Goal: Task Accomplishment & Management: Use online tool/utility

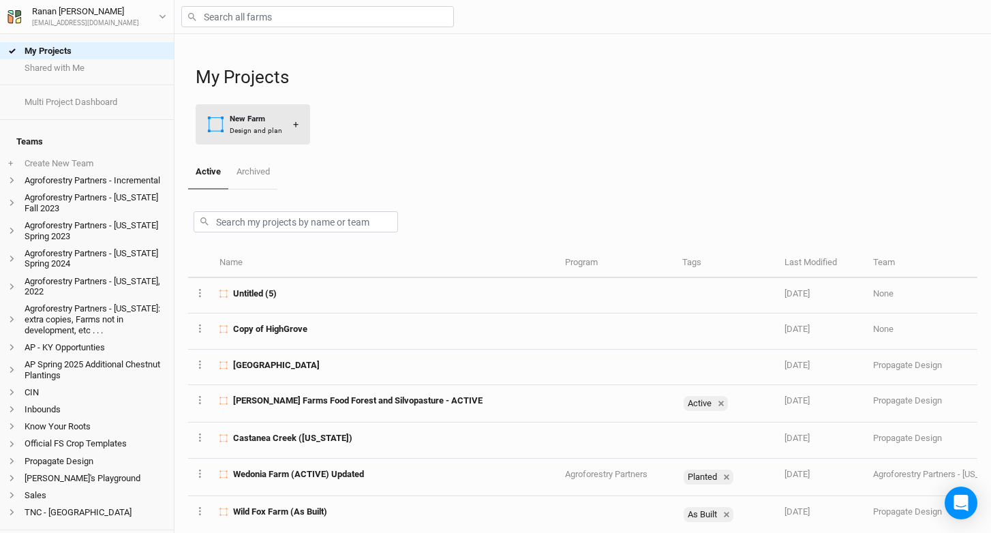
click at [293, 132] on div "+" at bounding box center [295, 124] width 5 height 14
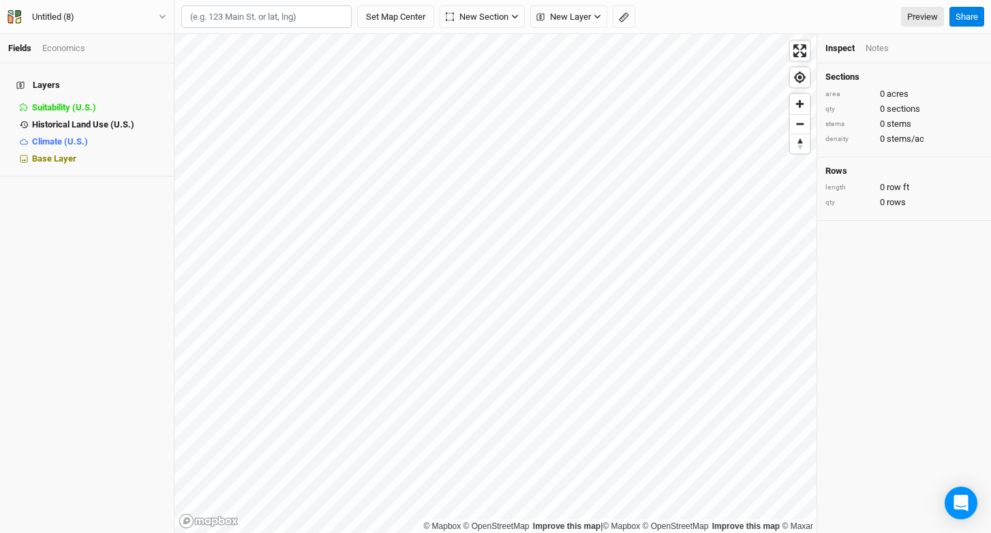
click at [78, 6] on div "Untitled (8) Back Project Settings User settings Imperial Metric Keyboard Short…" at bounding box center [87, 17] width 175 height 34
click at [78, 14] on div "Untitled (8)" at bounding box center [53, 17] width 64 height 14
click at [109, 53] on button "Project Settings" at bounding box center [113, 56] width 108 height 18
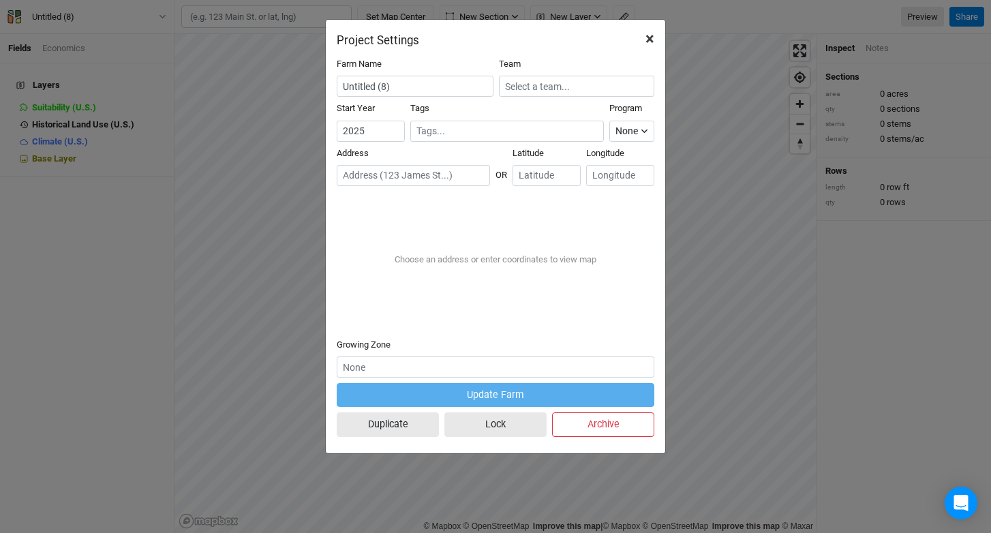
click at [648, 42] on span "×" at bounding box center [650, 38] width 9 height 19
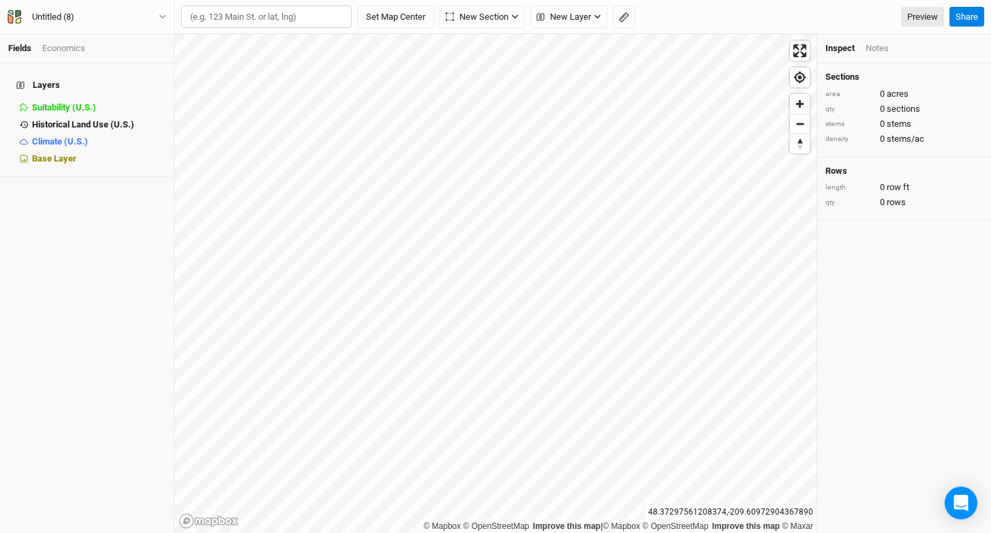
click at [240, 11] on input "text" at bounding box center [266, 16] width 170 height 23
type input "[STREET_ADDRESS][US_STATE]"
click at [303, 17] on input "[STREET_ADDRESS][US_STATE]" at bounding box center [266, 16] width 170 height 23
click at [389, 14] on button "Set Map Center" at bounding box center [395, 16] width 77 height 23
click at [52, 19] on div "Untitled (8)" at bounding box center [53, 17] width 42 height 14
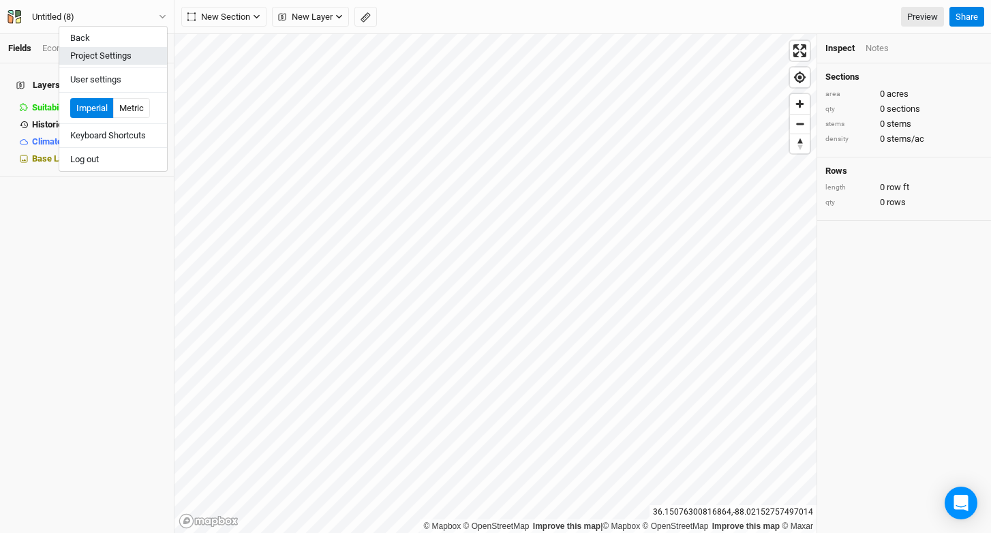
click at [82, 58] on button "Project Settings" at bounding box center [113, 56] width 108 height 18
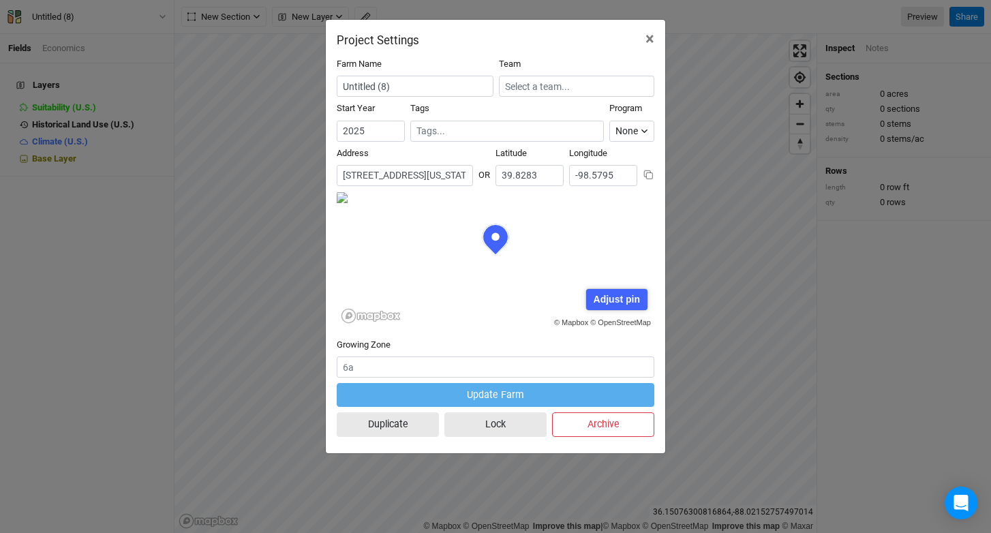
scroll to position [68, 159]
click at [393, 174] on input "[STREET_ADDRESS][US_STATE]" at bounding box center [405, 175] width 136 height 21
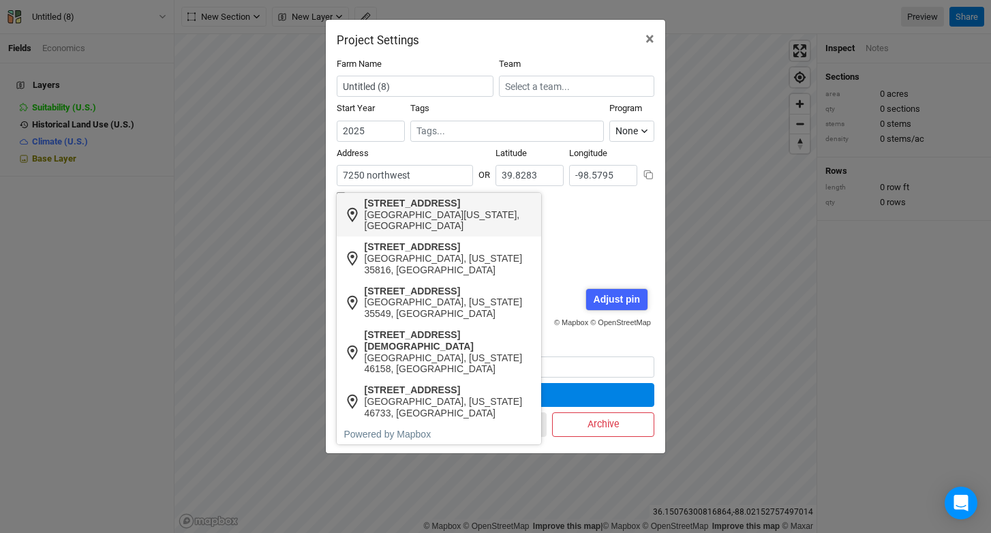
click at [362, 216] on div "7250 Northwest Highway Fairview, Tennessee 37062, United States" at bounding box center [439, 215] width 205 height 44
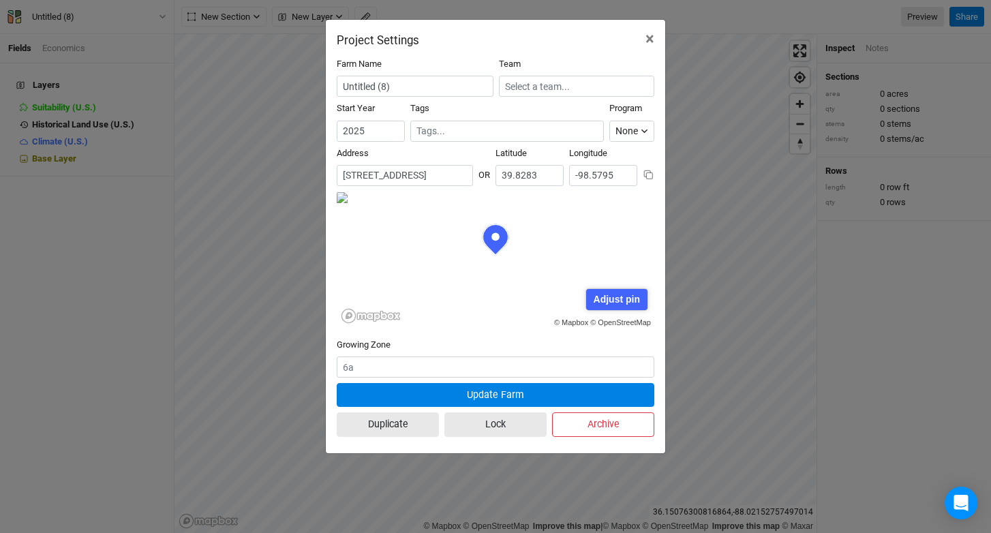
type input "[STREET_ADDRESS][US_STATE]"
type input "35.996295"
type input "-87.143024"
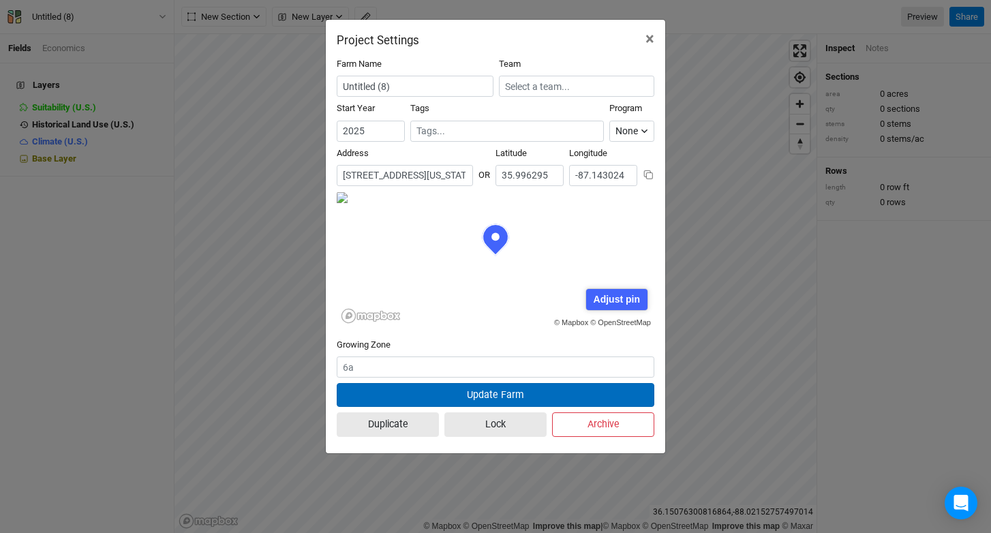
click at [499, 397] on button "Update Farm" at bounding box center [496, 395] width 318 height 24
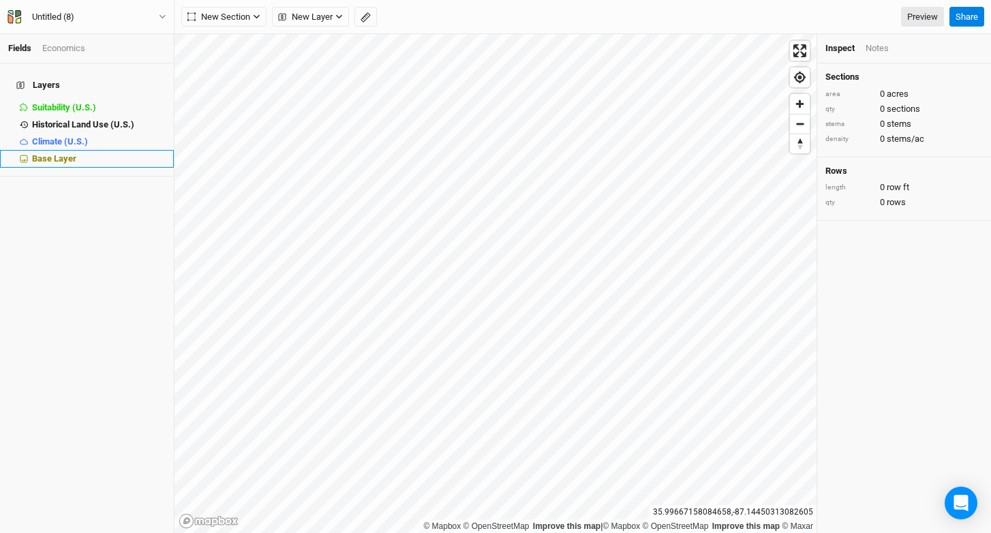
click at [79, 153] on div "Base Layer" at bounding box center [99, 158] width 134 height 11
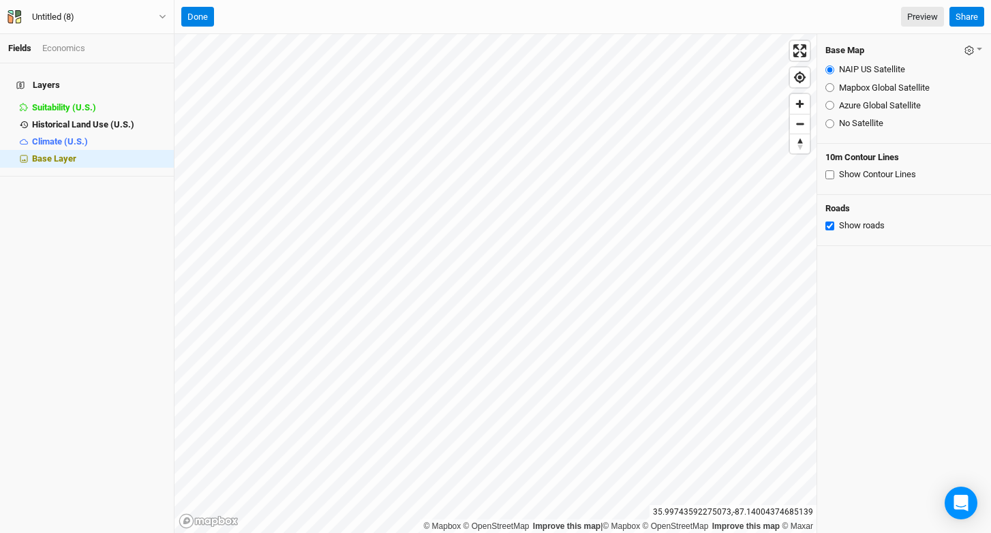
click at [841, 88] on label "Mapbox Global Satellite" at bounding box center [884, 88] width 91 height 12
click at [834, 88] on input "Mapbox Global Satellite" at bounding box center [830, 87] width 9 height 9
radio input "true"
click at [850, 108] on label "Azure Global Satellite" at bounding box center [880, 106] width 82 height 12
click at [834, 108] on input "Azure Global Satellite" at bounding box center [830, 105] width 9 height 9
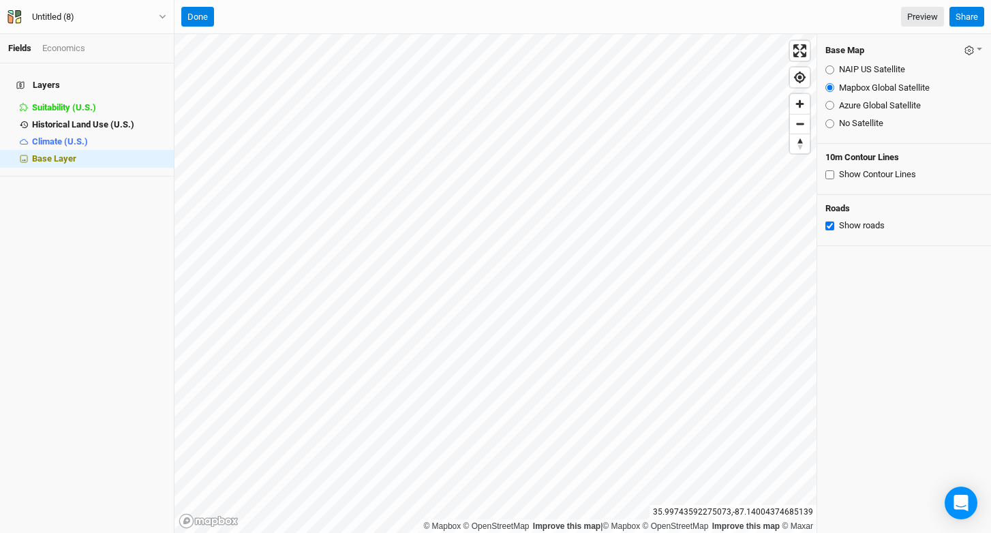
radio input "true"
click at [859, 94] on fieldset "NAIP US Satellite Mapbox Global Satellite Azure Global Satellite No Satellite" at bounding box center [904, 96] width 157 height 77
click at [863, 87] on label "Mapbox Global Satellite" at bounding box center [884, 88] width 91 height 12
click at [834, 87] on input "Mapbox Global Satellite" at bounding box center [830, 87] width 9 height 9
radio input "true"
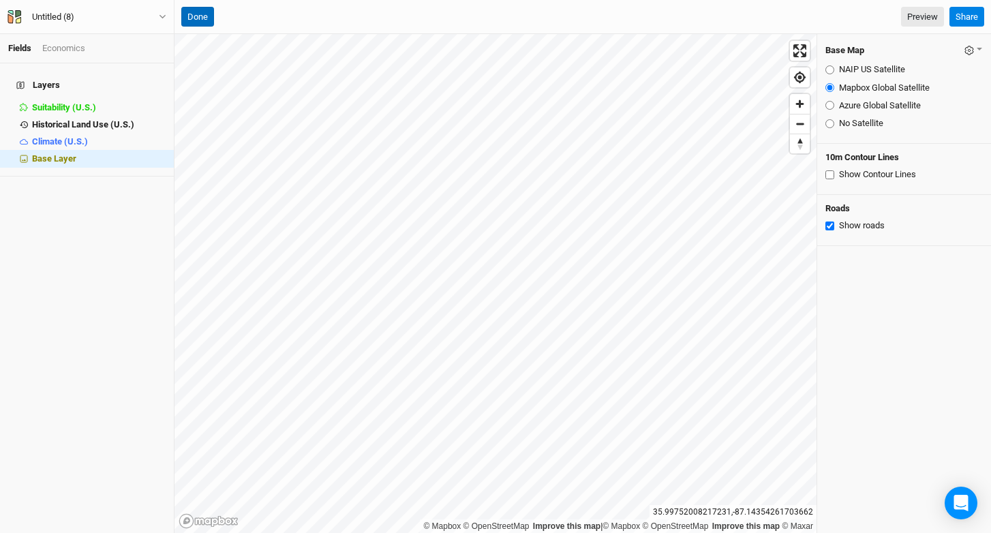
click at [194, 19] on button "Done" at bounding box center [197, 17] width 33 height 20
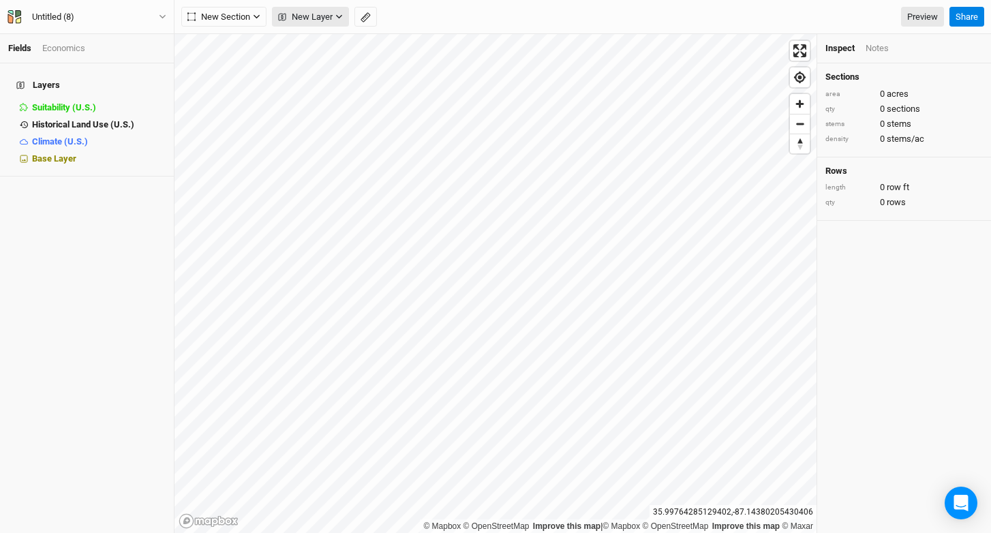
click at [302, 20] on span "New Layer" at bounding box center [305, 17] width 55 height 14
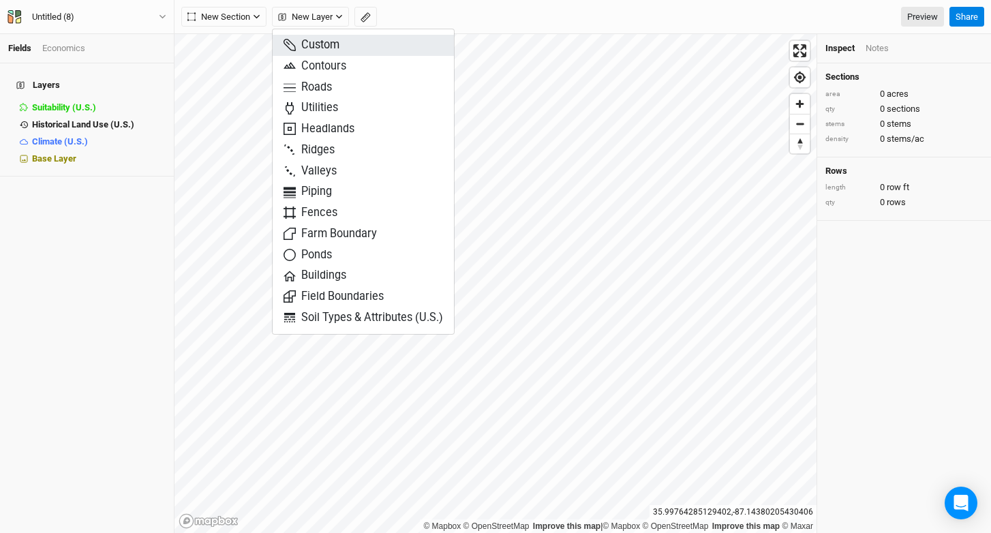
click at [333, 46] on span "Custom" at bounding box center [312, 45] width 56 height 16
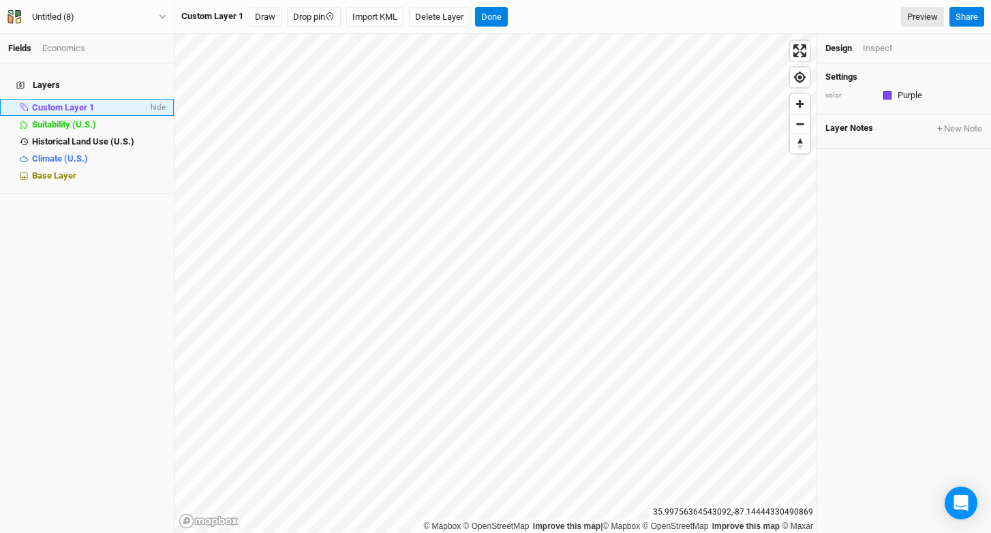
click at [70, 102] on span "Custom Layer 1" at bounding box center [63, 107] width 62 height 10
click at [66, 102] on input "Custom Layer 1" at bounding box center [87, 108] width 112 height 12
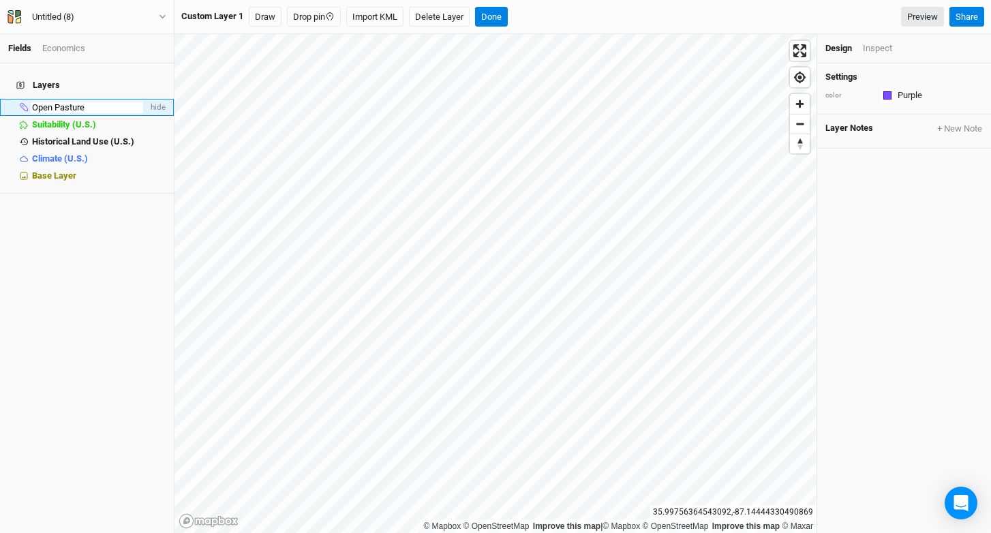
type input "Open Pasture"
click at [256, 21] on button "Draw" at bounding box center [256, 17] width 33 height 20
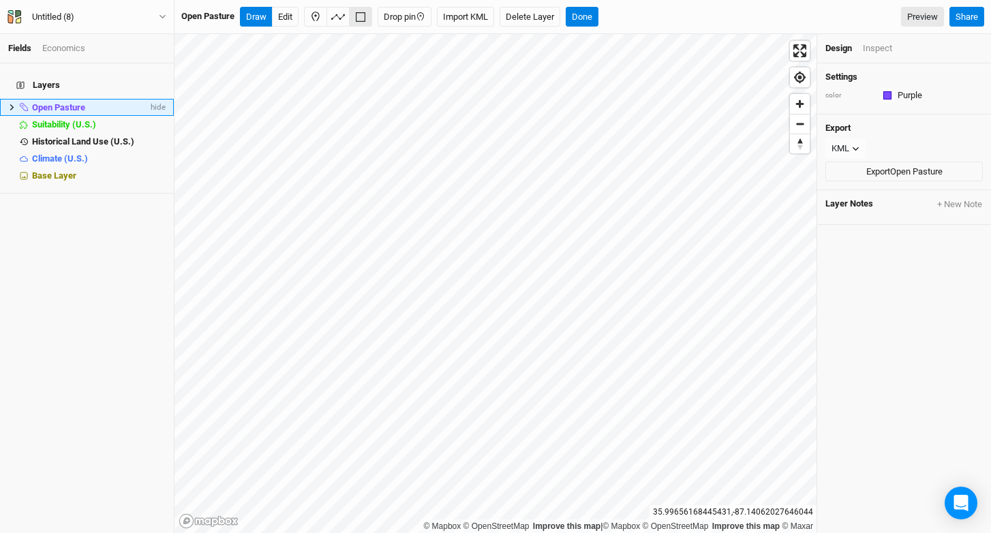
click at [882, 51] on div "Inspect" at bounding box center [877, 48] width 29 height 12
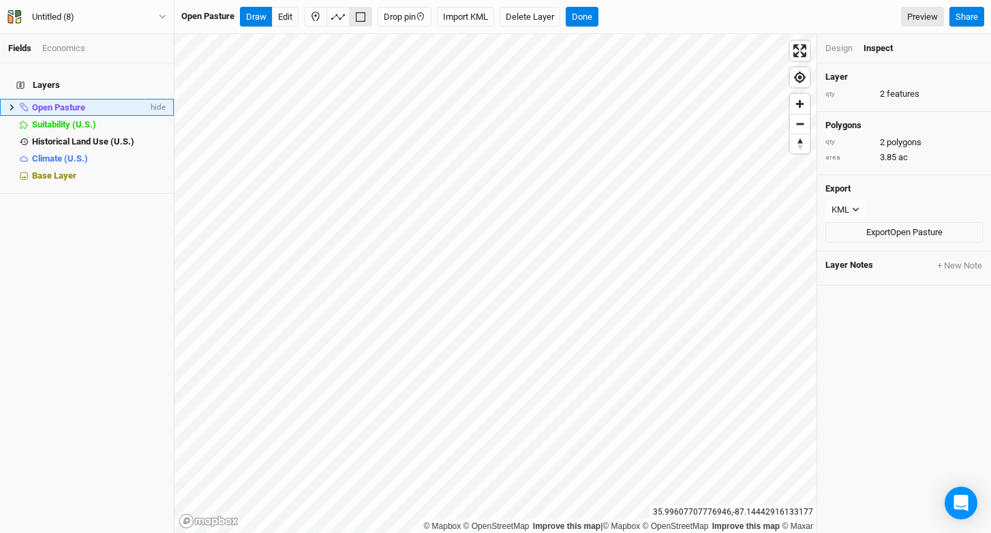
click at [12, 104] on icon at bounding box center [12, 107] width 4 height 6
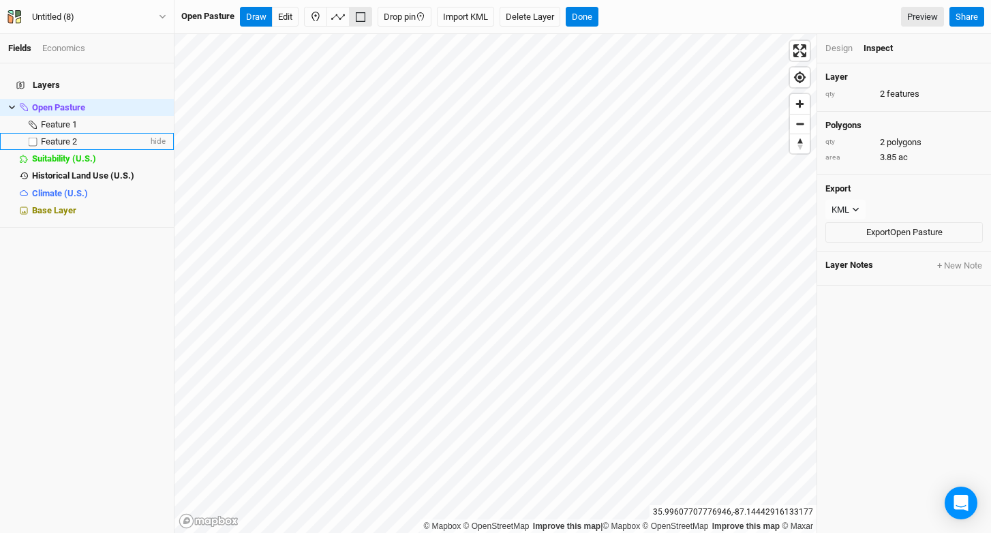
click at [56, 136] on span "Feature 2" at bounding box center [59, 141] width 36 height 10
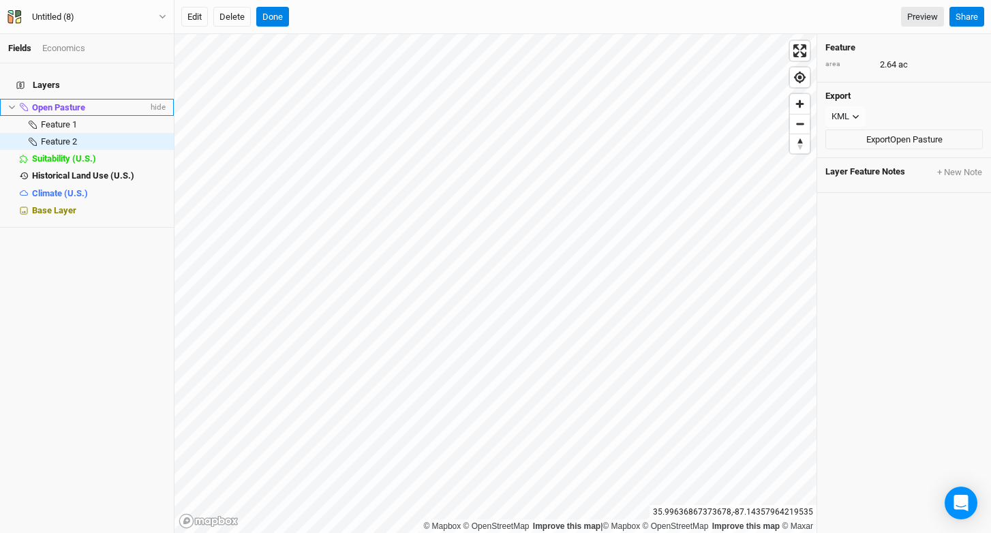
click at [72, 102] on span "Open Pasture" at bounding box center [58, 107] width 53 height 10
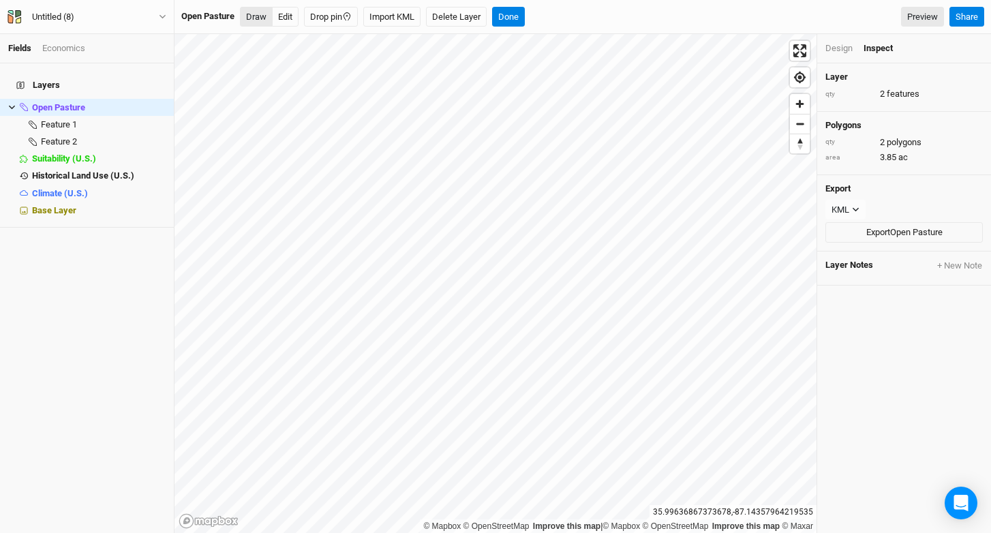
click at [243, 17] on button "Draw" at bounding box center [256, 17] width 33 height 20
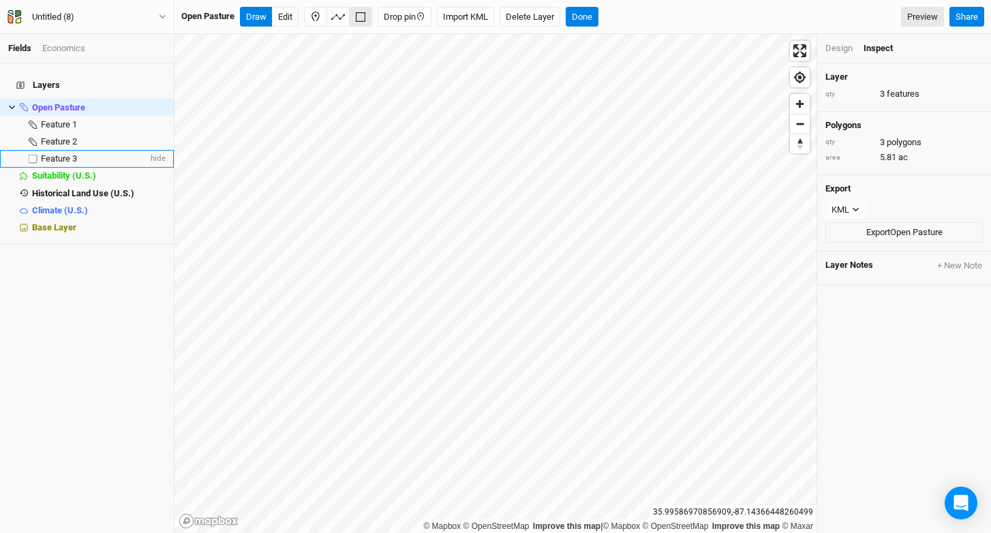
click at [67, 153] on span "Feature 3" at bounding box center [59, 158] width 36 height 10
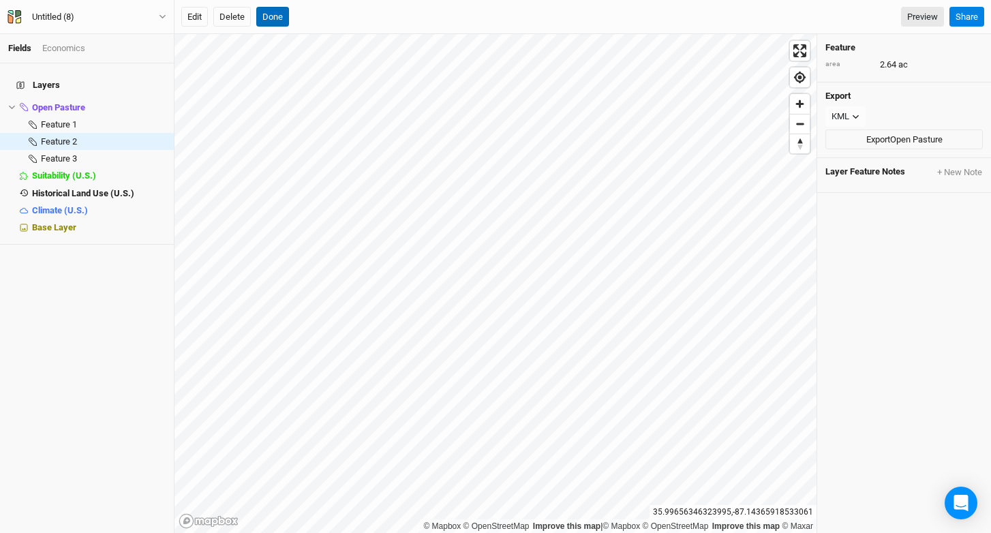
click at [277, 16] on button "Done" at bounding box center [272, 17] width 33 height 20
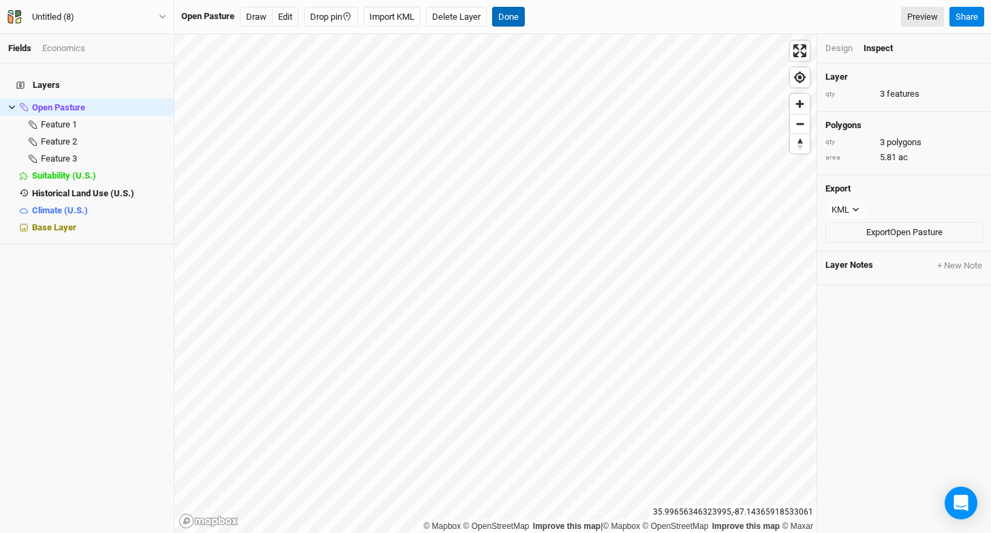
click at [514, 12] on button "Done" at bounding box center [508, 17] width 33 height 20
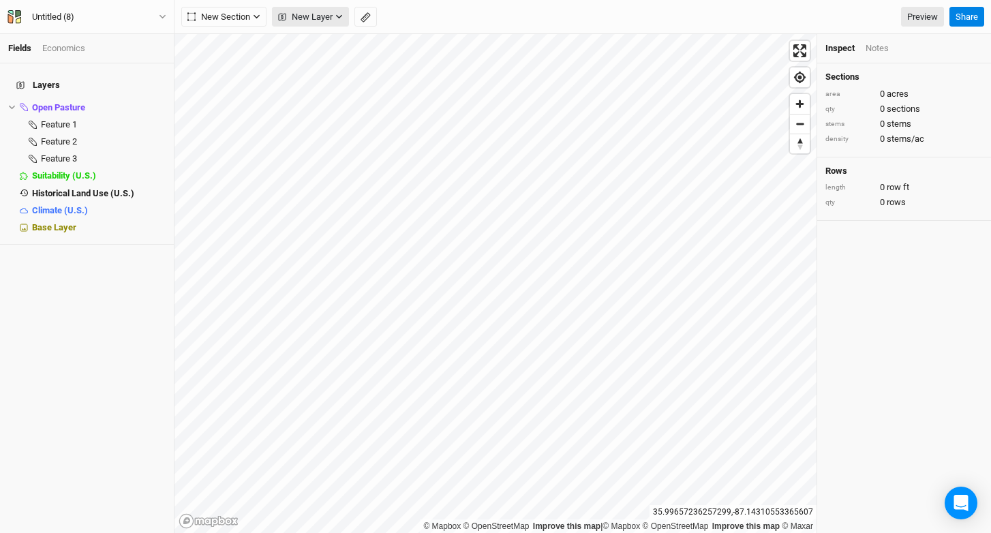
click at [289, 20] on span "New Layer" at bounding box center [305, 17] width 55 height 14
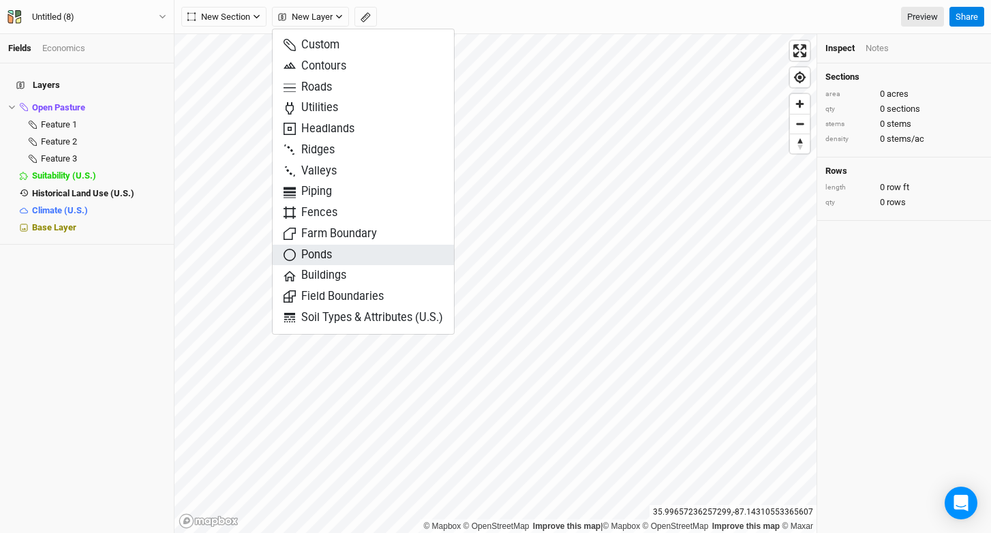
click at [338, 259] on button "Ponds" at bounding box center [363, 255] width 181 height 21
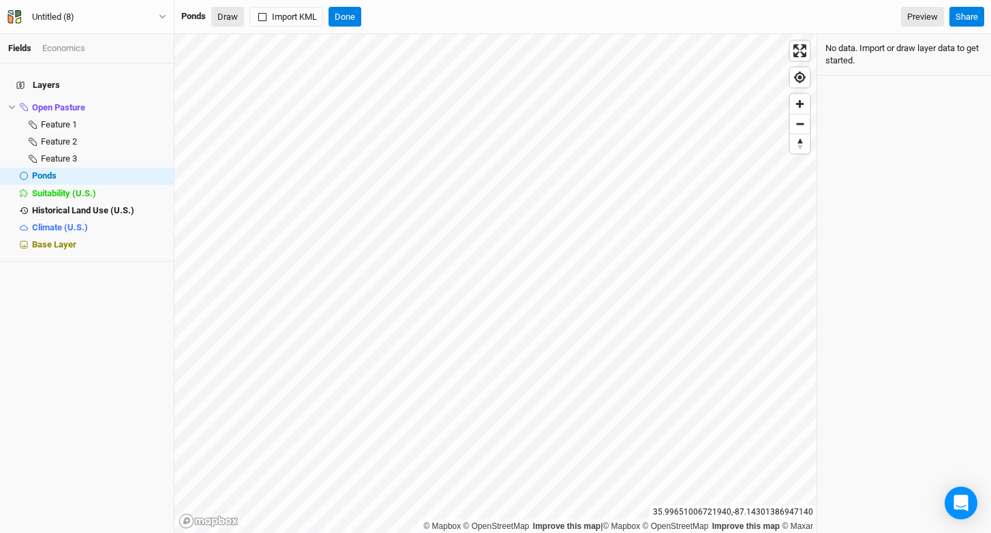
click at [220, 13] on button "Draw" at bounding box center [227, 17] width 33 height 20
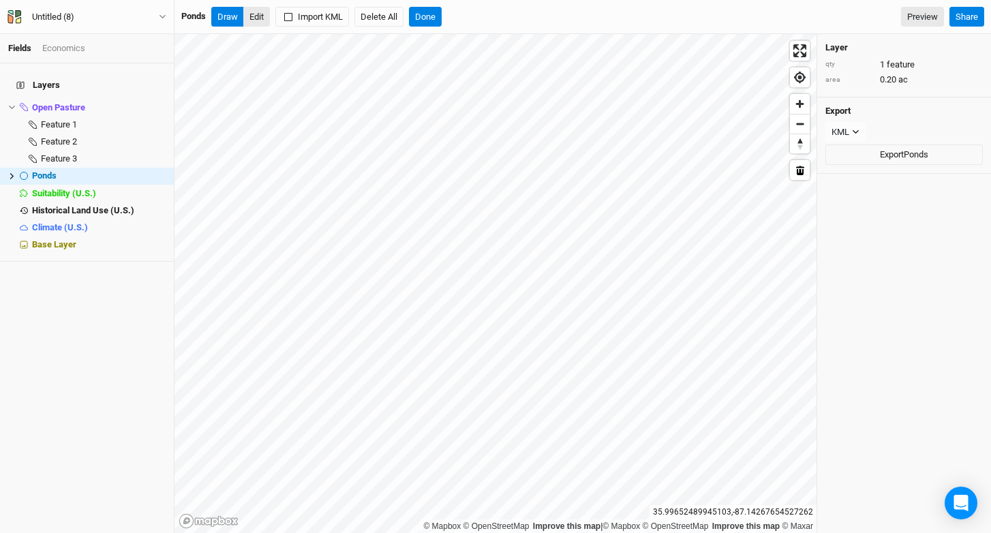
click at [250, 25] on button "Edit" at bounding box center [256, 17] width 27 height 20
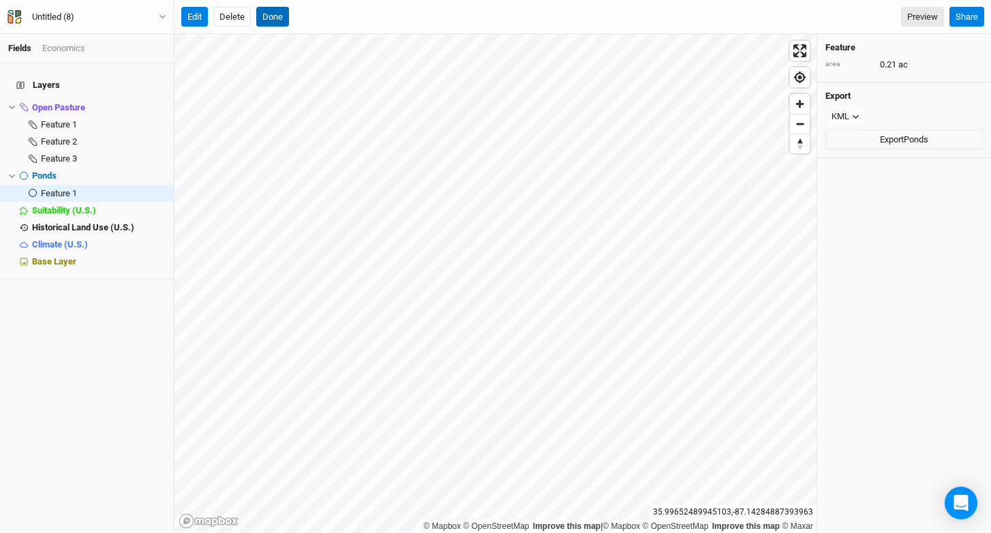
click at [273, 19] on button "Done" at bounding box center [272, 17] width 33 height 20
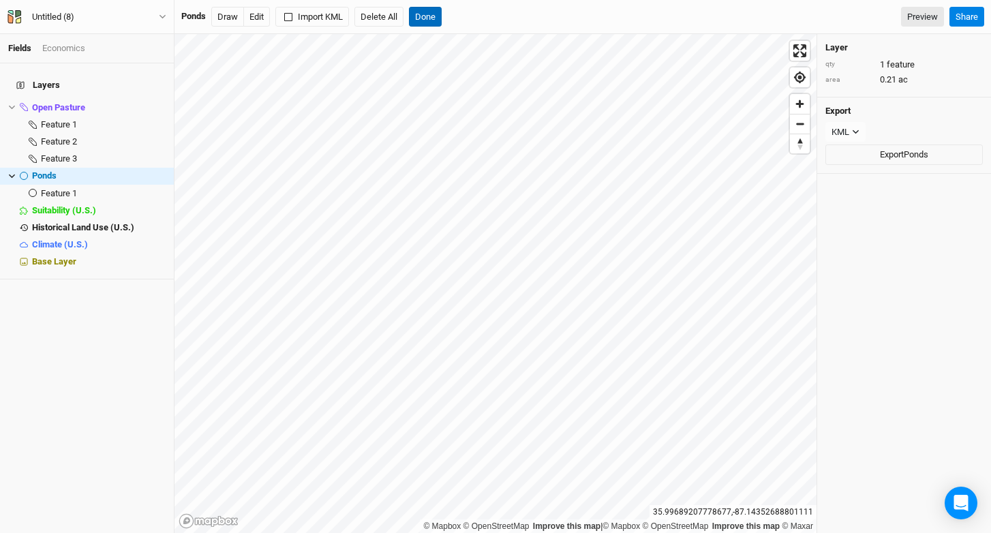
click at [427, 18] on button "Done" at bounding box center [425, 17] width 33 height 20
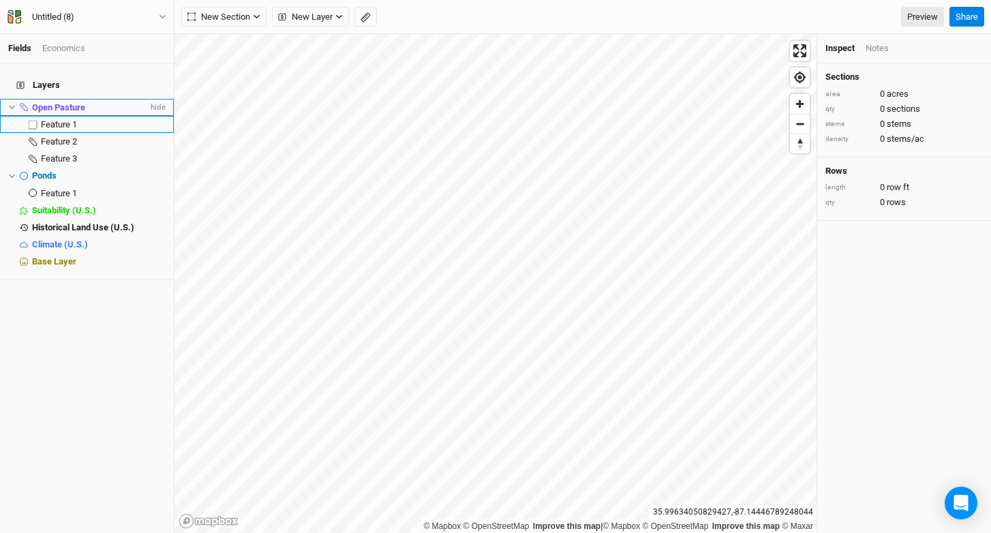
click at [91, 102] on div "Open Pasture" at bounding box center [90, 107] width 116 height 11
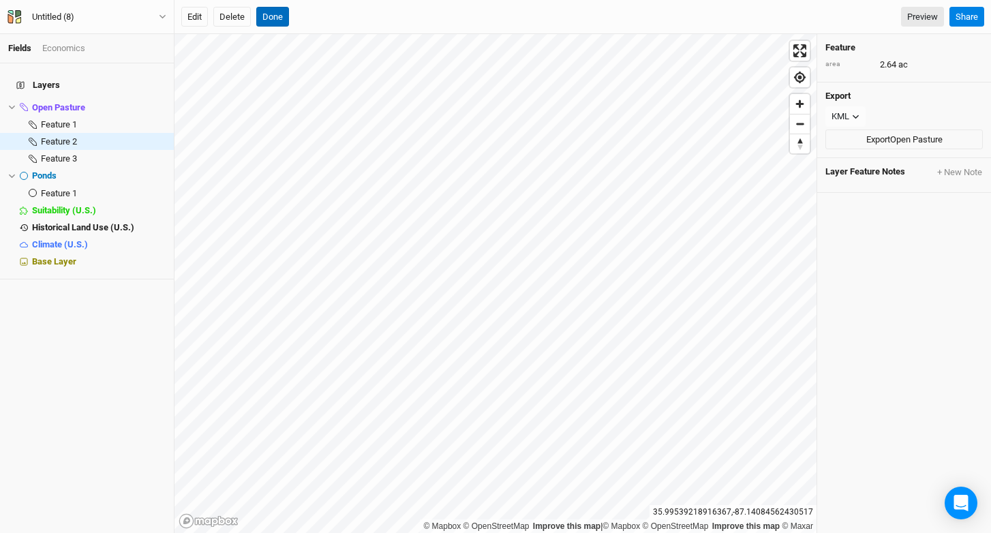
click at [269, 22] on button "Done" at bounding box center [272, 17] width 33 height 20
click at [198, 23] on button "Edit" at bounding box center [194, 17] width 27 height 20
click at [280, 22] on button "Done" at bounding box center [272, 17] width 33 height 20
click at [199, 22] on button "Edit" at bounding box center [194, 17] width 27 height 20
click at [278, 22] on button "Done" at bounding box center [272, 17] width 33 height 20
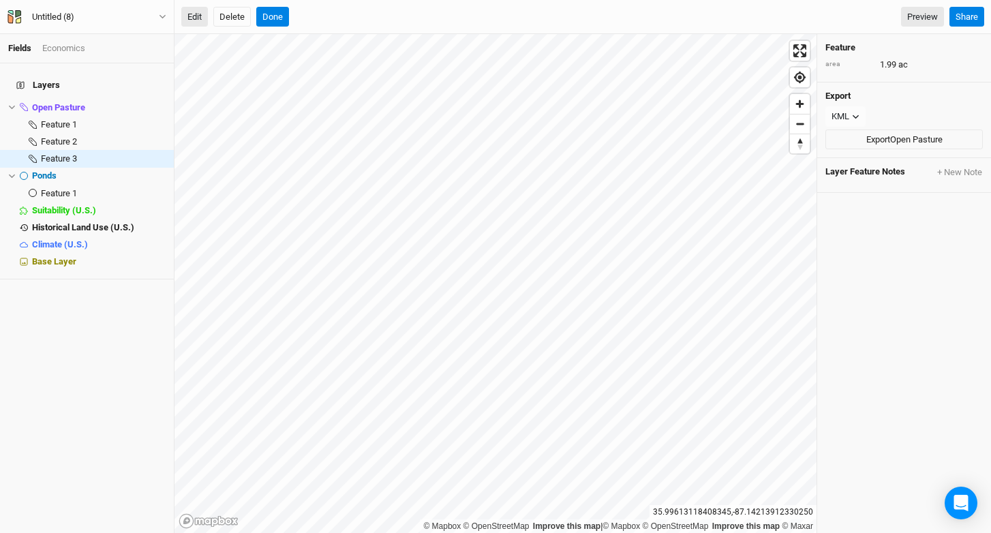
click at [196, 16] on button "Edit" at bounding box center [194, 17] width 27 height 20
click at [271, 14] on button "Done" at bounding box center [272, 17] width 33 height 20
click at [157, 102] on span "hide" at bounding box center [157, 107] width 18 height 17
click at [123, 256] on div "Base Layer" at bounding box center [99, 261] width 134 height 11
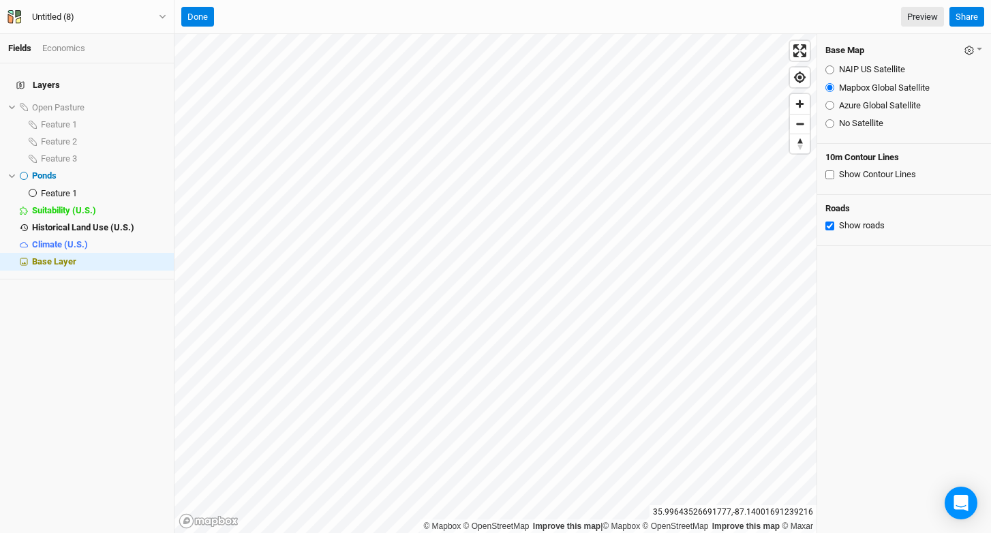
click at [859, 74] on label "NAIP US Satellite" at bounding box center [872, 69] width 66 height 12
click at [834, 74] on input "NAIP US Satellite" at bounding box center [830, 69] width 9 height 9
radio input "true"
click at [108, 24] on div "Untitled (8) Back Project Settings User settings Imperial Metric Keyboard Short…" at bounding box center [87, 17] width 175 height 34
click at [138, 22] on button "Untitled (8)" at bounding box center [87, 17] width 160 height 15
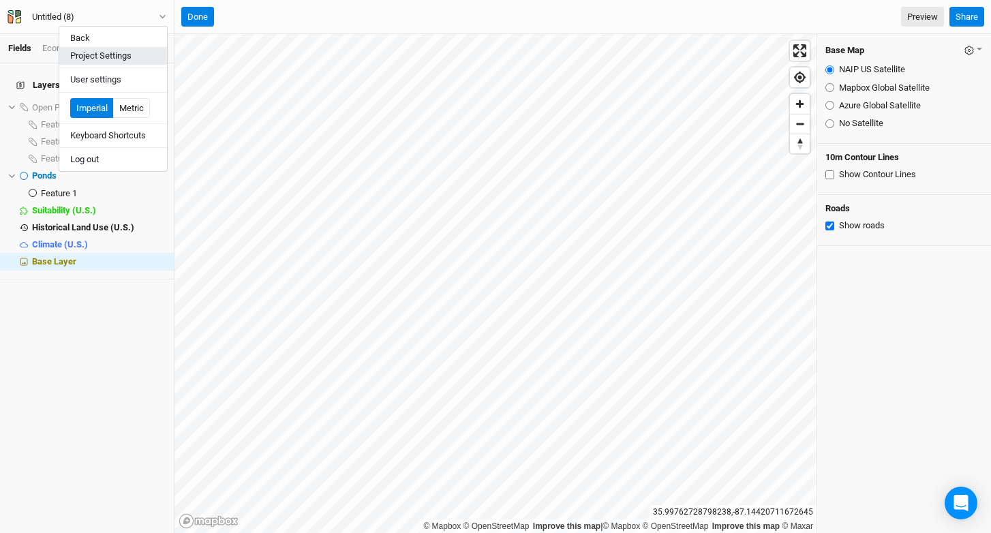
click at [128, 59] on button "Project Settings" at bounding box center [113, 56] width 108 height 18
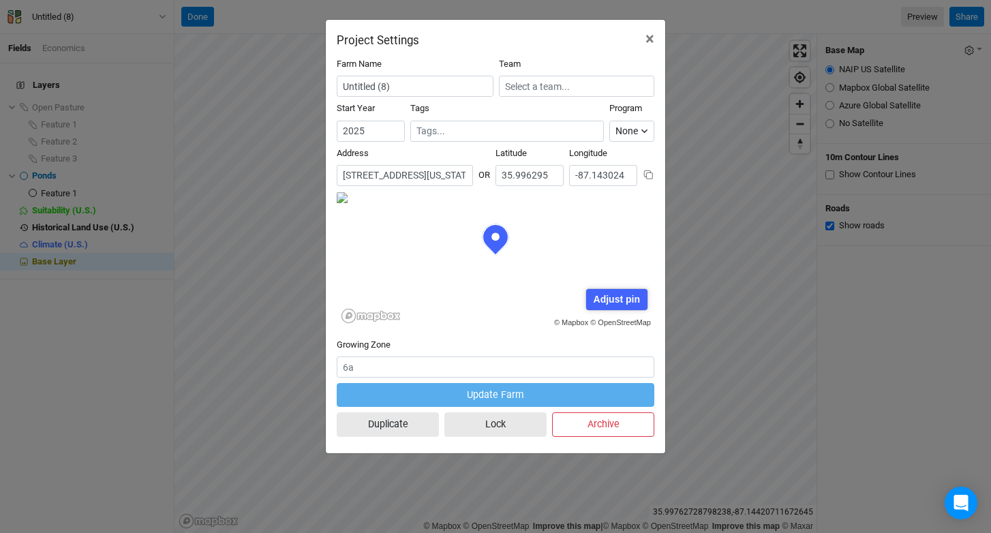
scroll to position [68, 159]
click at [408, 177] on input "[STREET_ADDRESS][US_STATE]" at bounding box center [405, 175] width 136 height 21
paste input "[STREET_ADDRESS][PERSON_NAME]"
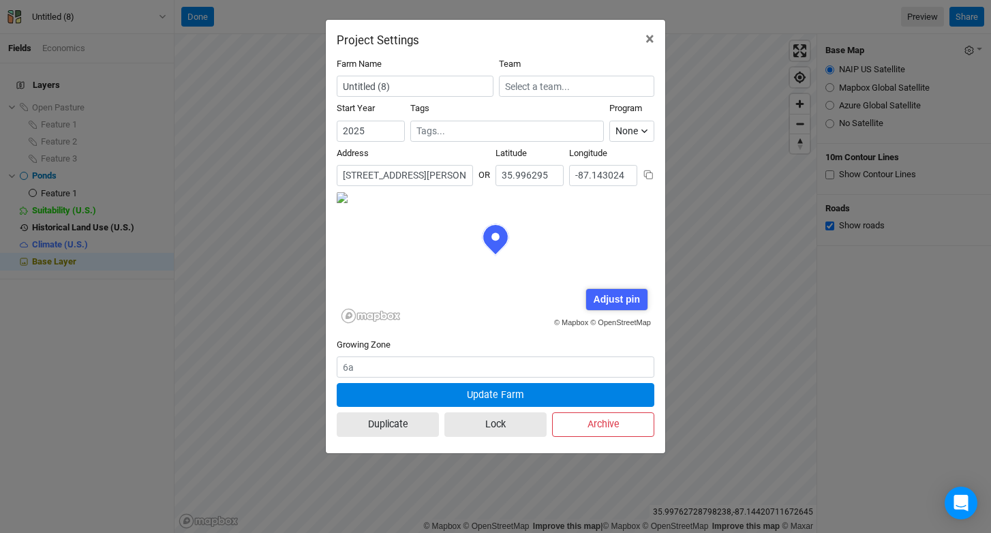
scroll to position [0, 33]
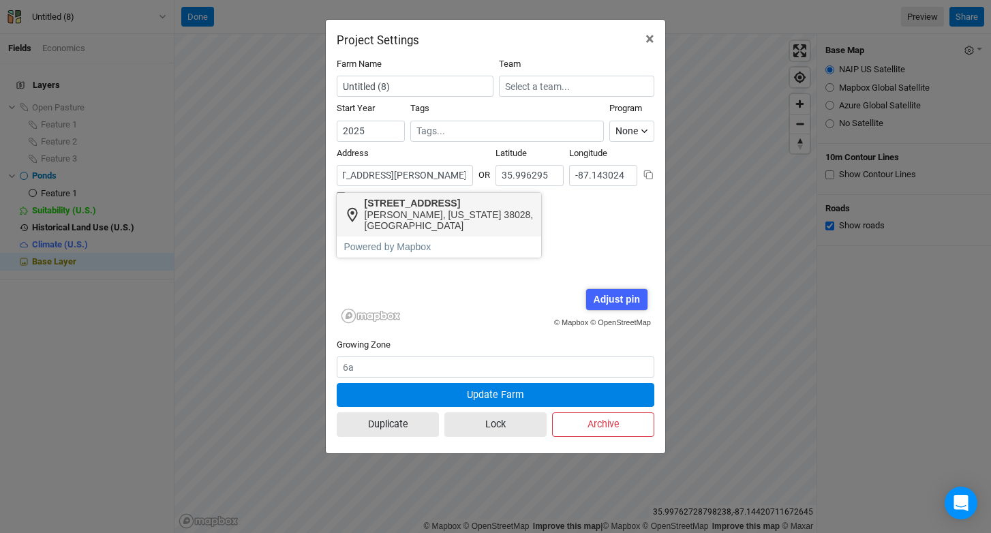
click at [410, 213] on div "[PERSON_NAME], [US_STATE] 38028, [GEOGRAPHIC_DATA]" at bounding box center [450, 220] width 170 height 23
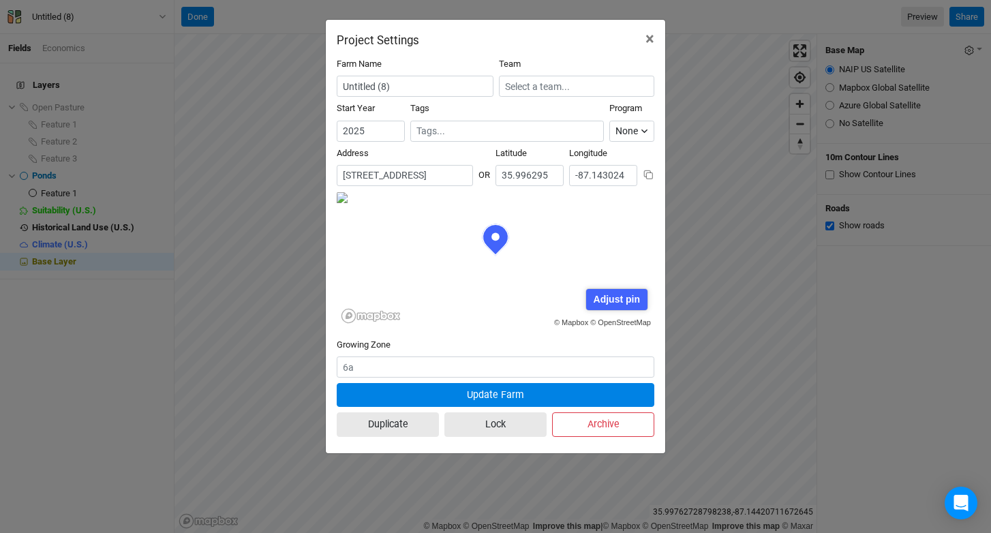
type input "[STREET_ADDRESS][PERSON_NAME][US_STATE]"
type input "35.19617"
type input "-89.56096"
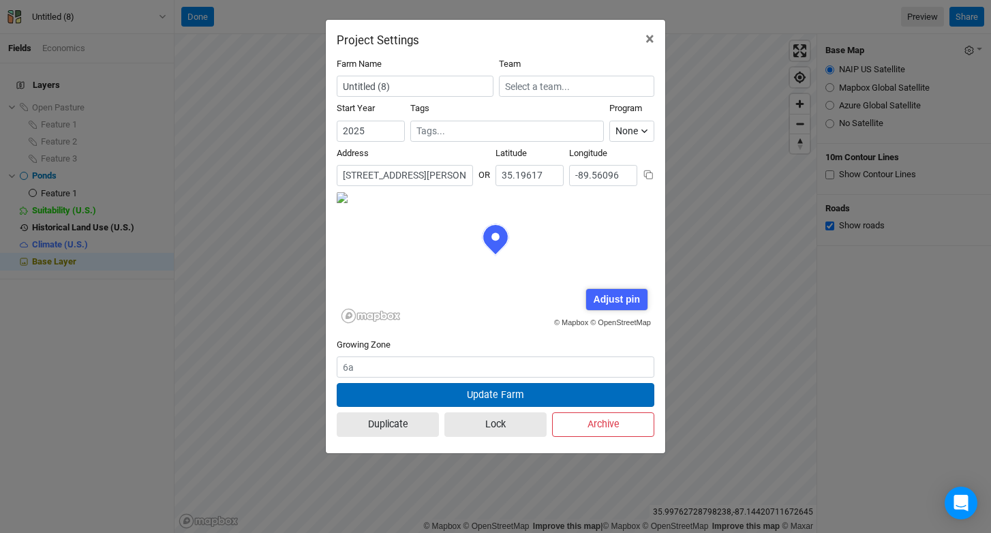
click at [533, 391] on button "Update Farm" at bounding box center [496, 395] width 318 height 24
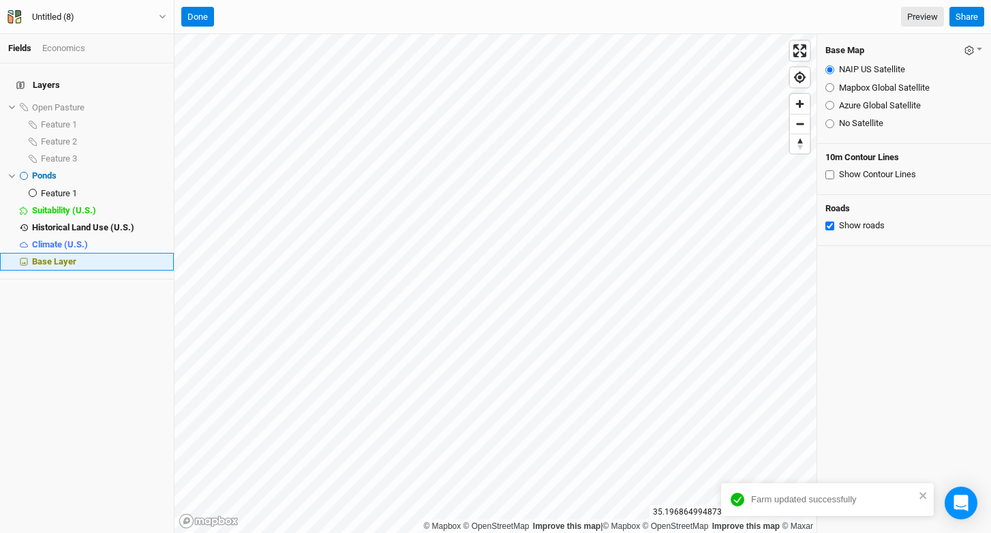
click at [107, 256] on div "Base Layer" at bounding box center [99, 261] width 134 height 11
click at [874, 85] on label "Mapbox Global Satellite" at bounding box center [884, 88] width 91 height 12
click at [834, 85] on input "Mapbox Global Satellite" at bounding box center [830, 87] width 9 height 9
radio input "true"
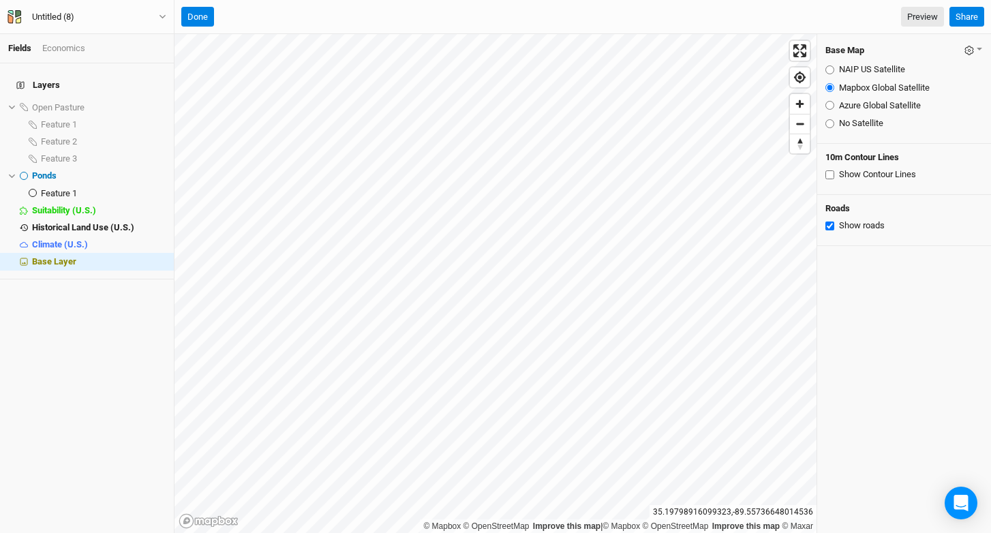
click at [867, 106] on label "Azure Global Satellite" at bounding box center [880, 106] width 82 height 12
click at [834, 106] on input "Azure Global Satellite" at bounding box center [830, 105] width 9 height 9
radio input "true"
click at [470, 0] on html "Fields Economics Layers Open Pasture show Feature 1 Feature 2 Feature 3 Ponds h…" at bounding box center [495, 266] width 991 height 533
click at [489, 0] on html "Fields Economics Layers Open Pasture show Feature 1 Feature 2 Feature 3 Ponds h…" at bounding box center [495, 266] width 991 height 533
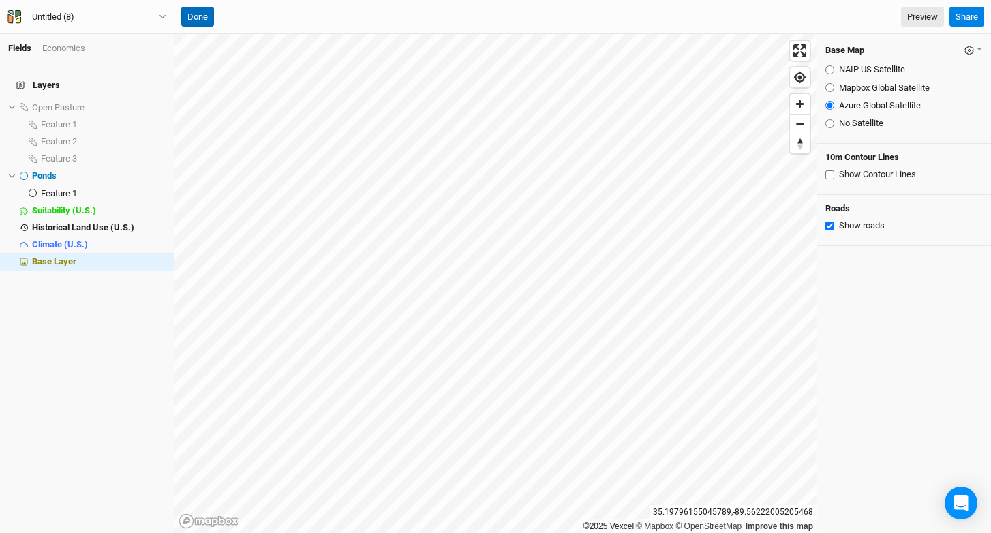
click at [204, 18] on button "Done" at bounding box center [197, 17] width 33 height 20
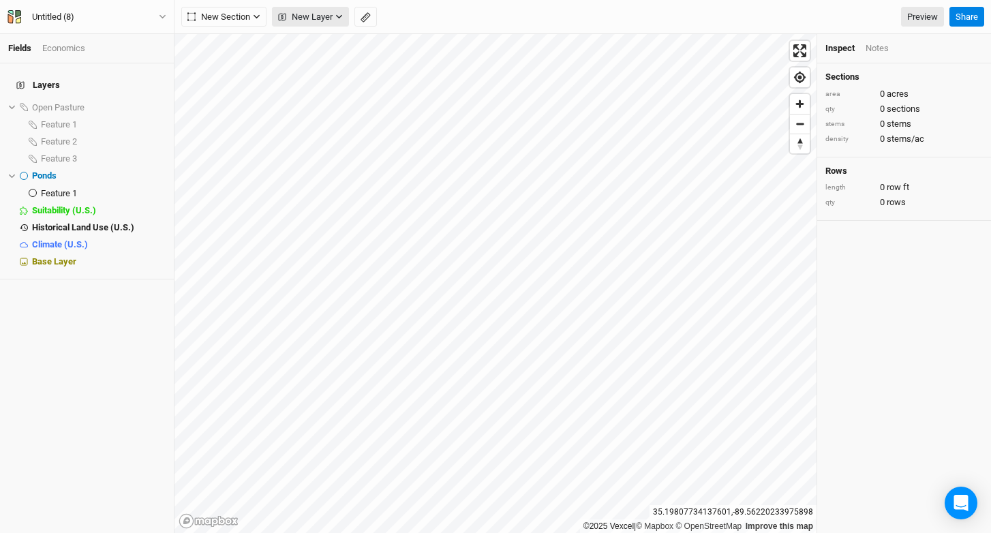
click at [320, 14] on span "New Layer" at bounding box center [305, 17] width 55 height 14
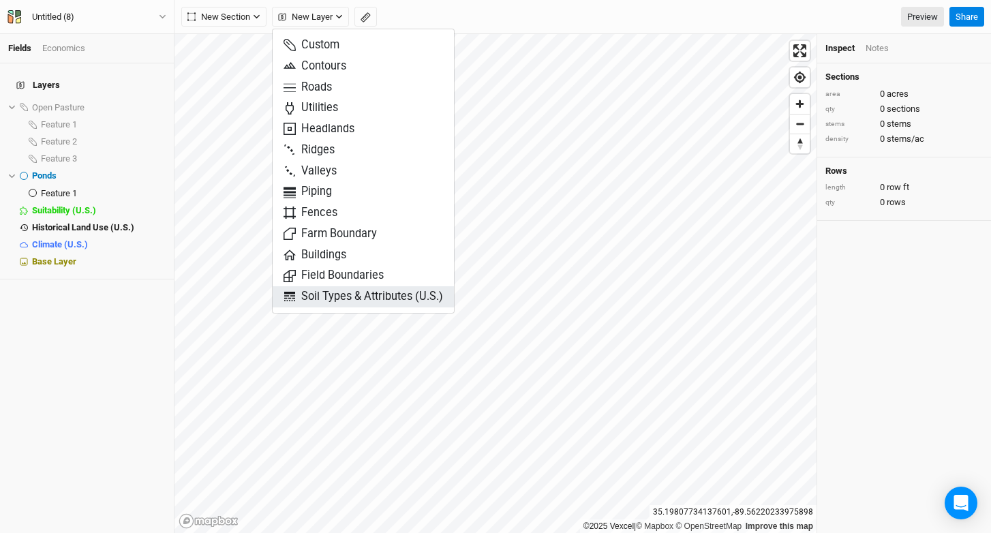
click at [362, 297] on span "Soil Types & Attributes (U.S.)" at bounding box center [364, 297] width 160 height 16
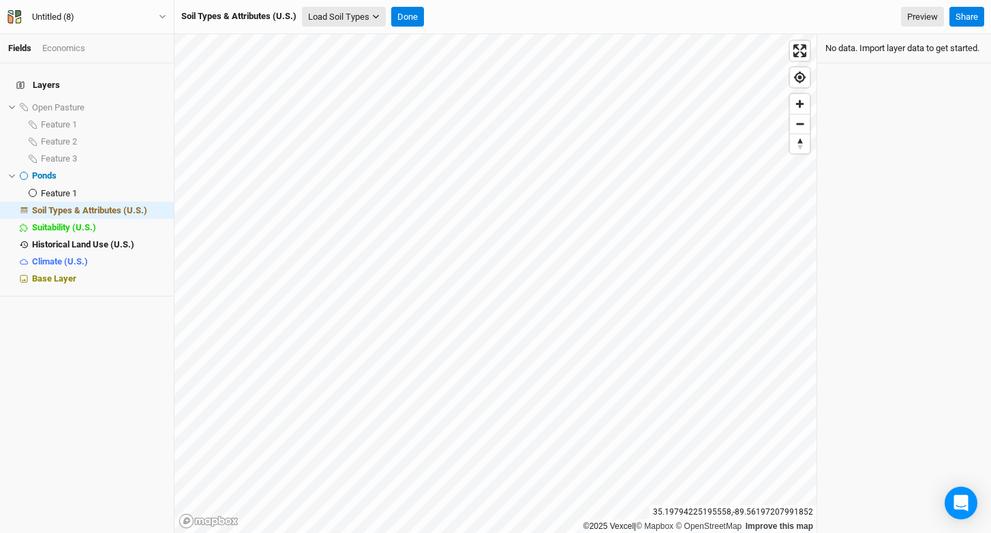
click at [340, 19] on button "Load Soil Types" at bounding box center [344, 17] width 84 height 20
click at [348, 37] on button "Load for Current View" at bounding box center [357, 41] width 108 height 18
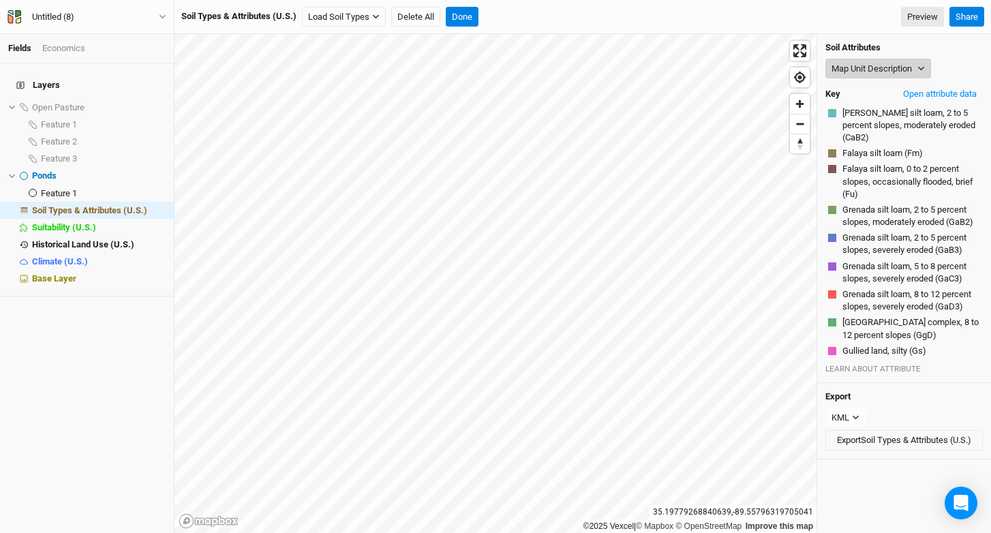
click at [858, 64] on button "Map Unit Description" at bounding box center [879, 69] width 106 height 20
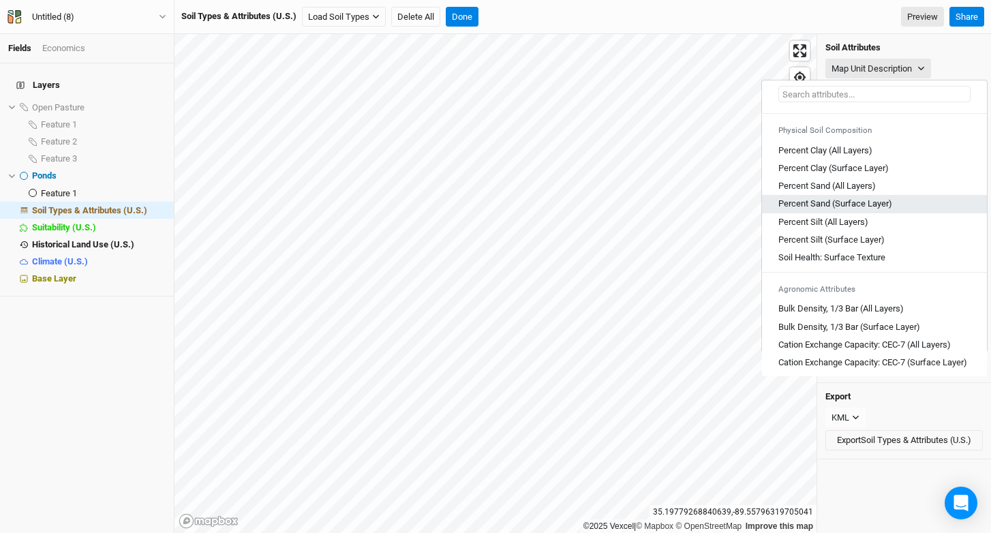
scroll to position [40, 0]
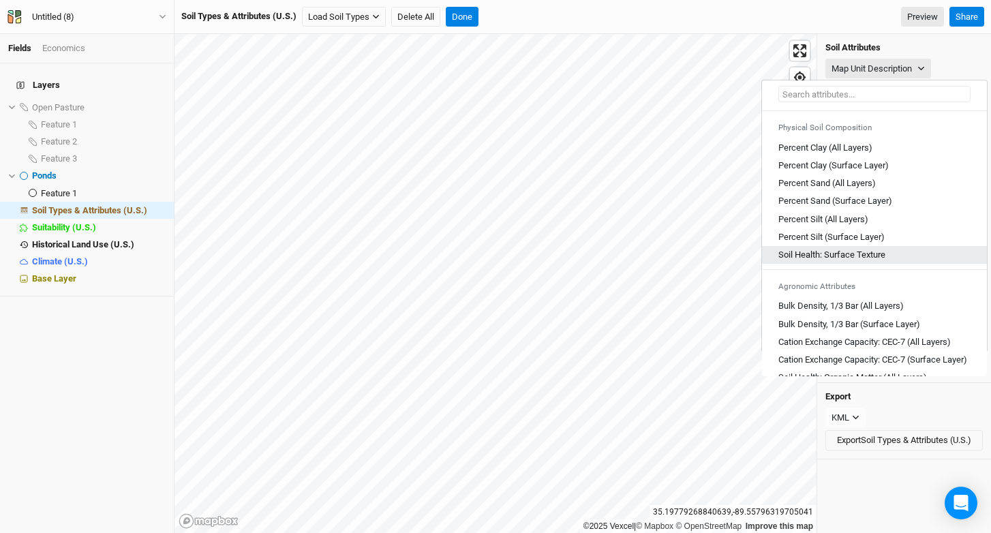
click at [857, 252] on Texture "Soil Health: Surface Texture" at bounding box center [832, 255] width 107 height 12
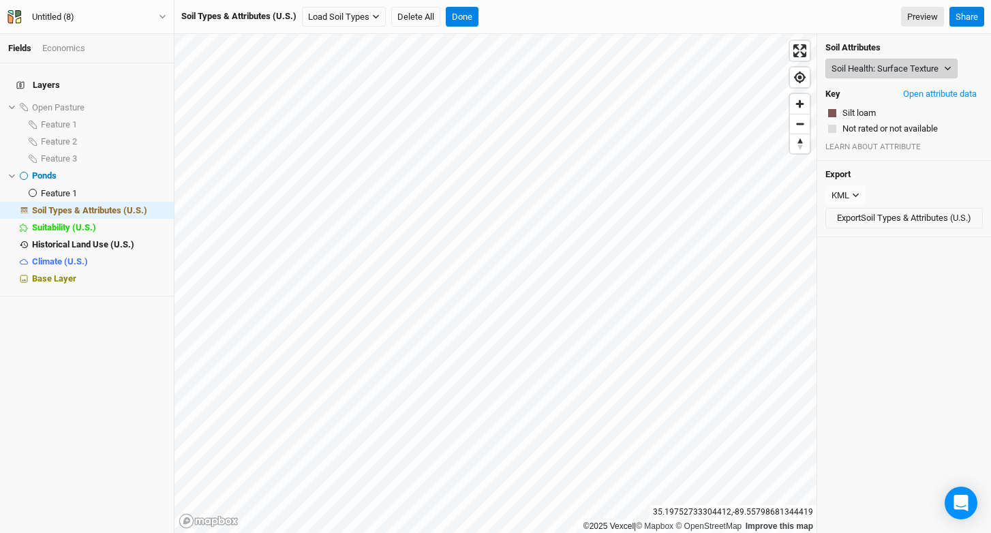
click at [875, 71] on button "Soil Health: Surface Texture" at bounding box center [892, 69] width 132 height 20
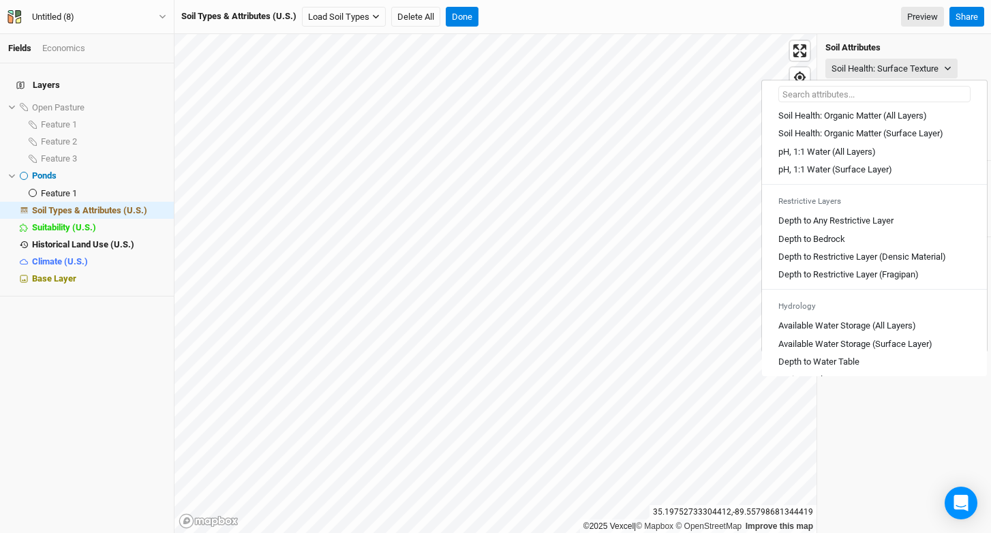
scroll to position [302, 0]
click at [874, 226] on Layer "Depth to Any Restrictive Layer" at bounding box center [836, 220] width 115 height 12
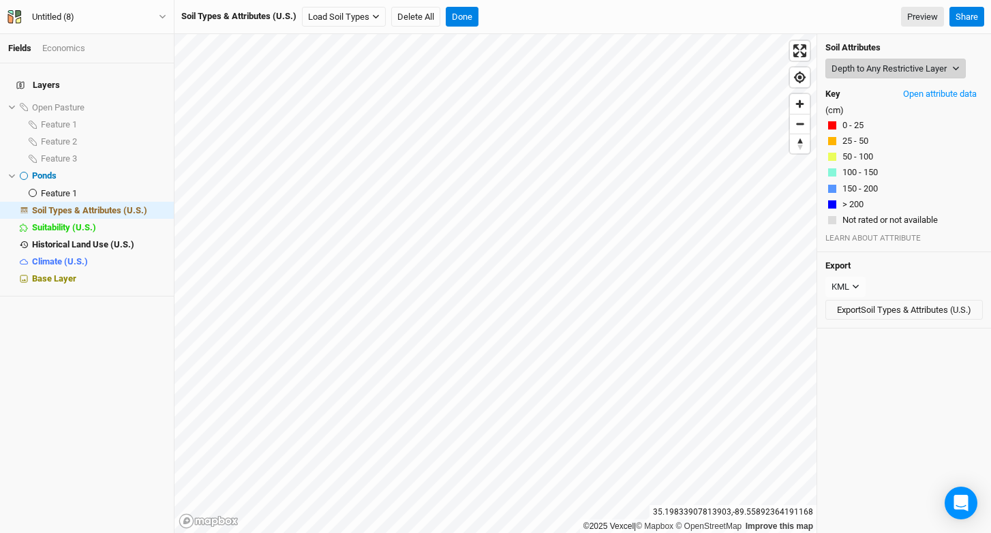
click at [868, 61] on button "Depth to Any Restrictive Layer" at bounding box center [896, 69] width 140 height 20
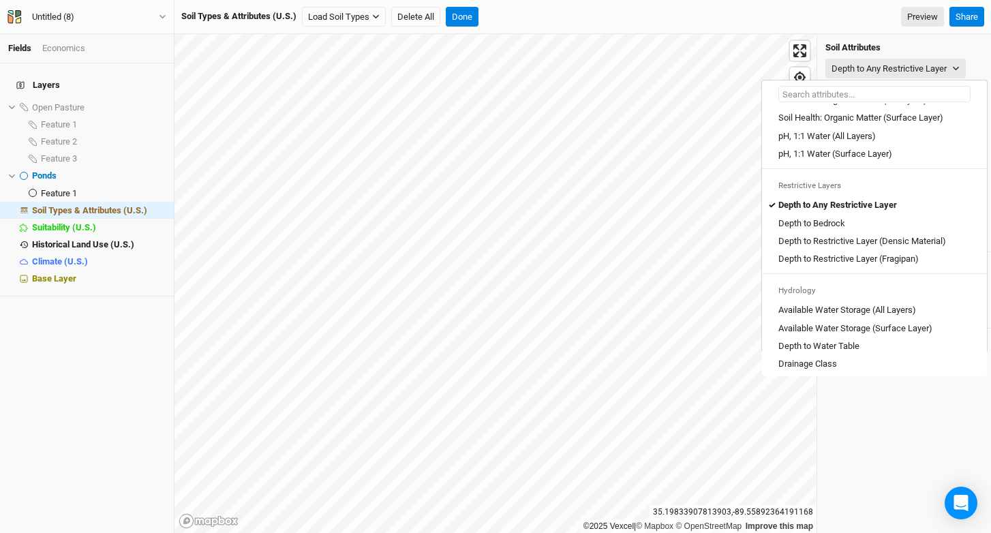
scroll to position [332, 0]
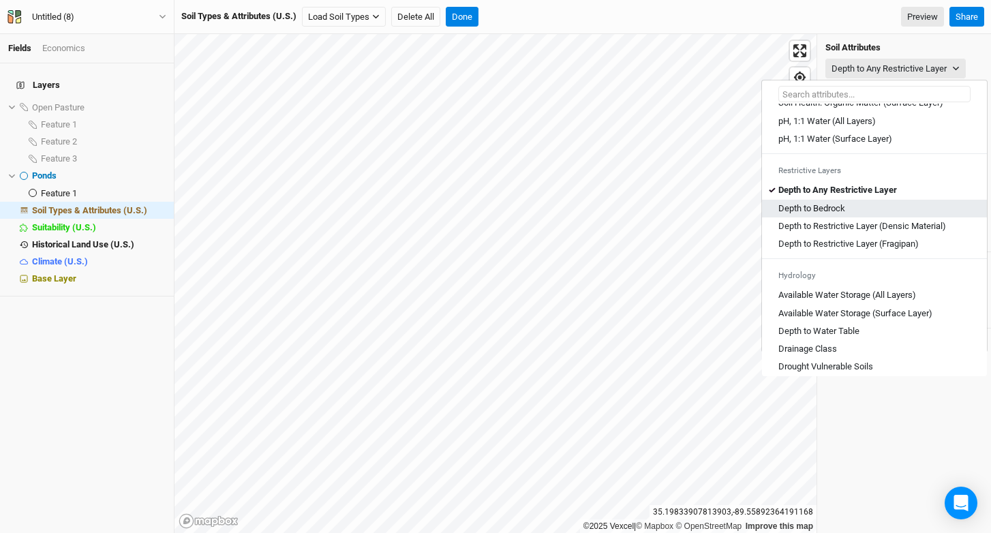
click at [873, 215] on div "Depth to Bedrock" at bounding box center [875, 208] width 192 height 12
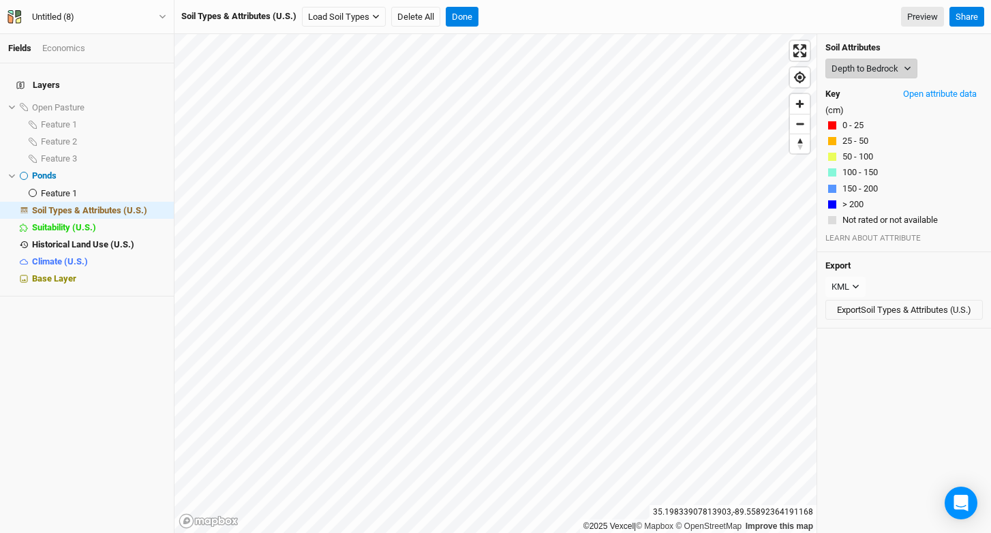
click at [879, 64] on button "Depth to Bedrock" at bounding box center [872, 69] width 92 height 20
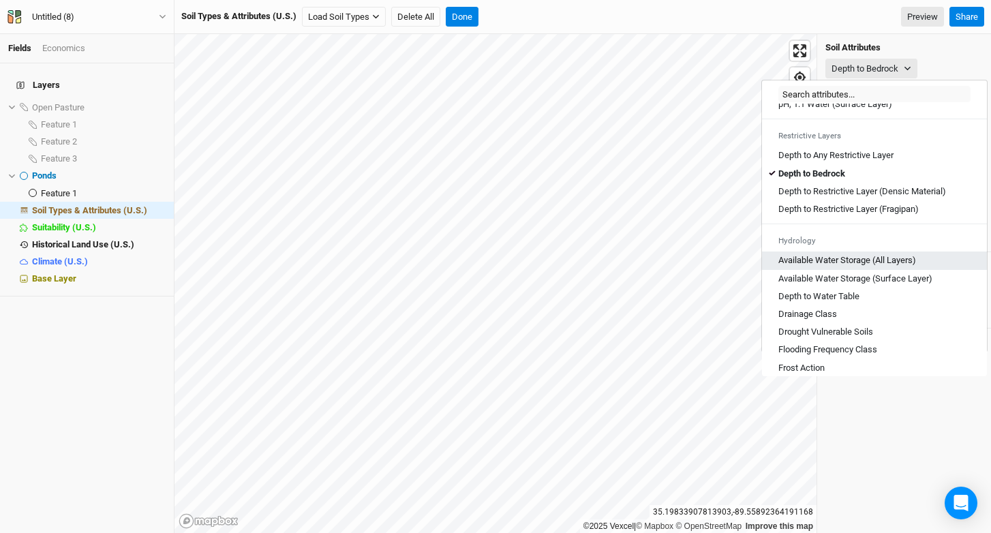
scroll to position [370, 0]
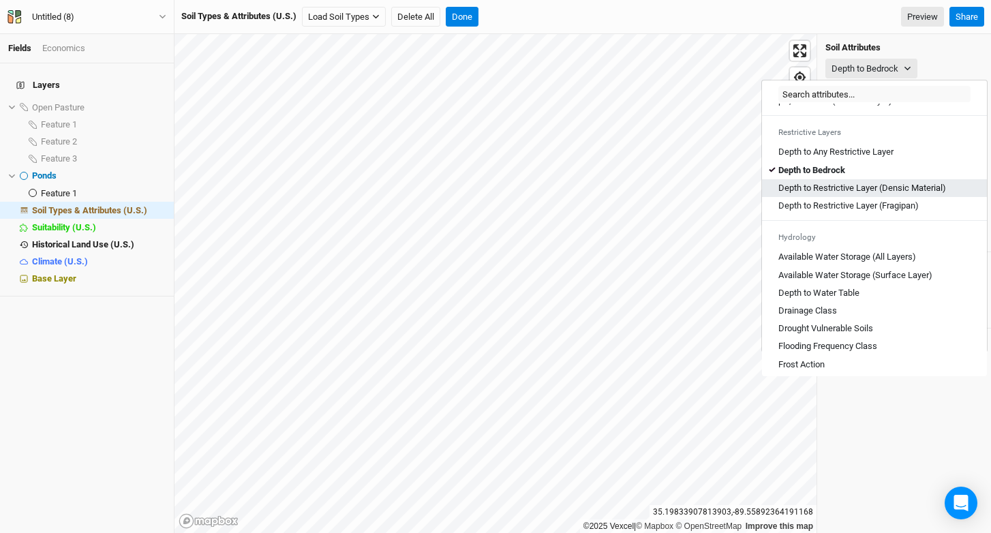
click at [880, 194] on Material\) "Depth to Restrictive Layer (Densic Material)" at bounding box center [863, 188] width 168 height 12
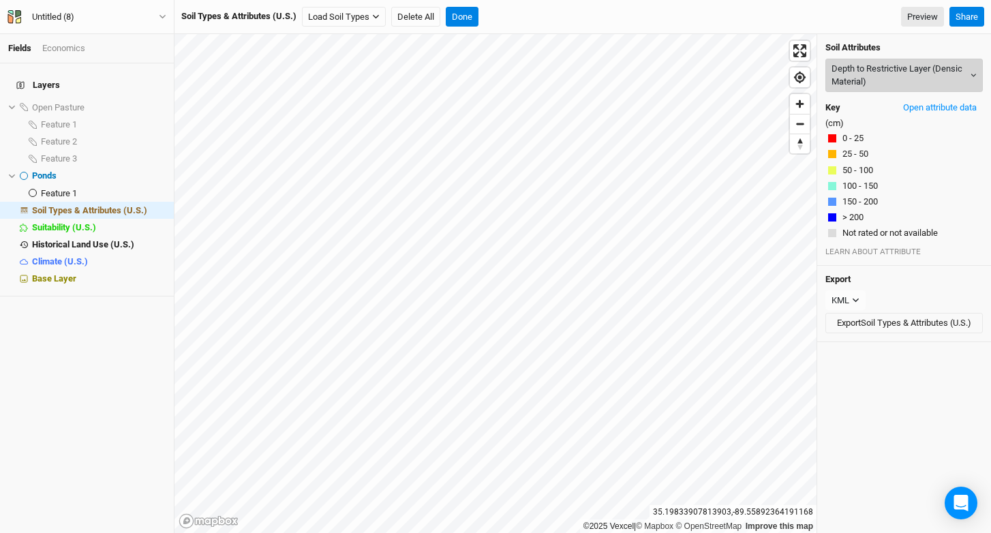
click at [893, 71] on button "Depth to Restrictive Layer (Densic Material)" at bounding box center [904, 75] width 157 height 33
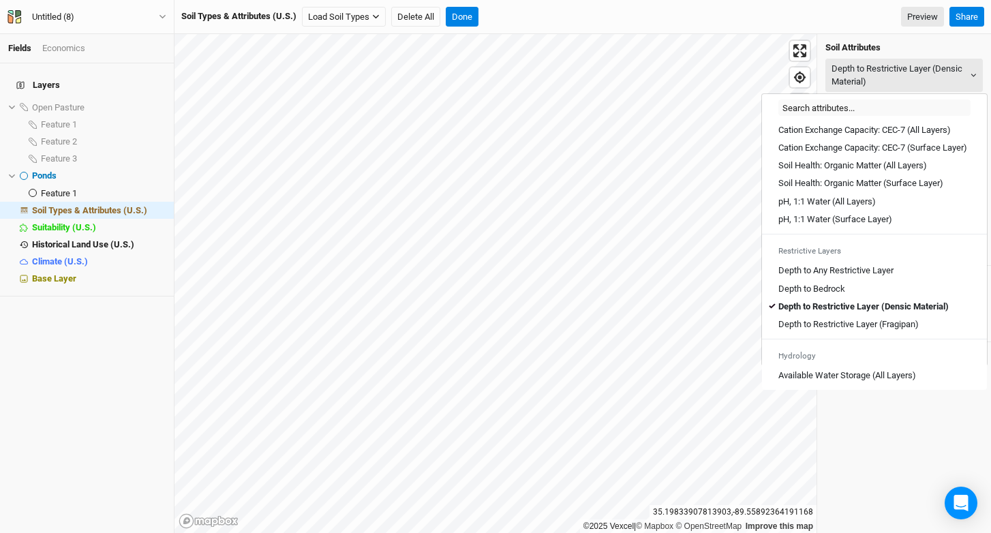
scroll to position [286, 0]
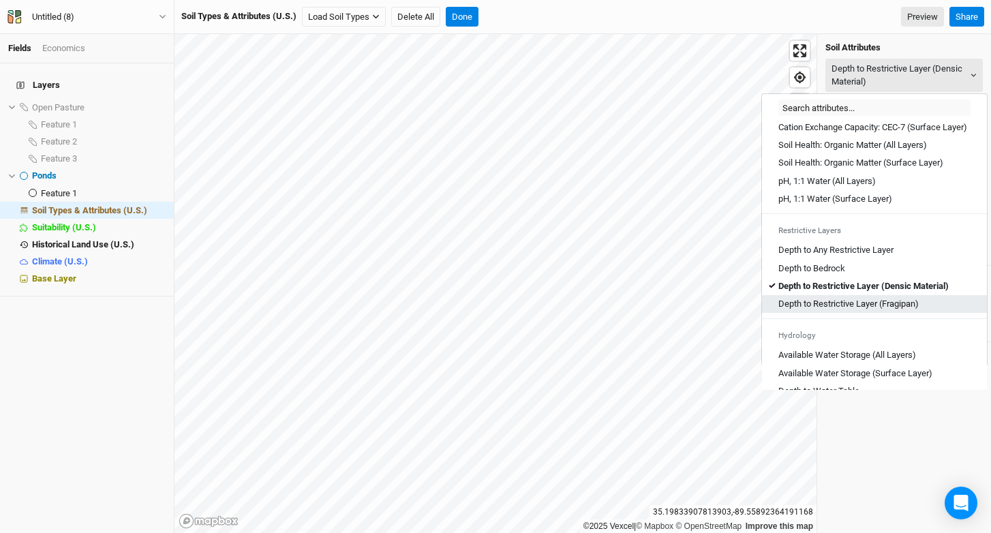
click at [870, 310] on \(Fragipan\) "Depth to Restrictive Layer (Fragipan)" at bounding box center [849, 304] width 140 height 12
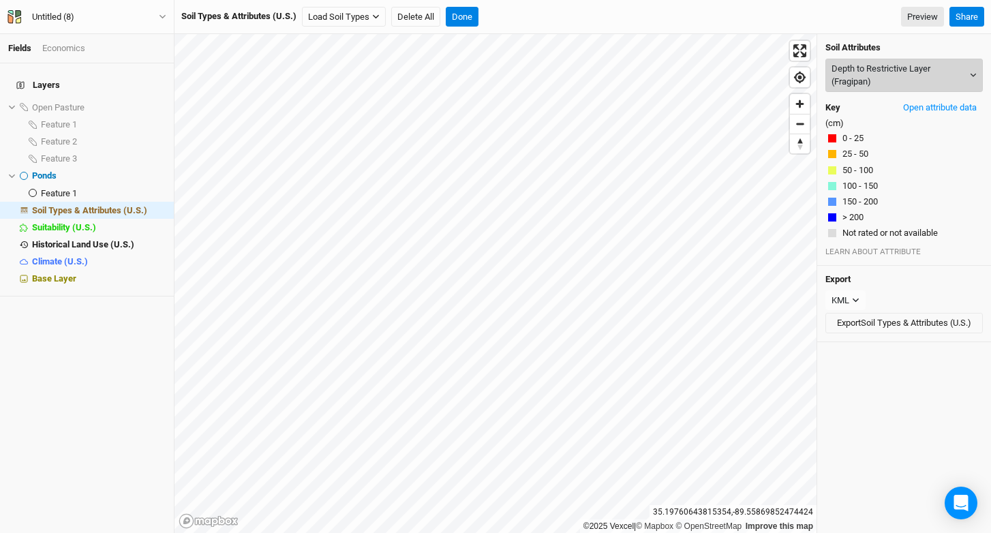
click at [875, 76] on button "Depth to Restrictive Layer (Fragipan)" at bounding box center [904, 75] width 157 height 33
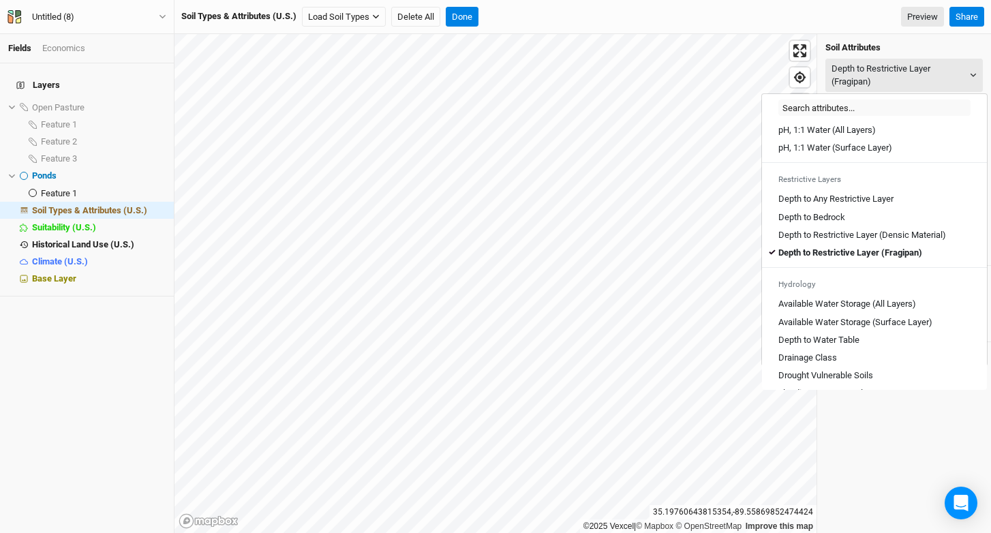
scroll to position [397, 0]
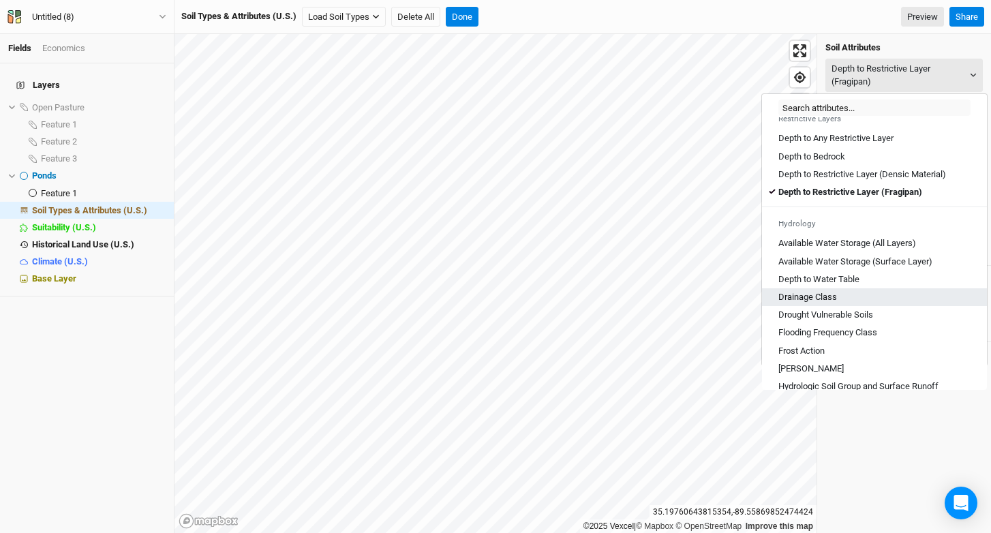
click at [840, 303] on div "Drainage Class" at bounding box center [875, 297] width 192 height 12
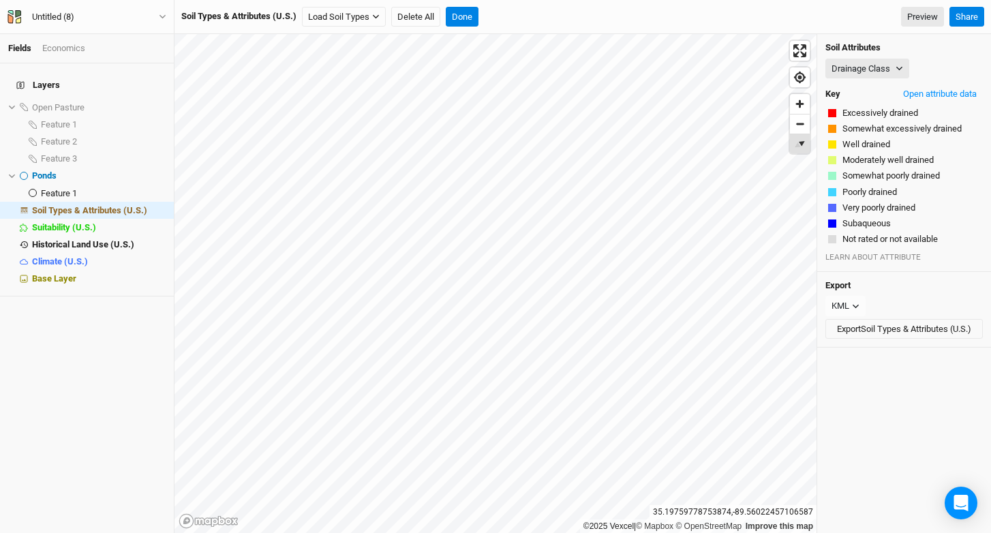
click at [798, 145] on span "Reset bearing to north" at bounding box center [800, 143] width 27 height 27
click at [884, 69] on button "Drainage Class" at bounding box center [868, 69] width 84 height 20
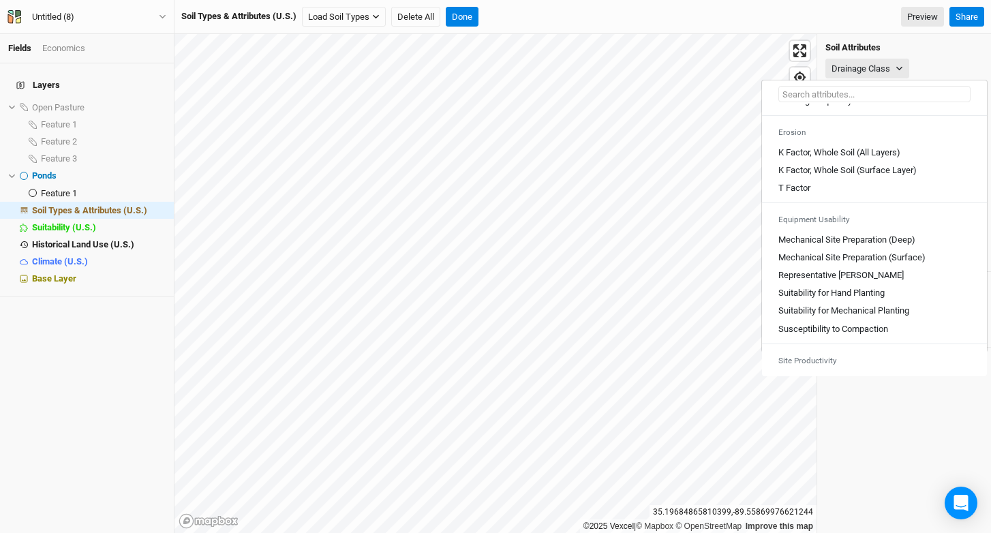
scroll to position [754, 0]
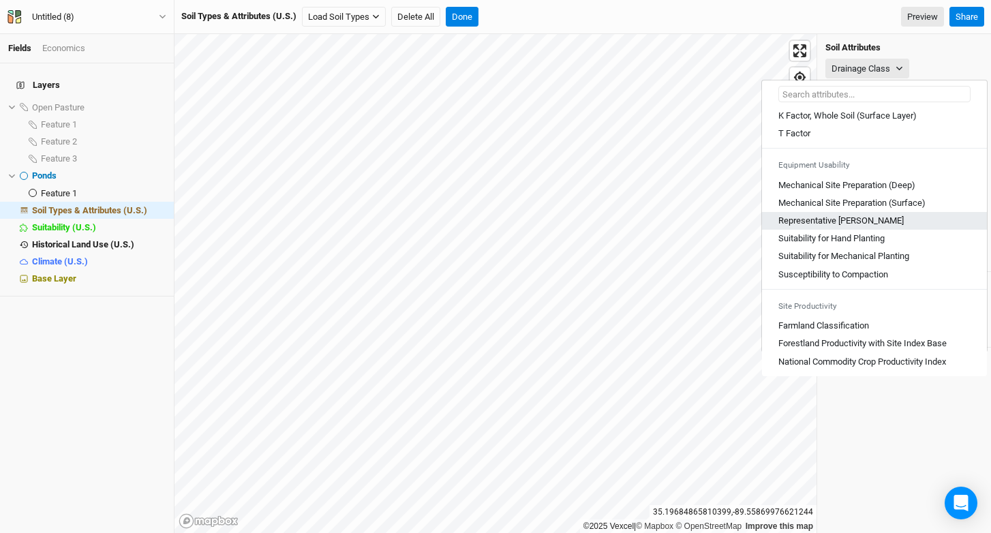
click at [824, 222] on Slope "Representative [PERSON_NAME]" at bounding box center [841, 221] width 125 height 12
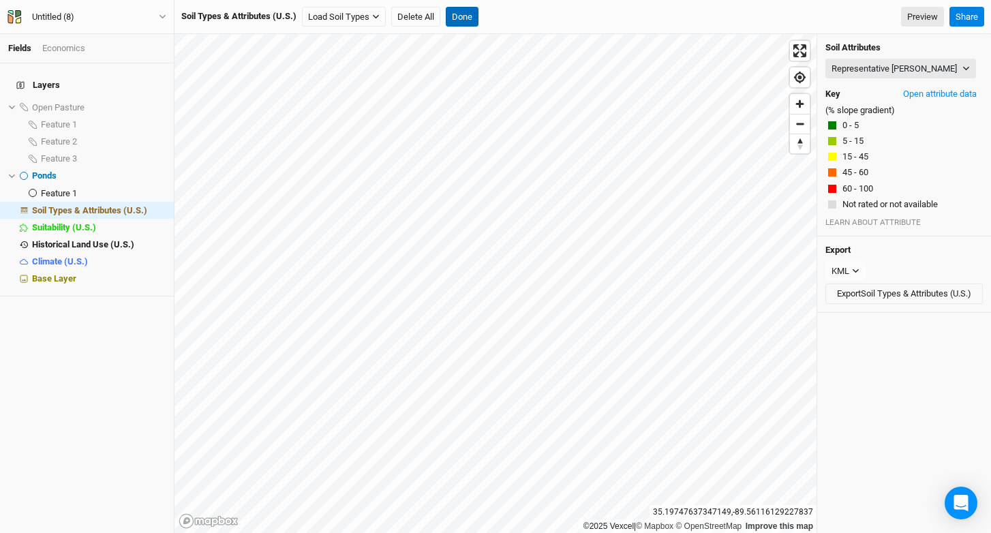
click at [455, 13] on button "Done" at bounding box center [462, 17] width 33 height 20
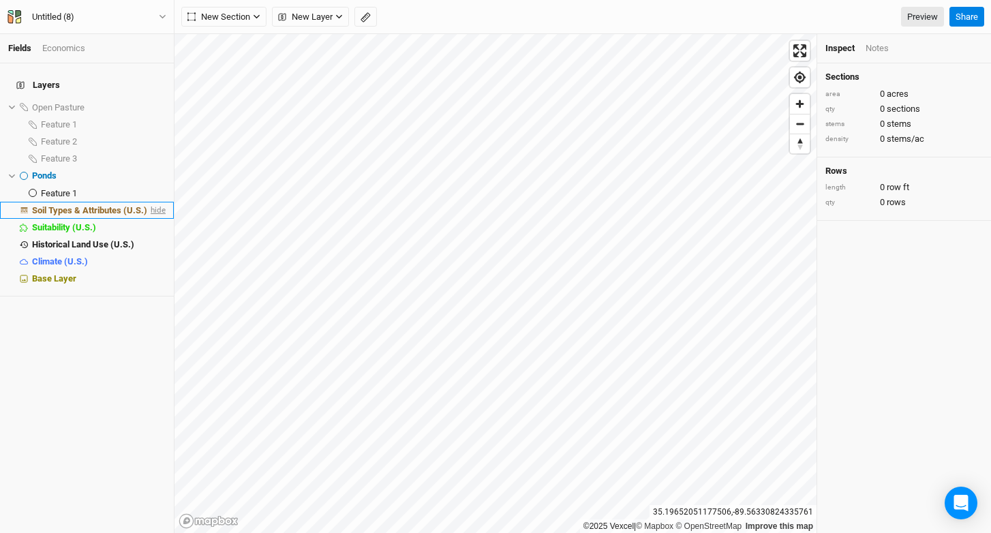
click at [151, 202] on span "hide" at bounding box center [157, 210] width 18 height 17
click at [312, 17] on span "New Layer" at bounding box center [305, 17] width 55 height 14
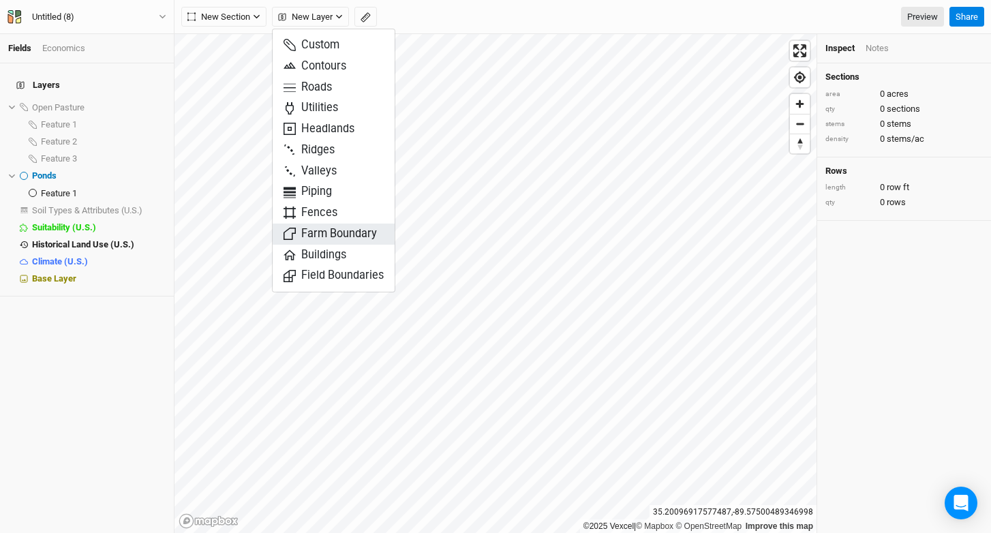
click at [352, 232] on span "Farm Boundary" at bounding box center [330, 234] width 93 height 16
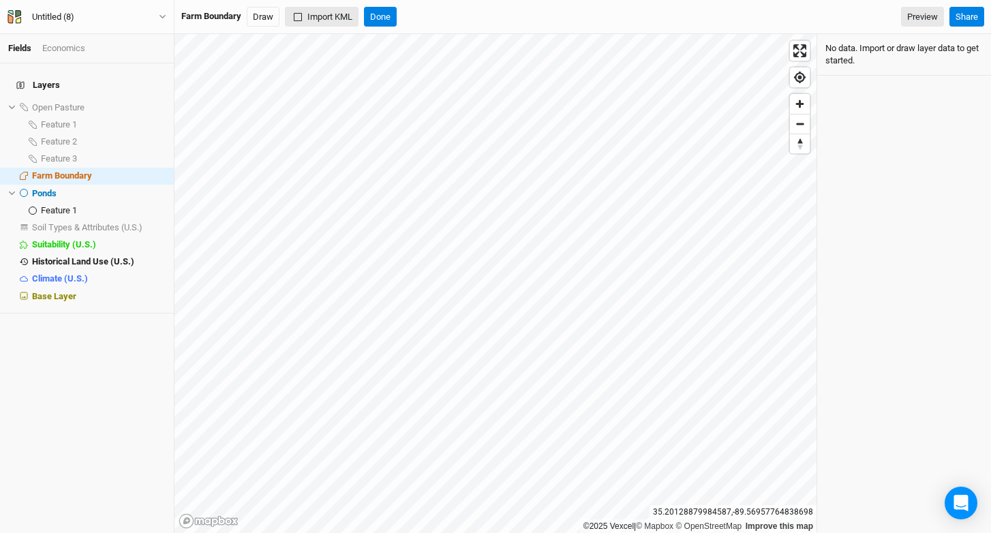
click at [315, 16] on button "Import KML" at bounding box center [322, 17] width 74 height 20
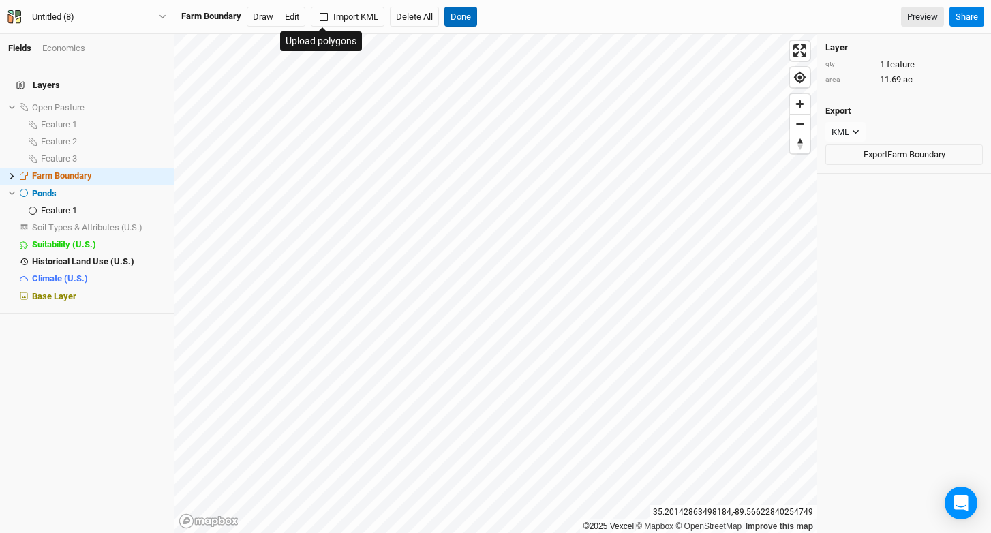
click at [471, 18] on button "Done" at bounding box center [461, 17] width 33 height 20
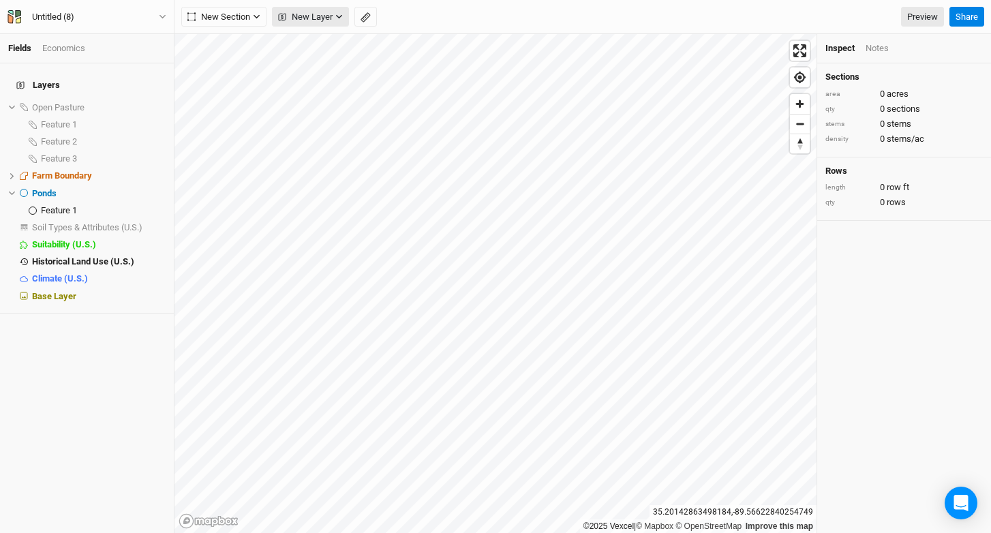
click at [311, 14] on span "New Layer" at bounding box center [305, 17] width 55 height 14
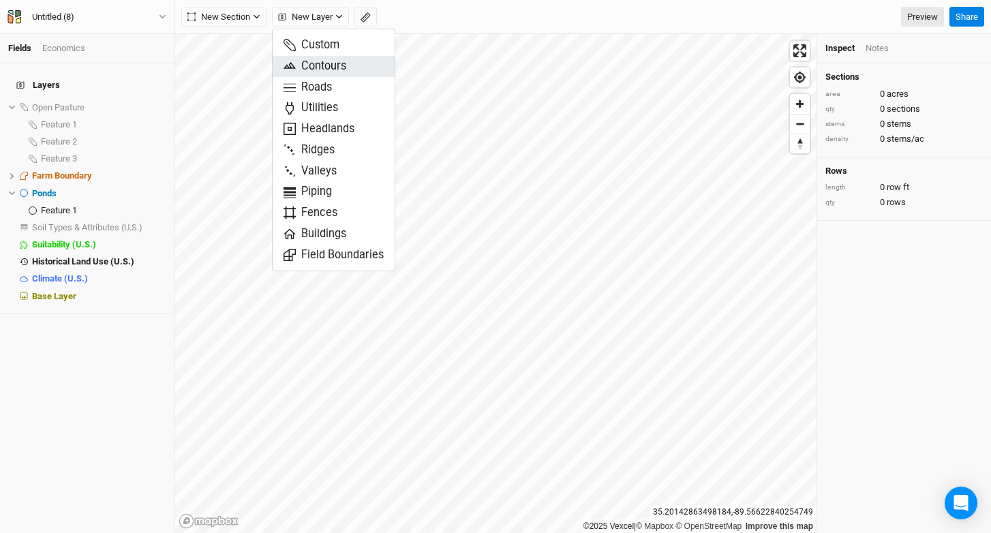
click at [347, 67] on button "Contours" at bounding box center [334, 66] width 122 height 21
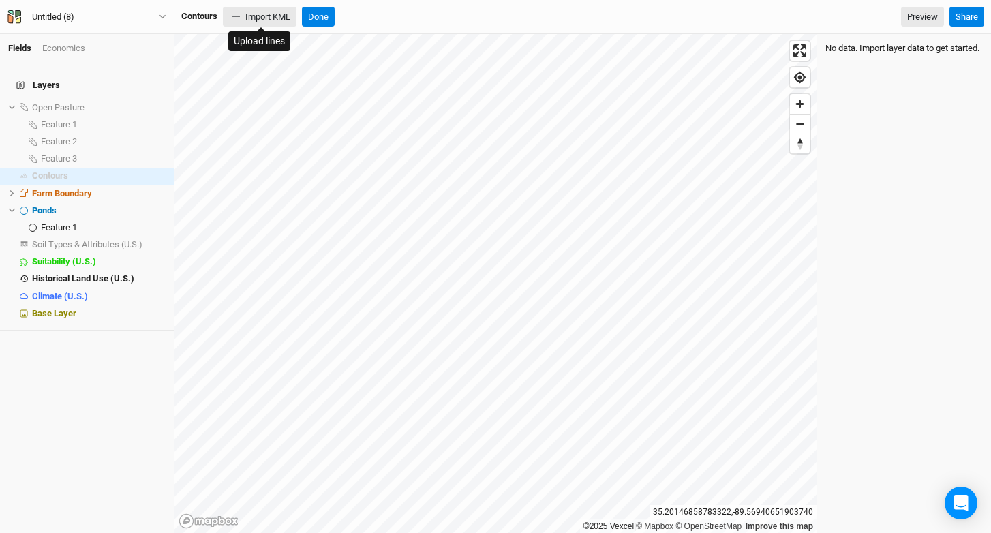
click at [277, 21] on button "Import KML" at bounding box center [260, 17] width 74 height 20
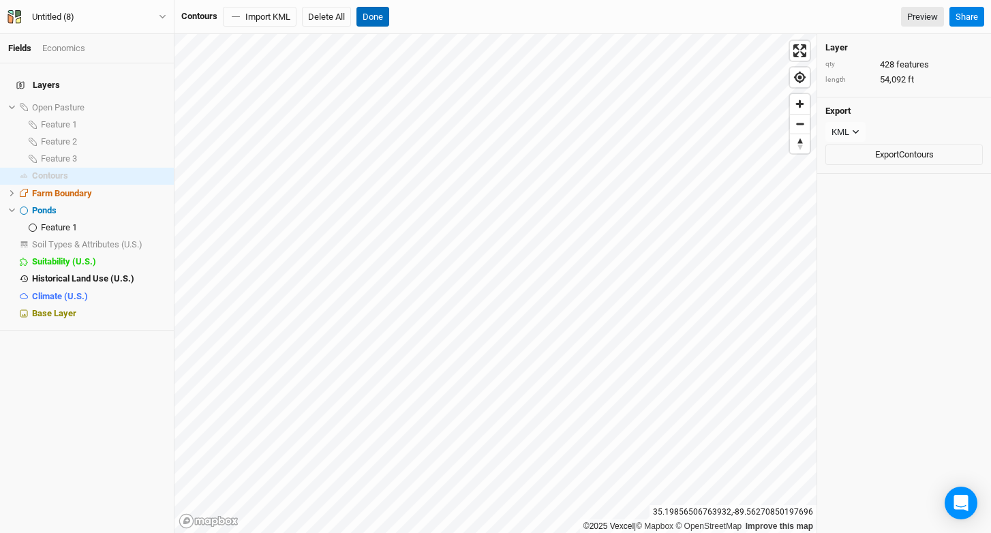
click at [363, 16] on button "Done" at bounding box center [373, 17] width 33 height 20
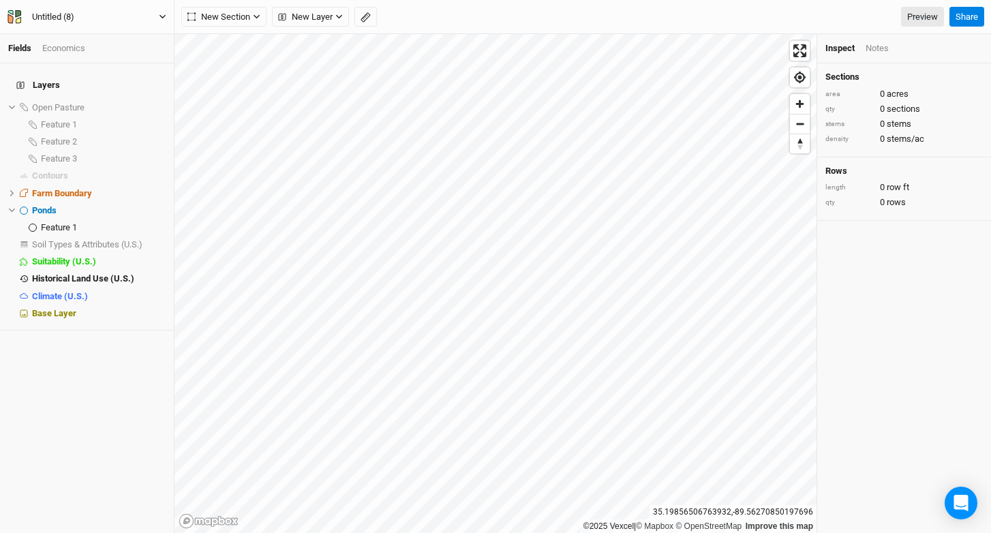
click at [89, 13] on button "Untitled (8)" at bounding box center [87, 17] width 160 height 15
click at [97, 54] on button "Project Settings" at bounding box center [113, 56] width 108 height 18
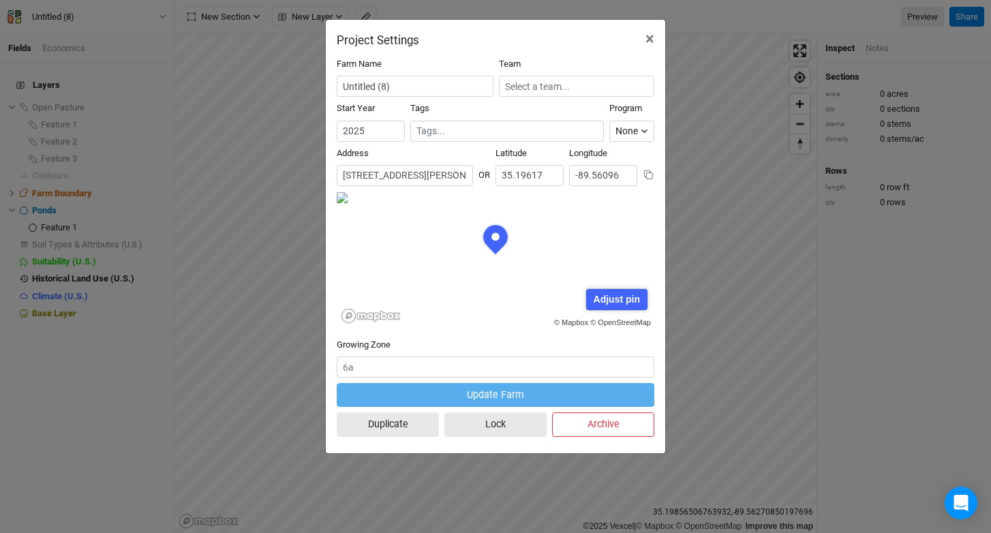
click at [405, 168] on input "[STREET_ADDRESS][PERSON_NAME][US_STATE]" at bounding box center [405, 175] width 136 height 21
paste input "[STREET_ADDRESS][PERSON_NAME]"
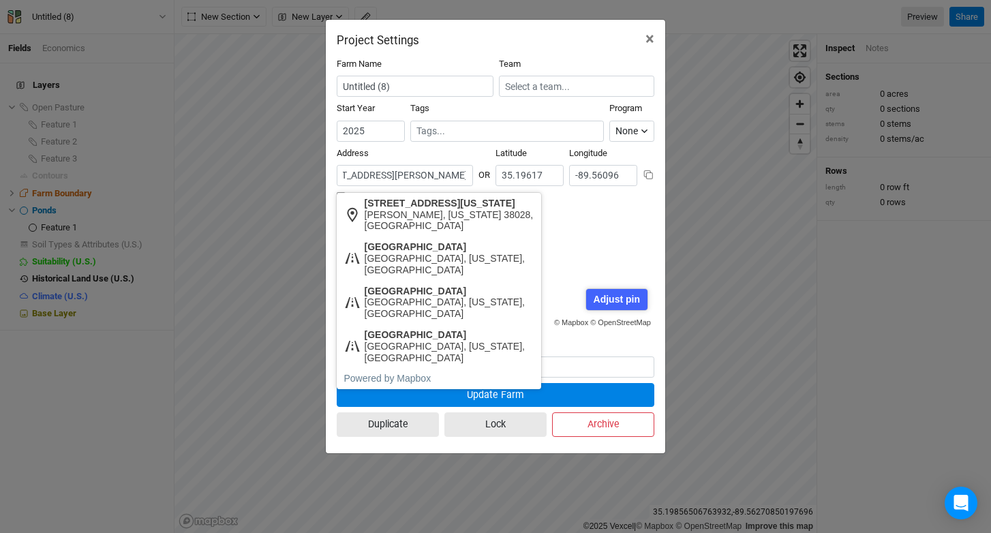
click at [449, 207] on div "[STREET_ADDRESS][US_STATE]" at bounding box center [450, 204] width 170 height 12
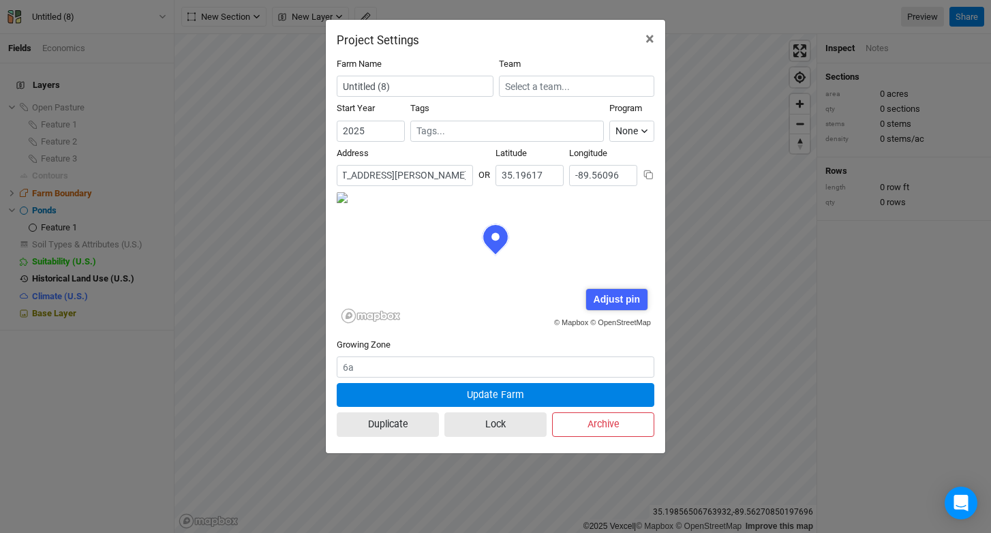
scroll to position [0, 0]
type input "[STREET_ADDRESS][US_STATE][PERSON_NAME][US_STATE]"
type input "35.24706"
type input "-89.58709"
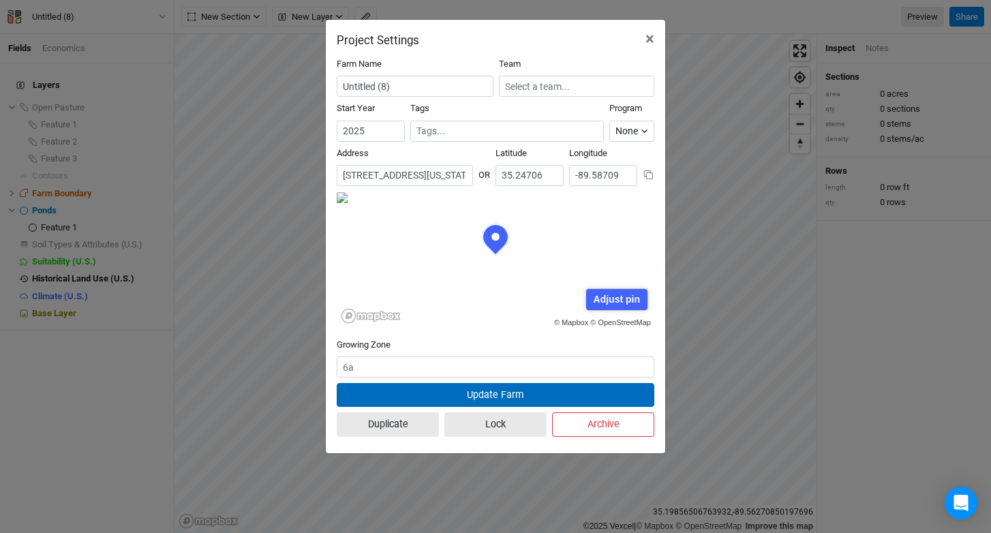
click at [474, 393] on button "Update Farm" at bounding box center [496, 395] width 318 height 24
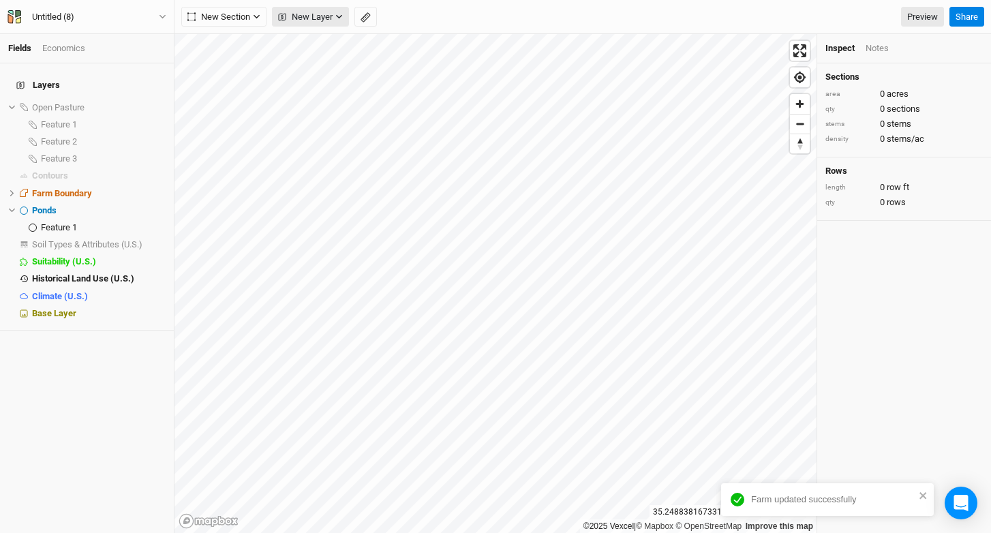
click at [312, 19] on span "New Layer" at bounding box center [305, 17] width 55 height 14
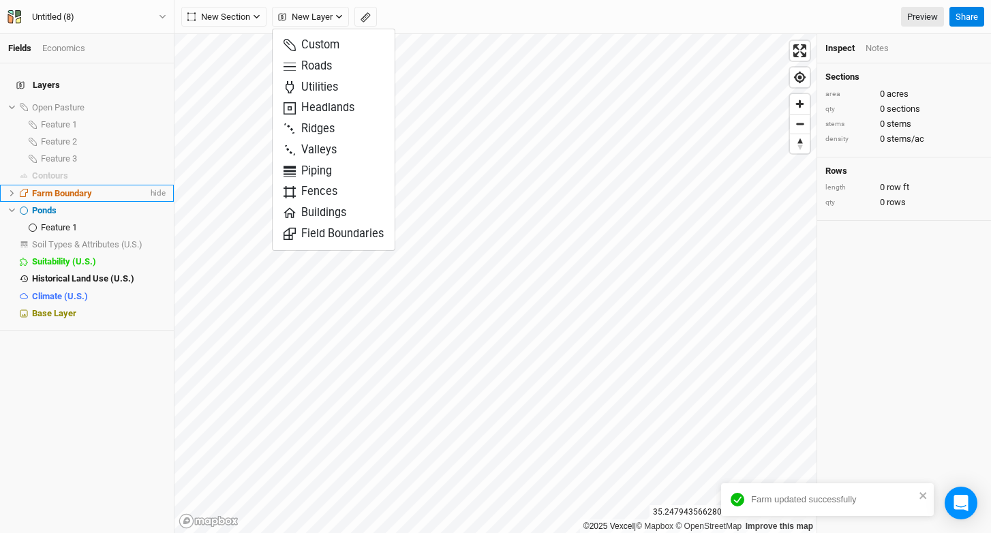
click at [123, 188] on div "Farm Boundary" at bounding box center [90, 193] width 116 height 11
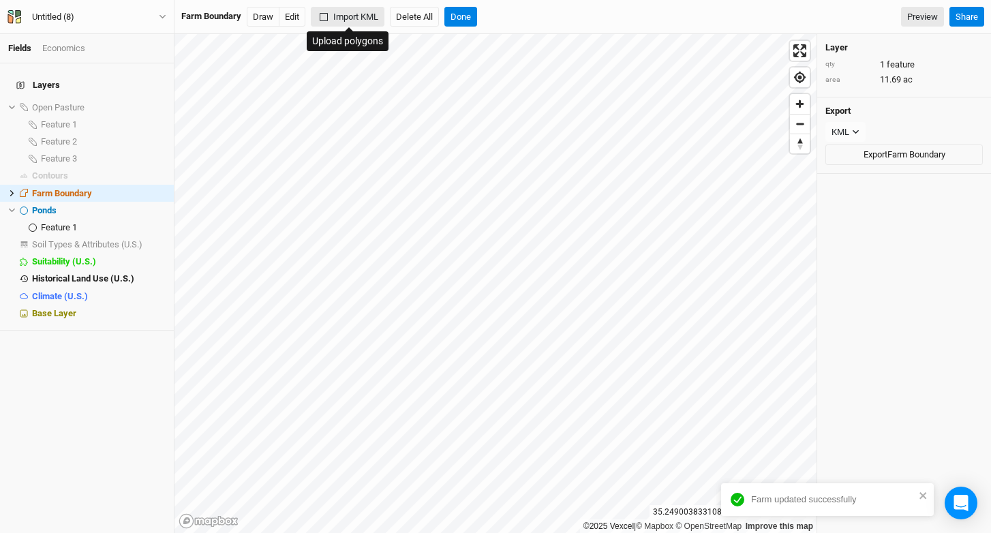
click at [357, 13] on button "Import KML" at bounding box center [348, 17] width 74 height 20
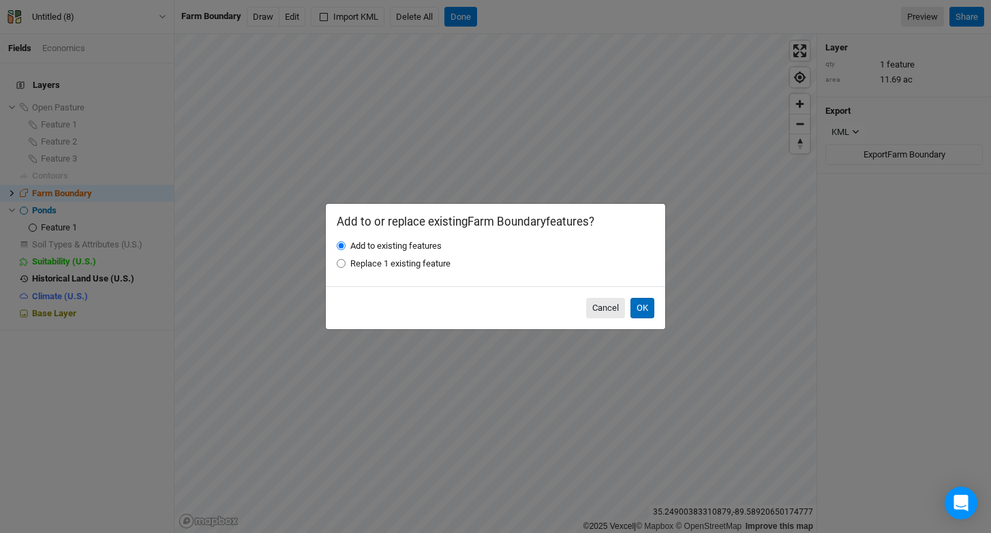
click at [646, 308] on button "OK" at bounding box center [643, 308] width 24 height 20
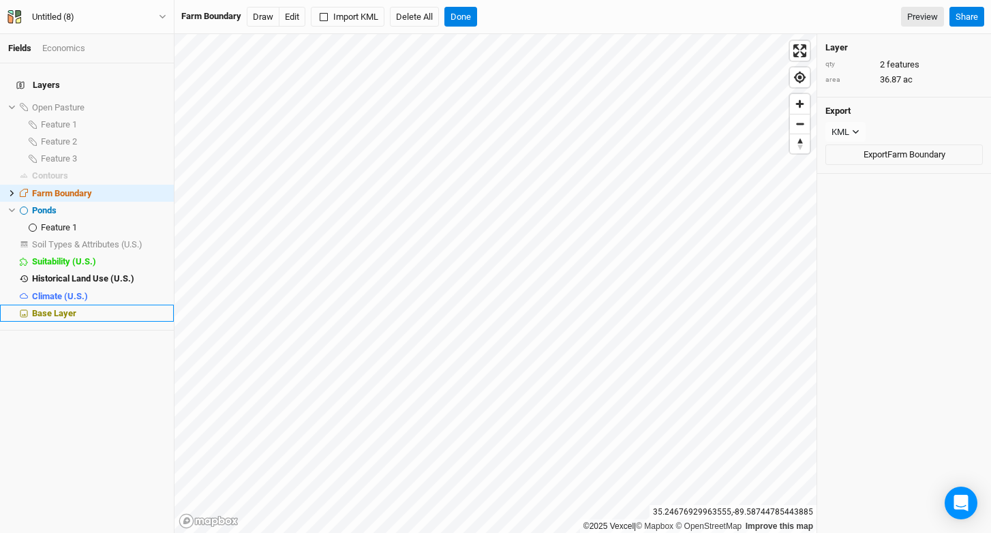
click at [97, 308] on div "Base Layer" at bounding box center [99, 313] width 134 height 11
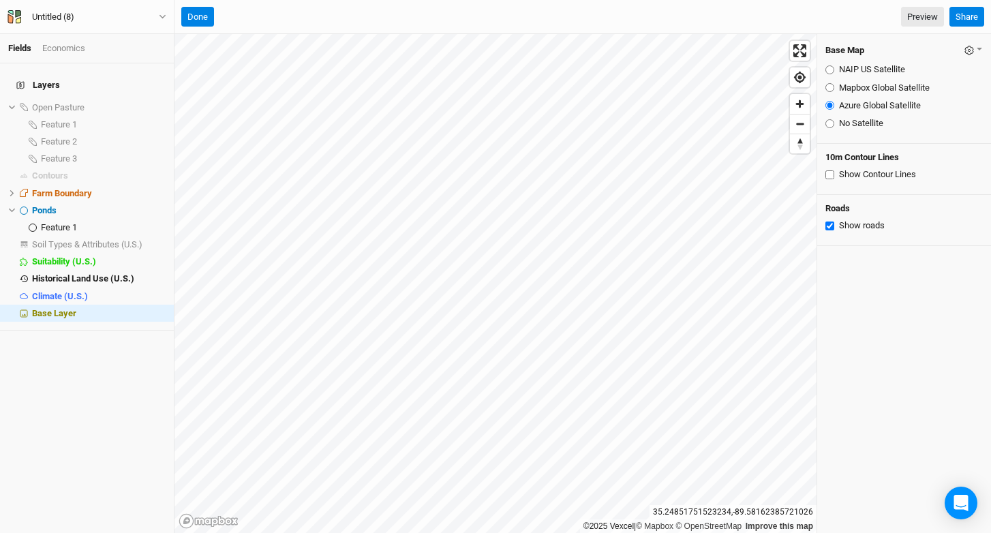
click at [840, 67] on label "NAIP US Satellite" at bounding box center [872, 69] width 66 height 12
click at [834, 67] on input "NAIP US Satellite" at bounding box center [830, 69] width 9 height 9
radio input "true"
click at [843, 102] on label "Azure Global Satellite" at bounding box center [880, 106] width 82 height 12
click at [834, 102] on input "Azure Global Satellite" at bounding box center [830, 105] width 9 height 9
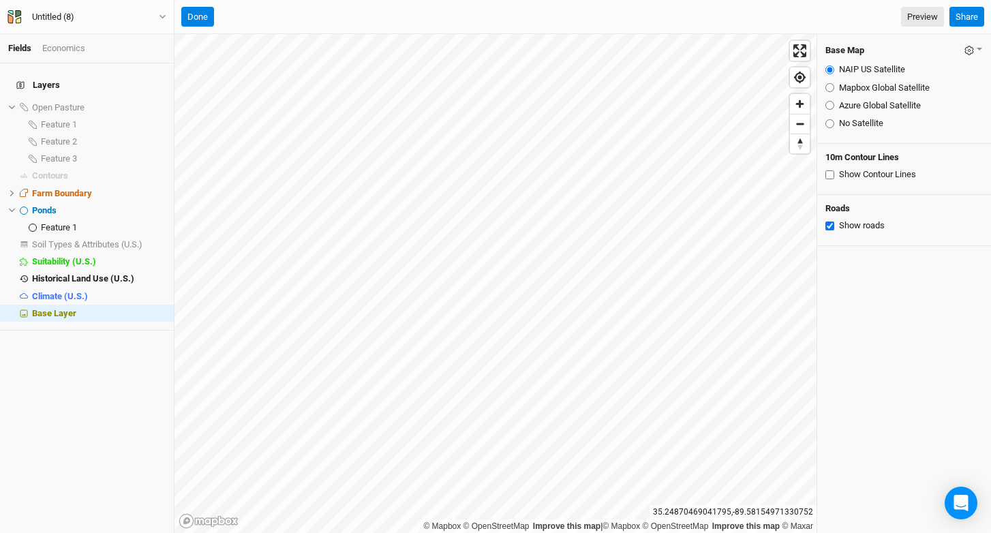
radio input "true"
click at [861, 85] on label "Mapbox Global Satellite" at bounding box center [884, 88] width 91 height 12
click at [834, 85] on input "Mapbox Global Satellite" at bounding box center [830, 87] width 9 height 9
radio input "true"
click at [864, 68] on label "NAIP US Satellite" at bounding box center [872, 69] width 66 height 12
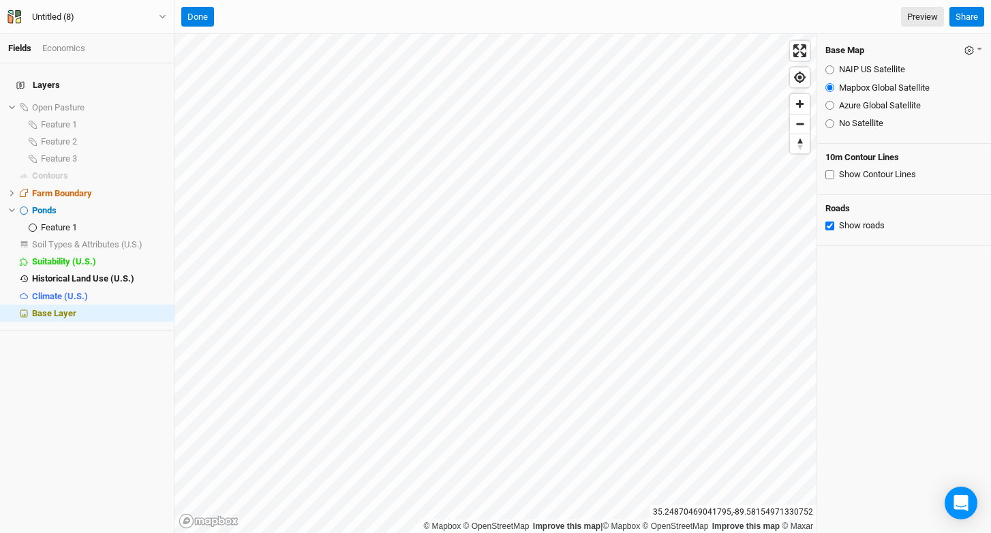
click at [834, 68] on input "NAIP US Satellite" at bounding box center [830, 69] width 9 height 9
radio input "true"
click at [91, 239] on span "Soil Types & Attributes (U.S.)" at bounding box center [87, 244] width 110 height 10
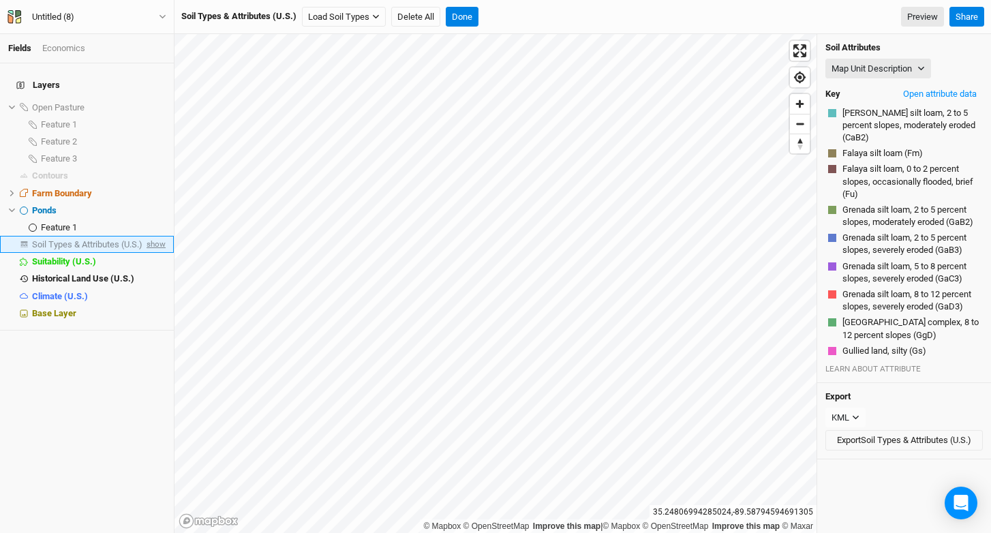
click at [153, 236] on span "show" at bounding box center [155, 244] width 22 height 17
click at [363, 16] on button "Load Soil Types" at bounding box center [344, 17] width 84 height 20
click at [383, 36] on button "Load for Farm Boundary" at bounding box center [360, 41] width 114 height 18
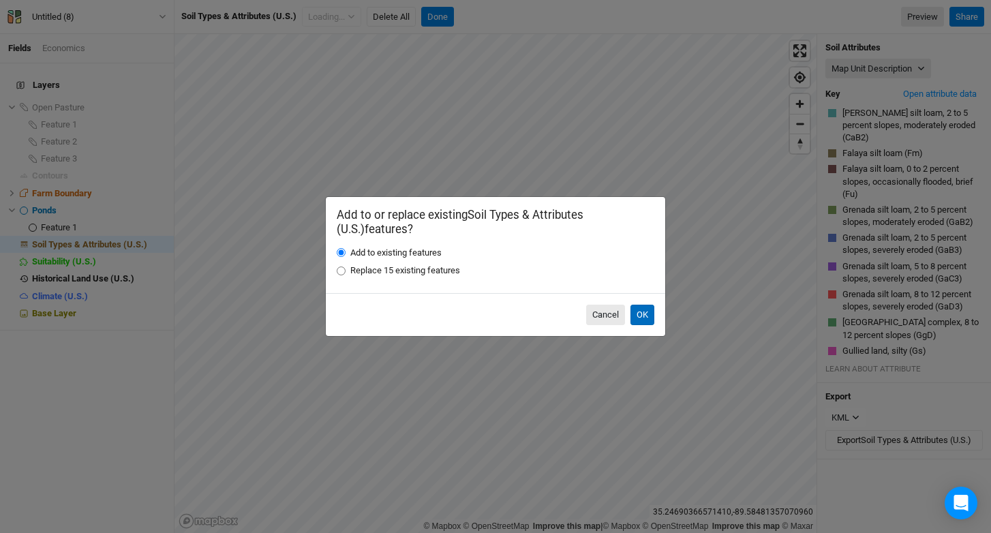
click at [635, 315] on button "OK" at bounding box center [643, 315] width 24 height 20
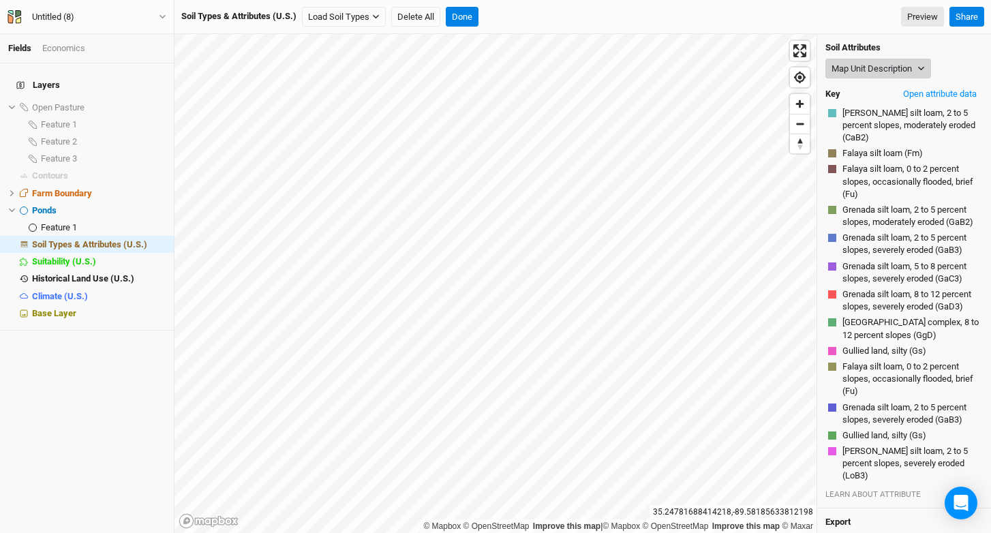
click at [876, 75] on button "Map Unit Description" at bounding box center [879, 69] width 106 height 20
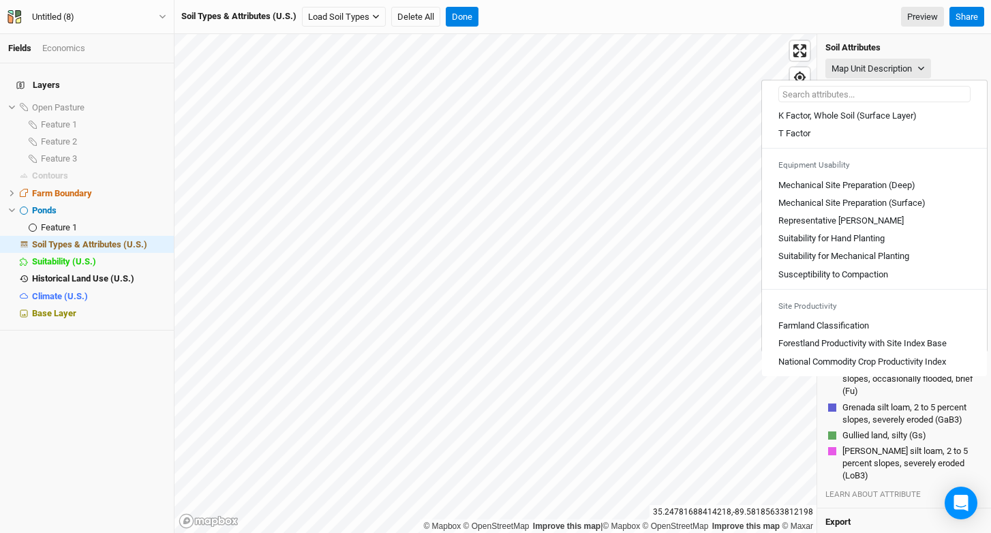
scroll to position [744, 0]
click at [848, 227] on Slope "Representative [PERSON_NAME]" at bounding box center [841, 221] width 125 height 12
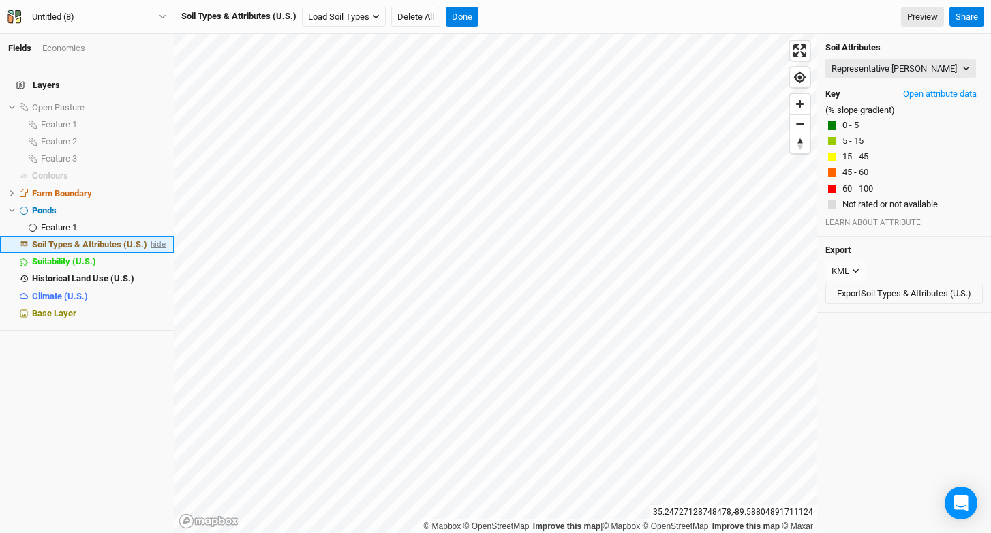
click at [159, 239] on span "hide" at bounding box center [157, 244] width 18 height 17
click at [147, 237] on span "show" at bounding box center [155, 244] width 22 height 17
click at [858, 64] on button "Representative [PERSON_NAME]" at bounding box center [901, 69] width 151 height 20
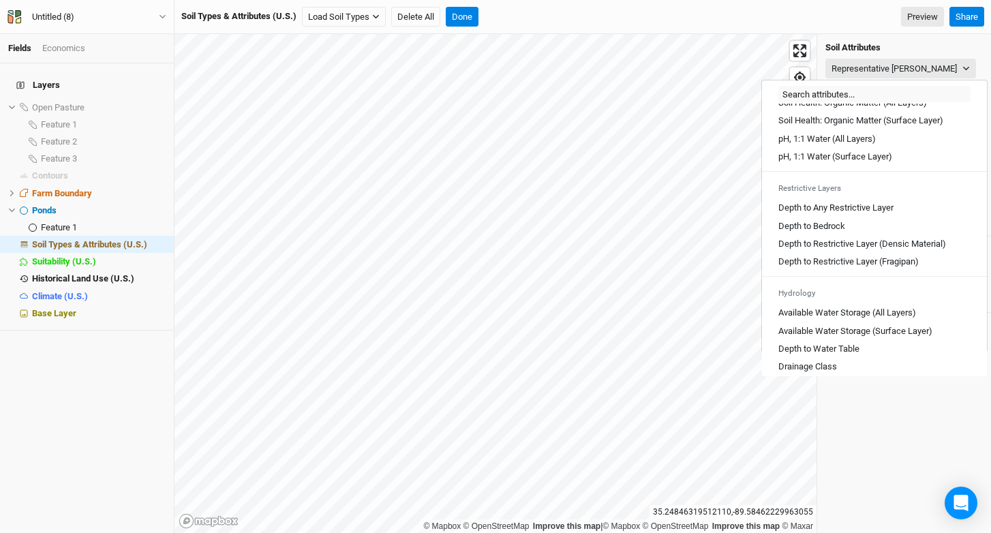
scroll to position [330, 0]
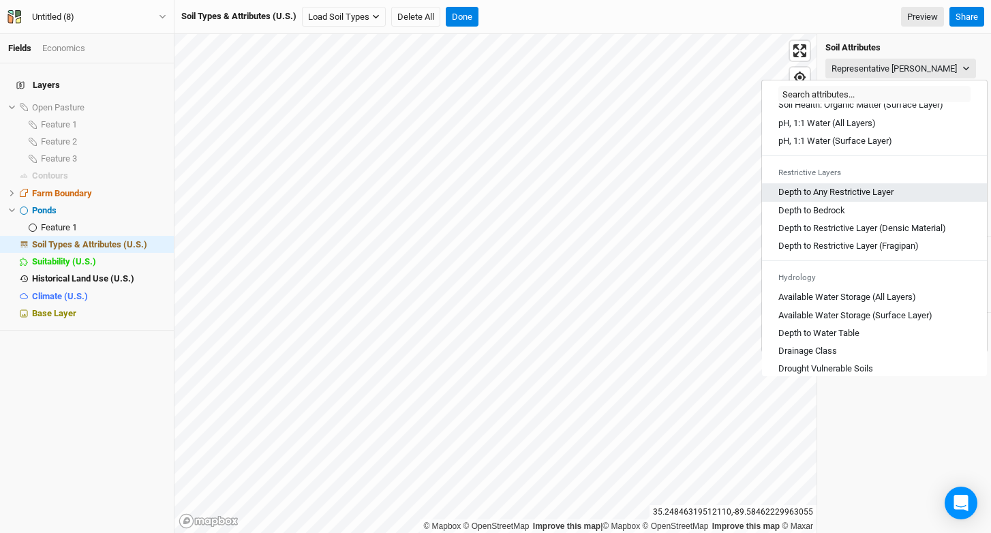
click at [881, 198] on Layer "Depth to Any Restrictive Layer" at bounding box center [836, 192] width 115 height 12
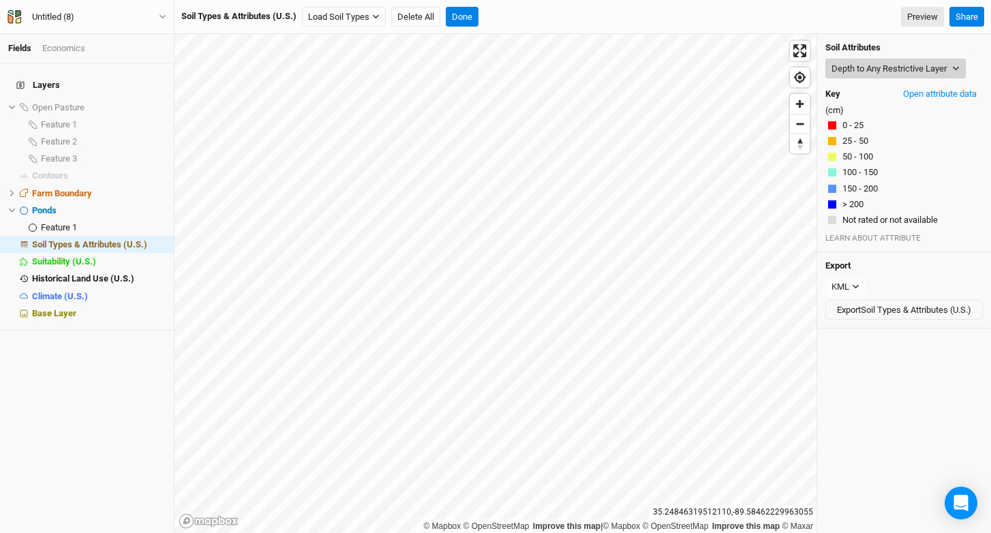
click at [879, 70] on button "Depth to Any Restrictive Layer" at bounding box center [896, 69] width 140 height 20
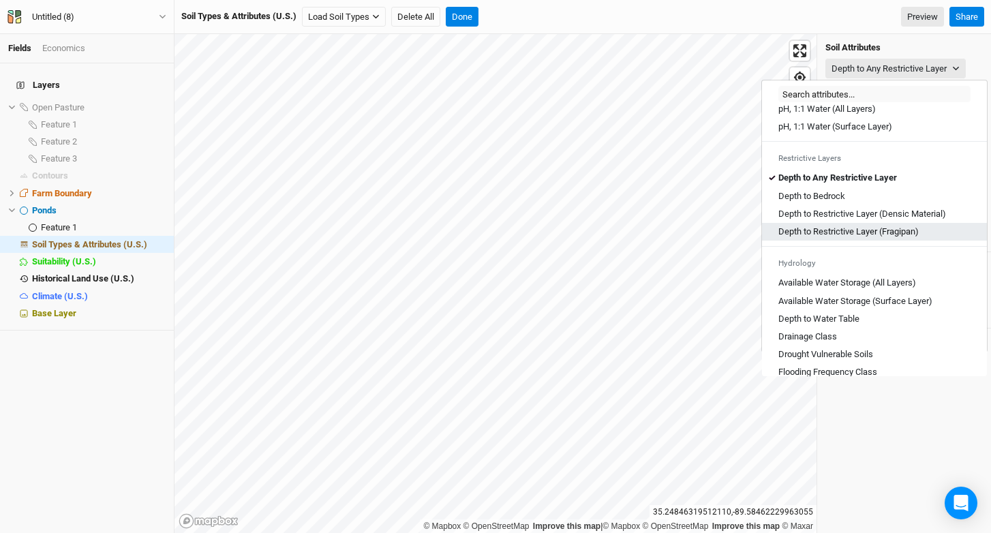
scroll to position [346, 0]
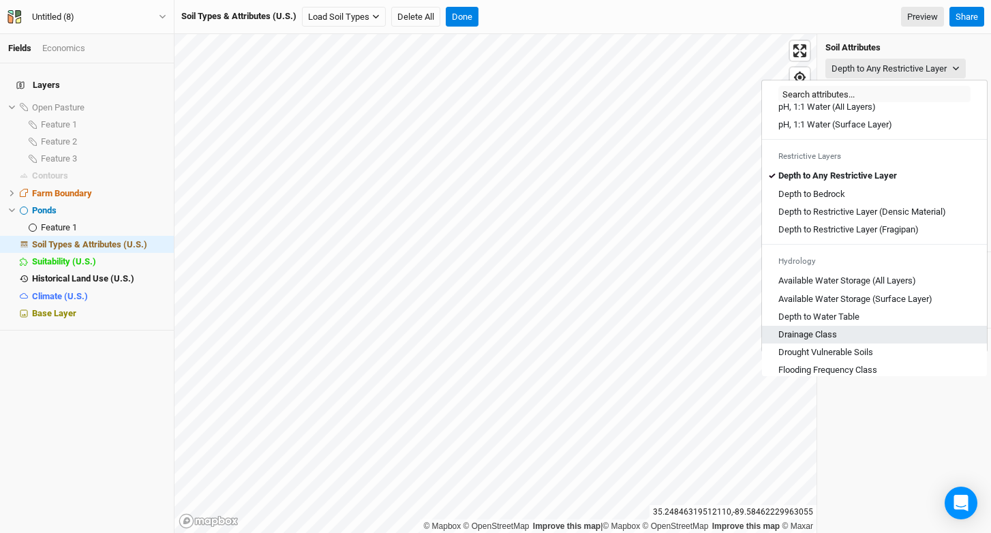
click at [796, 341] on Class "Drainage Class" at bounding box center [808, 335] width 59 height 12
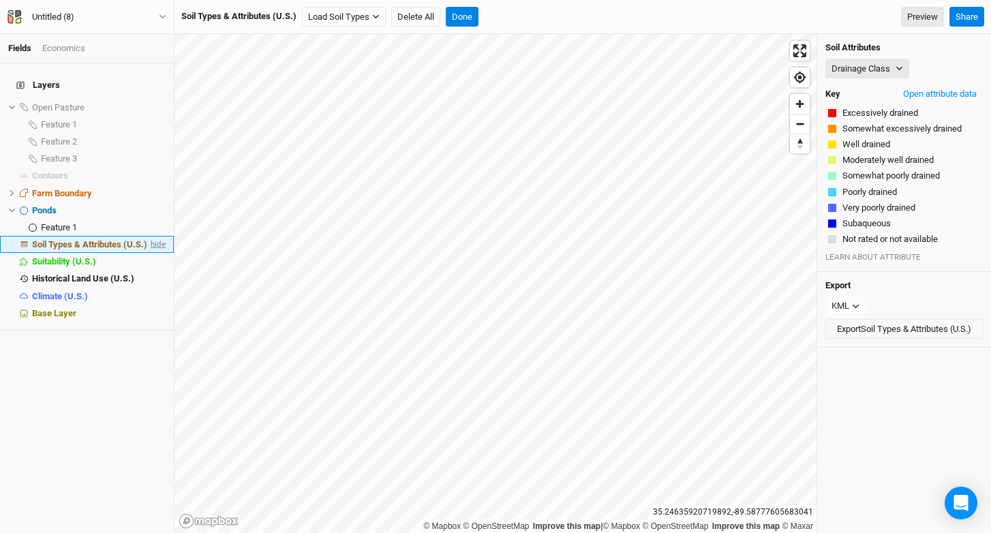
click at [153, 237] on span "hide" at bounding box center [157, 244] width 18 height 17
click at [103, 308] on div "Base Layer" at bounding box center [99, 313] width 134 height 11
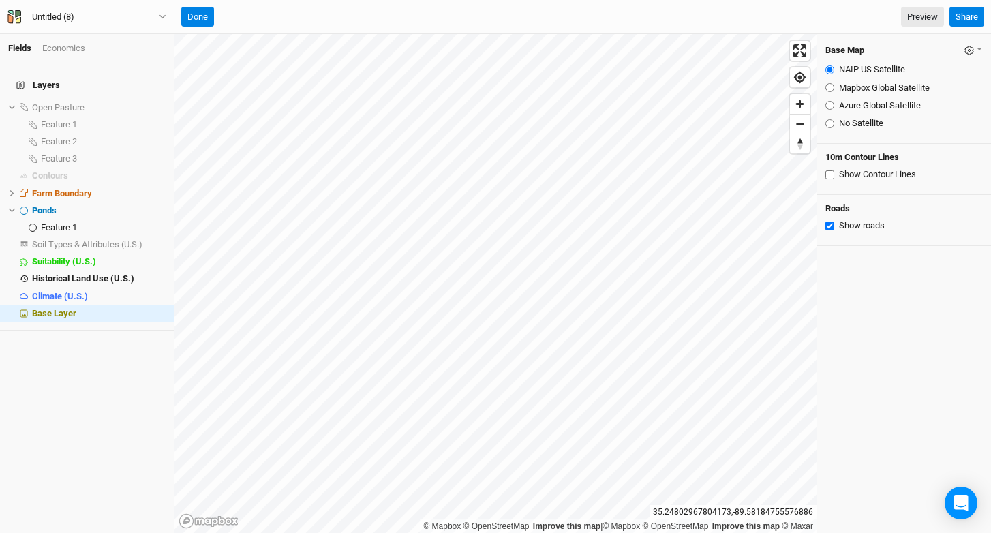
click at [864, 88] on label "Mapbox Global Satellite" at bounding box center [884, 88] width 91 height 12
click at [834, 88] on input "Mapbox Global Satellite" at bounding box center [830, 87] width 9 height 9
radio input "true"
click at [863, 107] on label "Azure Global Satellite" at bounding box center [880, 106] width 82 height 12
click at [834, 107] on input "Azure Global Satellite" at bounding box center [830, 105] width 9 height 9
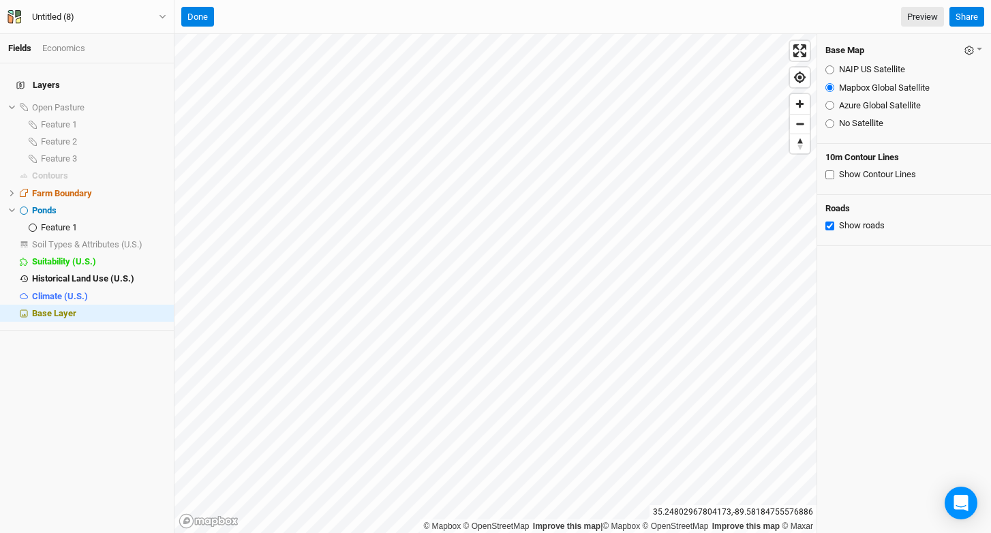
radio input "true"
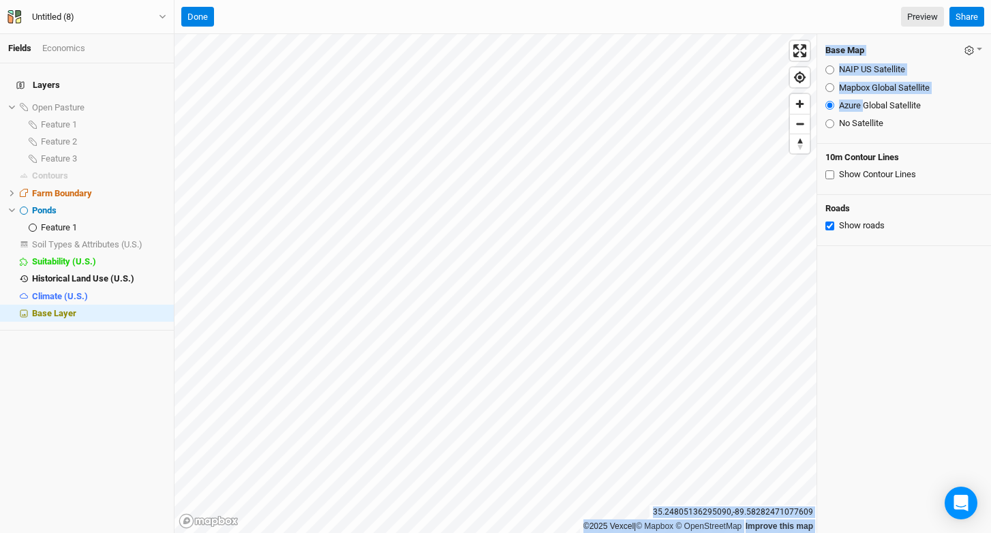
click at [558, 112] on div "©2025 Vexcel | © Mapbox © OpenStreetMap Improve this map [GEOGRAPHIC_DATA] Base…" at bounding box center [583, 283] width 817 height 499
click at [198, 19] on button "Done" at bounding box center [197, 17] width 33 height 20
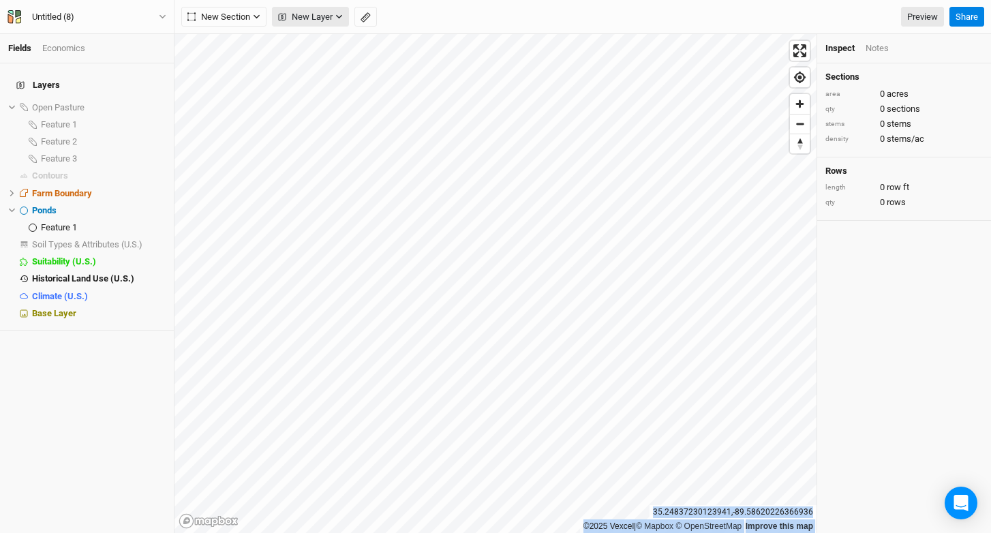
click at [338, 14] on icon "button" at bounding box center [338, 16] width 7 height 7
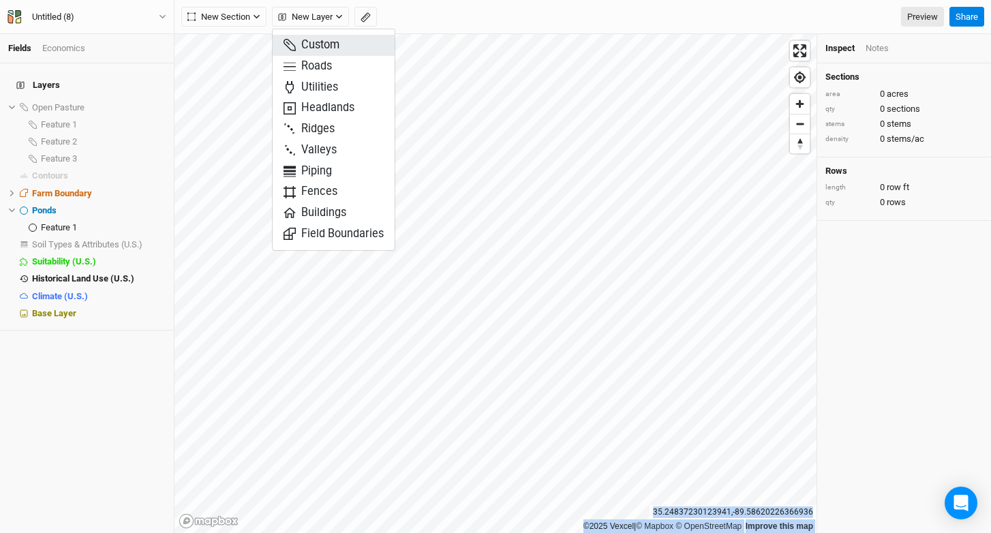
click at [341, 48] on button "Custom" at bounding box center [334, 45] width 122 height 21
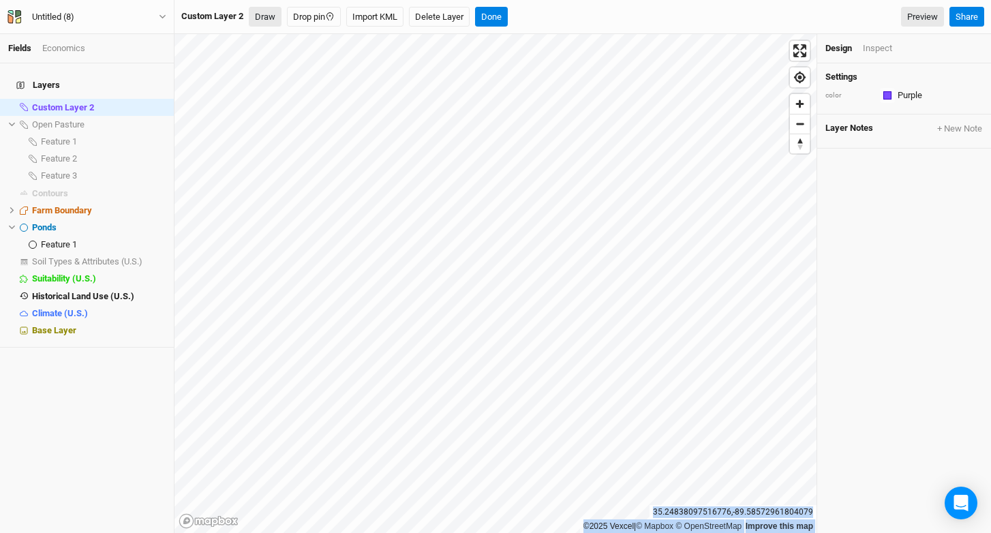
click at [265, 23] on button "Draw" at bounding box center [265, 17] width 33 height 20
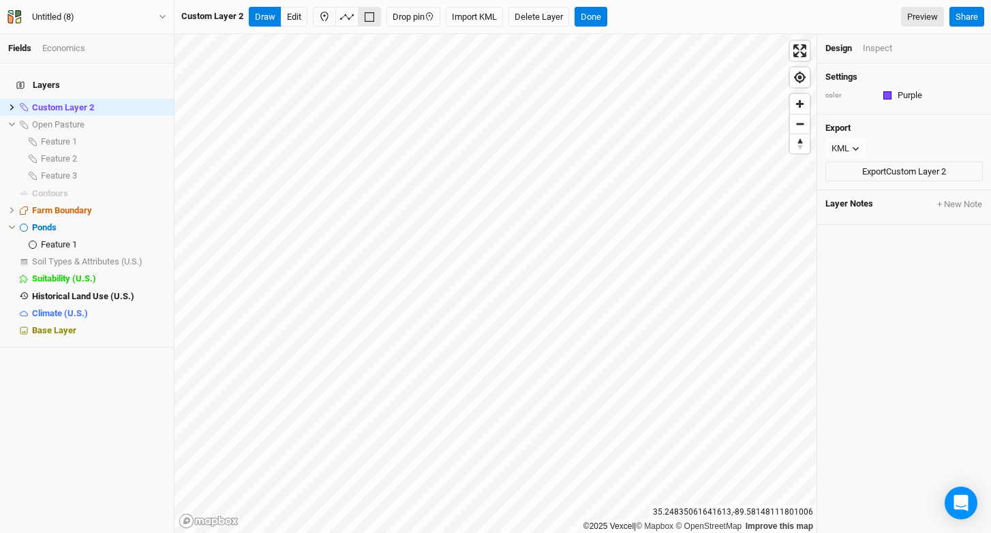
click at [879, 54] on div "Inspect" at bounding box center [877, 48] width 29 height 12
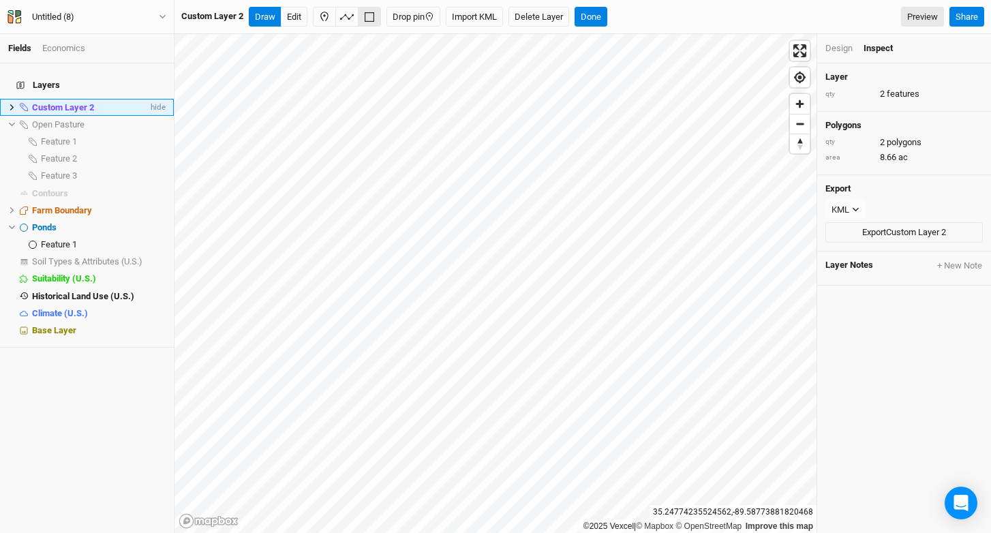
click at [10, 104] on icon at bounding box center [11, 107] width 7 height 7
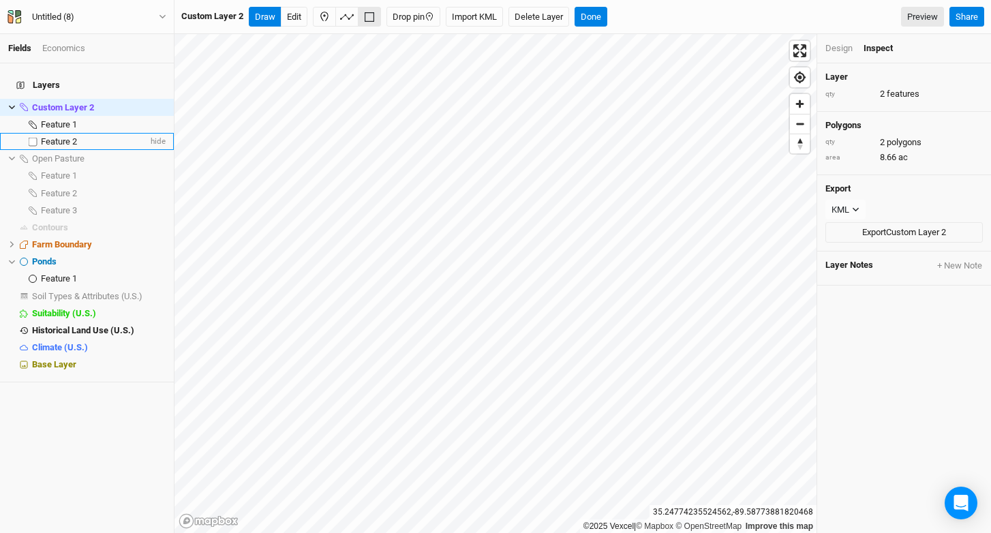
click at [48, 136] on span "Feature 2" at bounding box center [59, 141] width 36 height 10
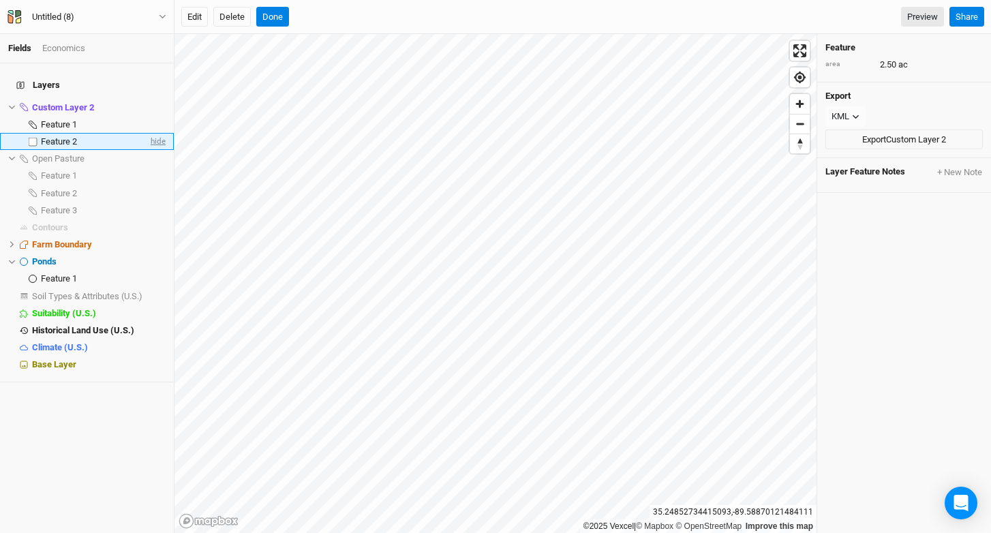
click at [152, 133] on span "hide" at bounding box center [157, 141] width 18 height 17
click at [157, 116] on span "hide" at bounding box center [157, 124] width 18 height 17
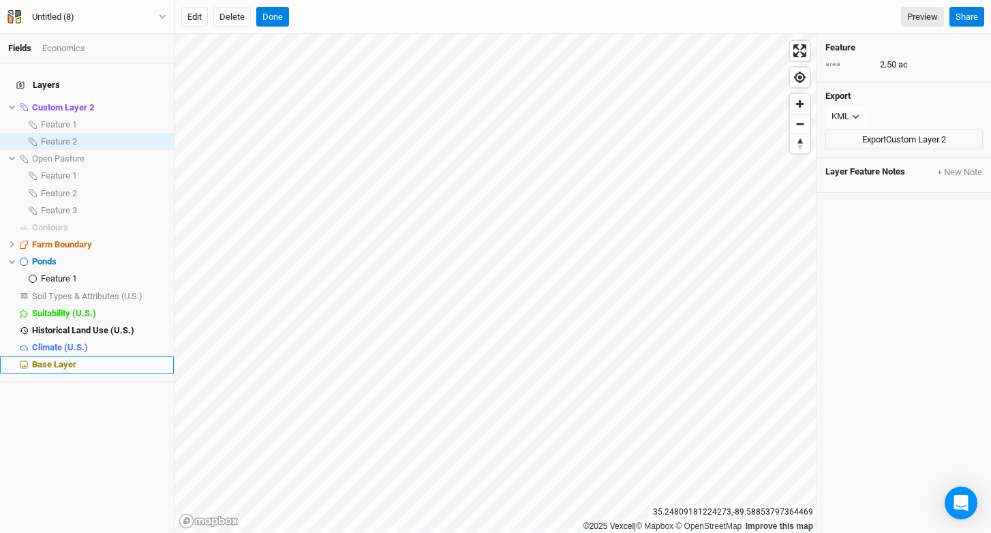
click at [94, 359] on div "Base Layer" at bounding box center [99, 364] width 134 height 11
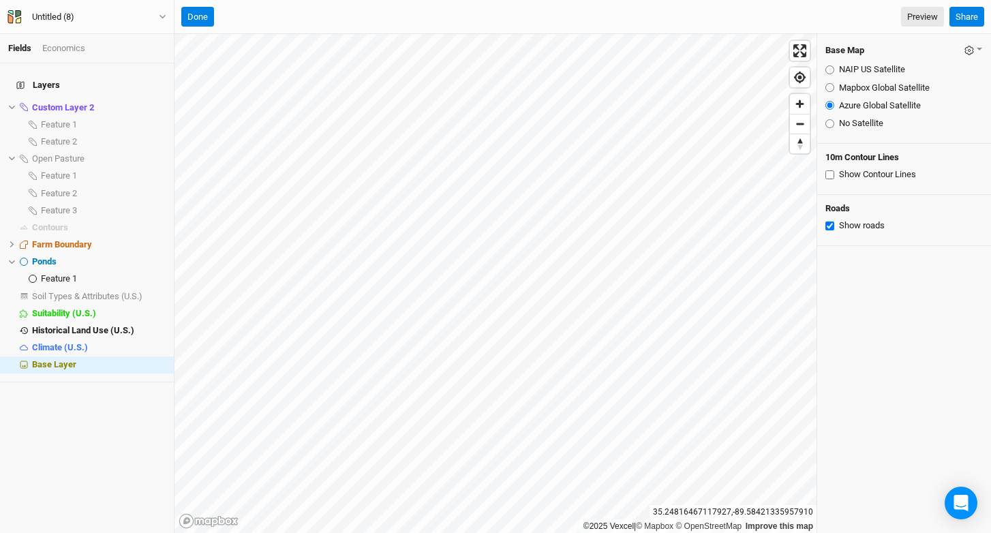
click at [851, 70] on label "NAIP US Satellite" at bounding box center [872, 69] width 66 height 12
click at [834, 70] on input "NAIP US Satellite" at bounding box center [830, 69] width 9 height 9
radio input "true"
click at [881, 88] on label "Mapbox Global Satellite" at bounding box center [884, 88] width 91 height 12
click at [834, 88] on input "Mapbox Global Satellite" at bounding box center [830, 87] width 9 height 9
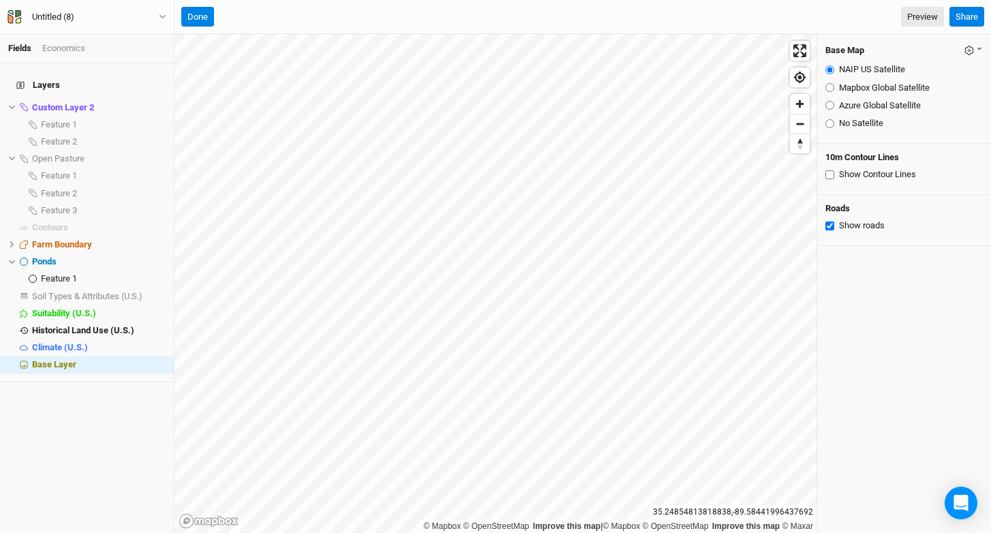
radio input "true"
click at [876, 104] on label "Azure Global Satellite" at bounding box center [880, 106] width 82 height 12
click at [834, 104] on input "Azure Global Satellite" at bounding box center [830, 105] width 9 height 9
radio input "true"
click at [480, 0] on html "Fields Economics Layers Custom Layer 2 hide Feature 1 show Feature 2 show Open …" at bounding box center [495, 266] width 991 height 533
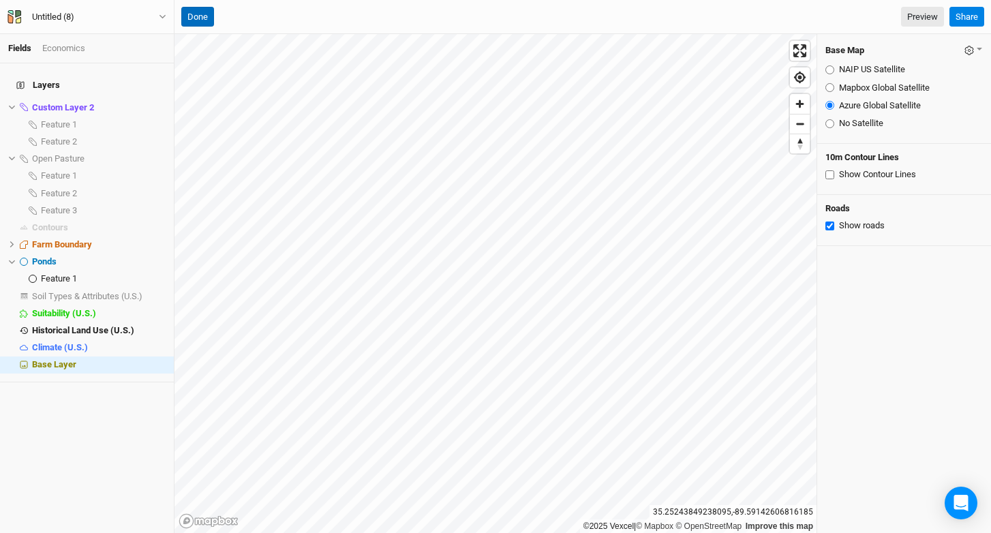
click at [195, 18] on button "Done" at bounding box center [197, 17] width 33 height 20
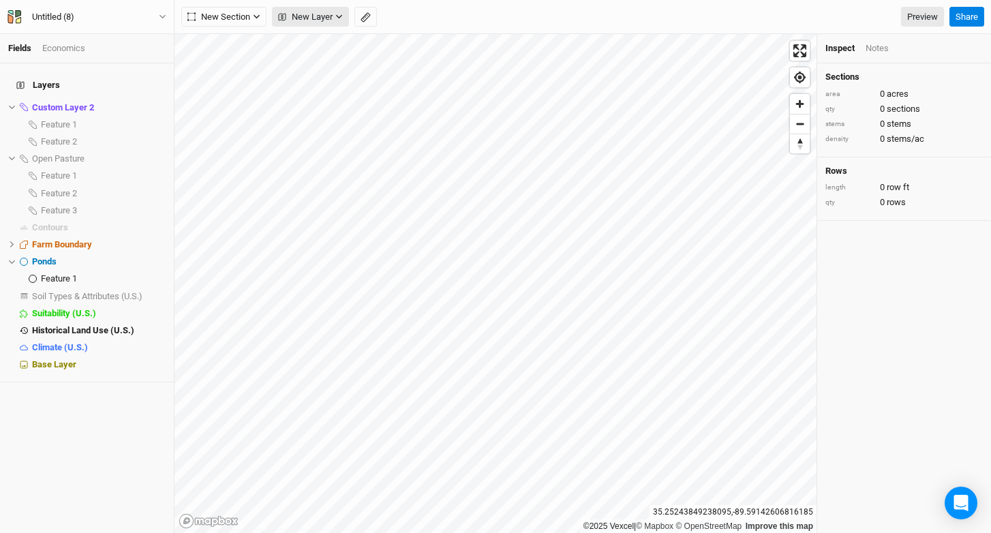
click at [315, 18] on span "New Layer" at bounding box center [305, 17] width 55 height 14
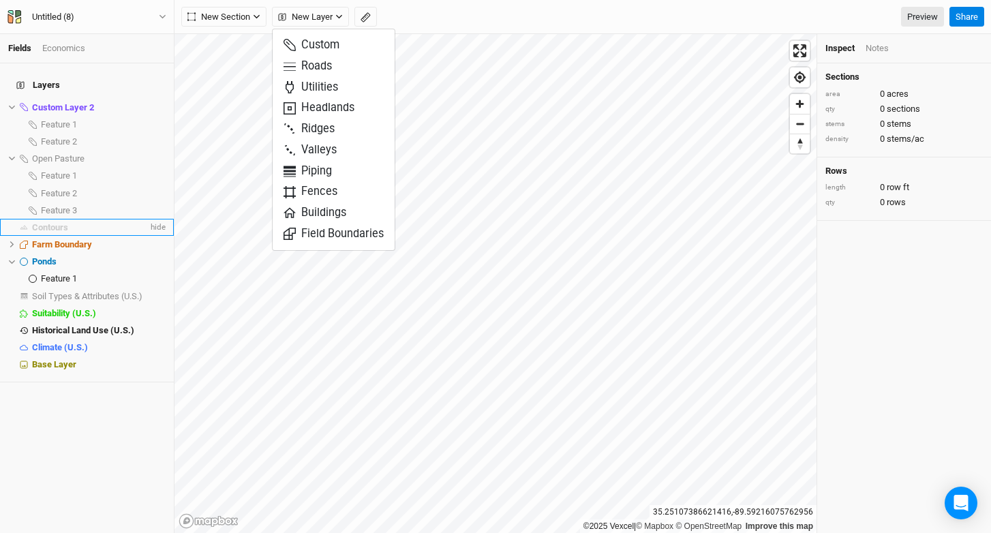
click at [76, 222] on div "Contours" at bounding box center [90, 227] width 116 height 11
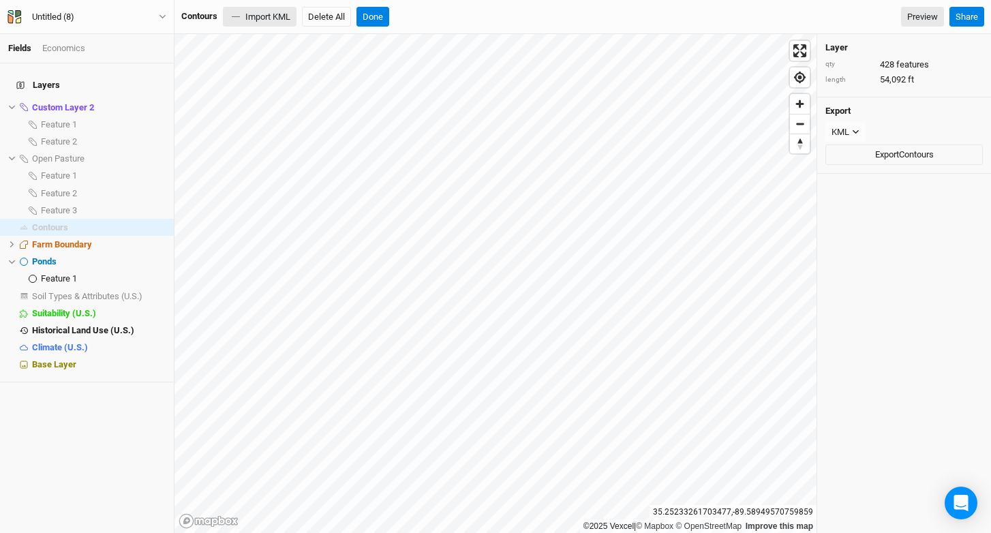
click at [258, 18] on button "Import KML" at bounding box center [260, 17] width 74 height 20
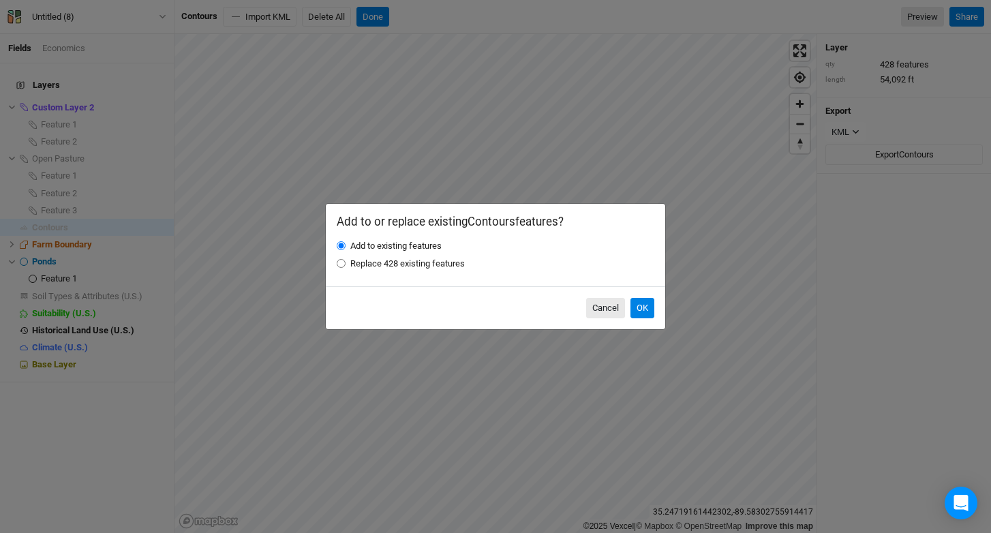
click at [625, 311] on div "Cancel OK" at bounding box center [496, 307] width 340 height 43
click at [642, 310] on button "OK" at bounding box center [643, 308] width 24 height 20
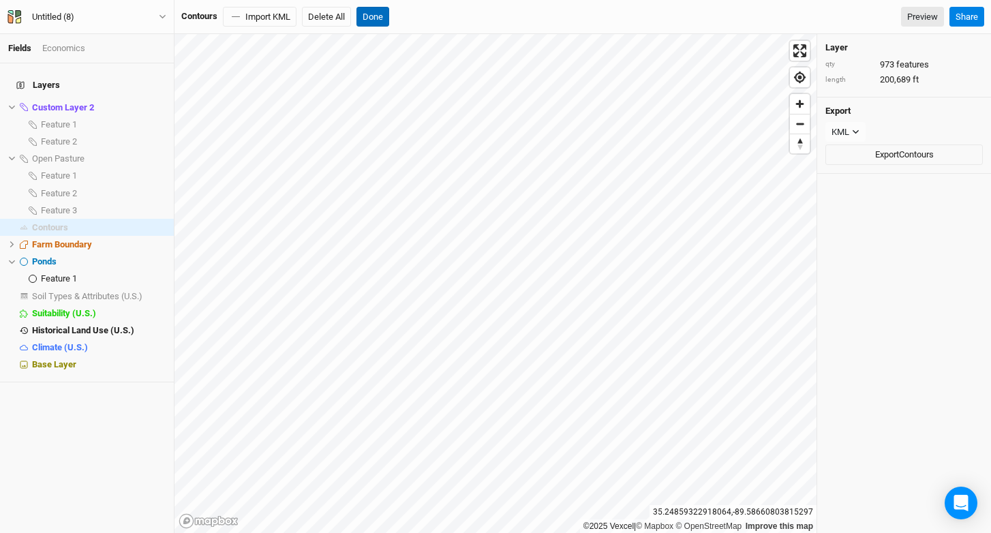
click at [376, 17] on button "Done" at bounding box center [373, 17] width 33 height 20
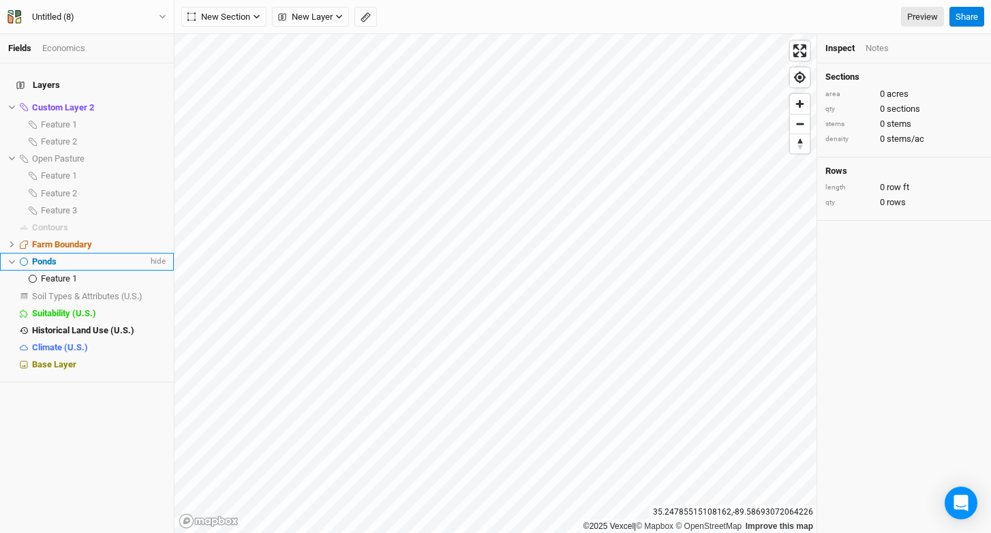
click at [57, 256] on div "Ponds" at bounding box center [90, 261] width 116 height 11
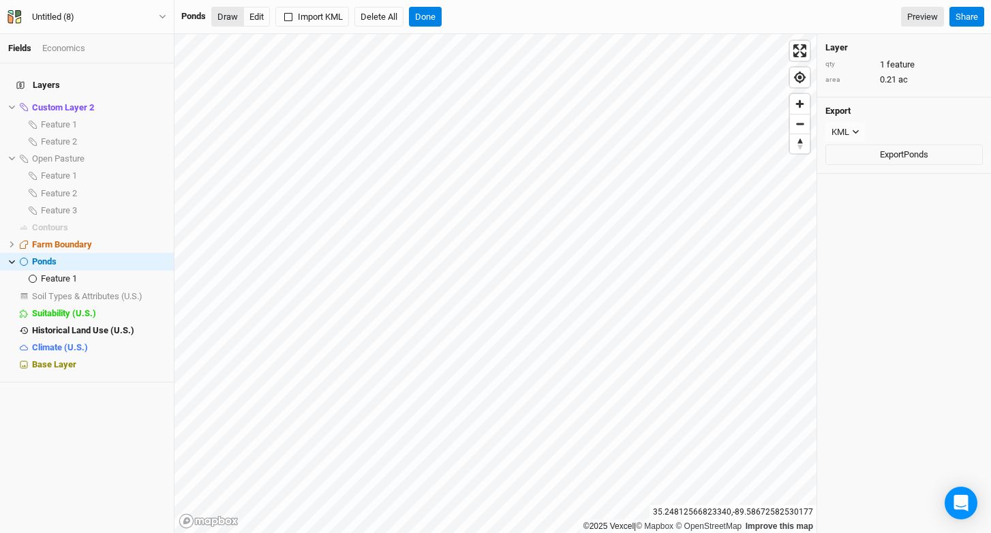
click at [232, 16] on button "Draw" at bounding box center [227, 17] width 33 height 20
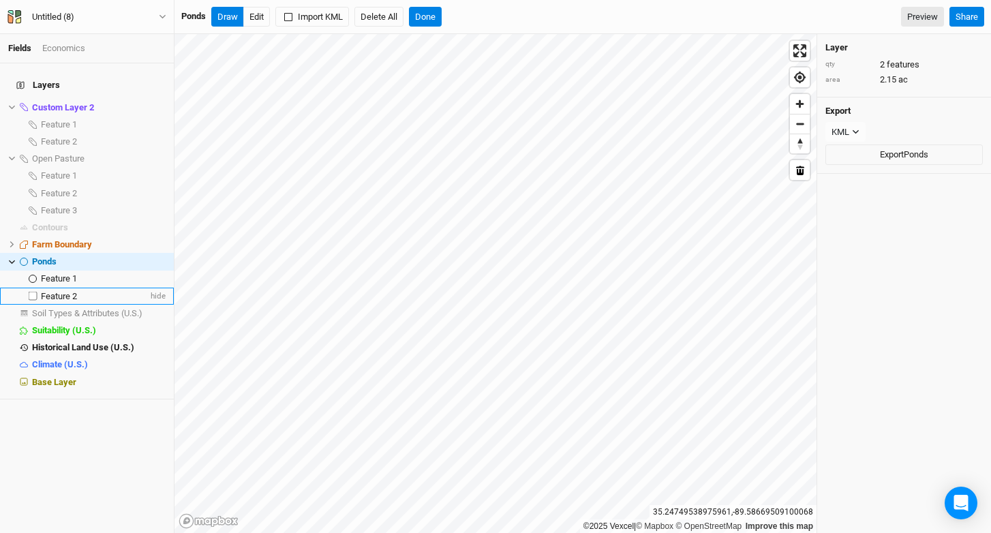
click at [63, 291] on span "Feature 2" at bounding box center [59, 296] width 36 height 10
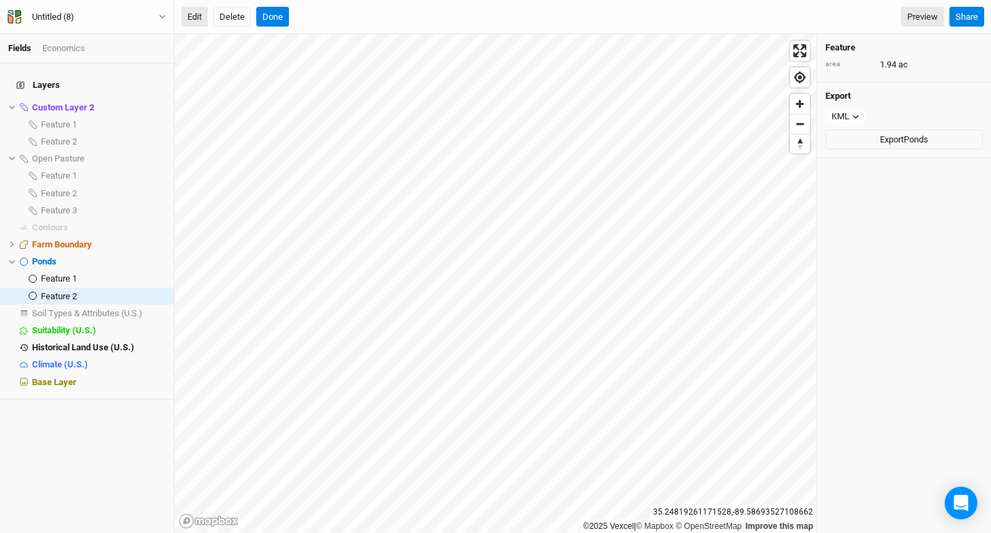
click at [191, 16] on button "Edit" at bounding box center [194, 17] width 27 height 20
click at [272, 23] on button "Done" at bounding box center [272, 17] width 33 height 20
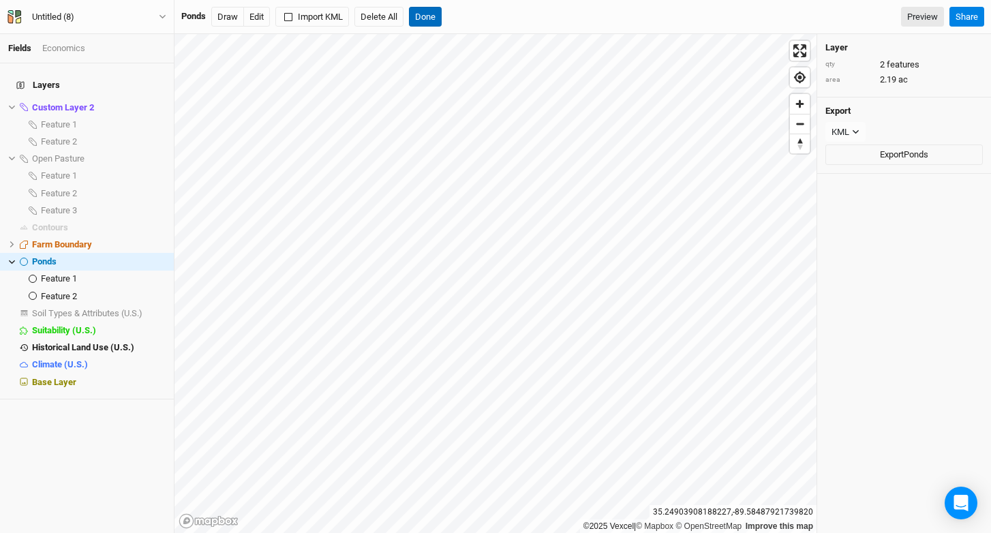
click at [434, 20] on button "Done" at bounding box center [425, 17] width 33 height 20
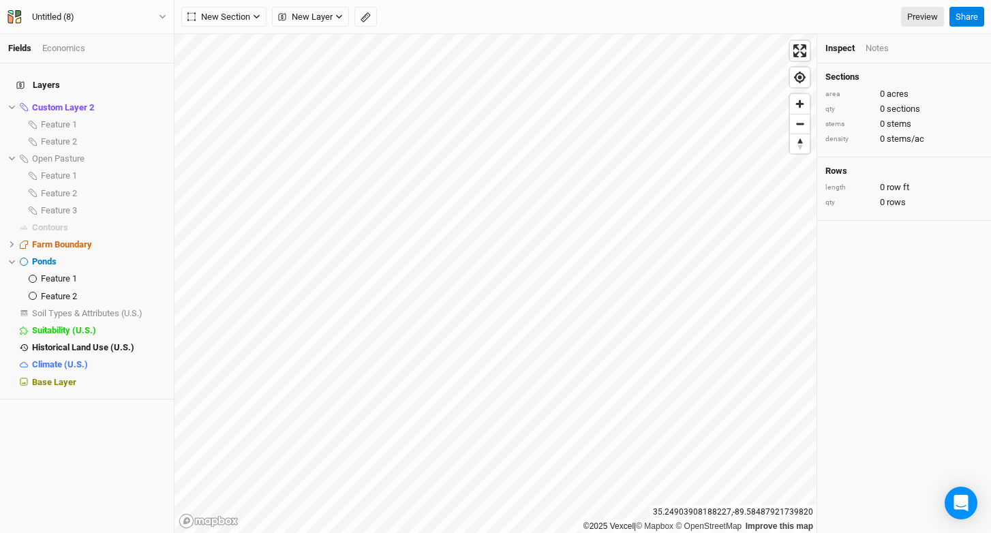
click at [94, 8] on div "Untitled (8) Back Project Settings User settings Imperial Metric Keyboard Short…" at bounding box center [87, 17] width 175 height 34
click at [325, 15] on span "New Layer" at bounding box center [305, 17] width 55 height 14
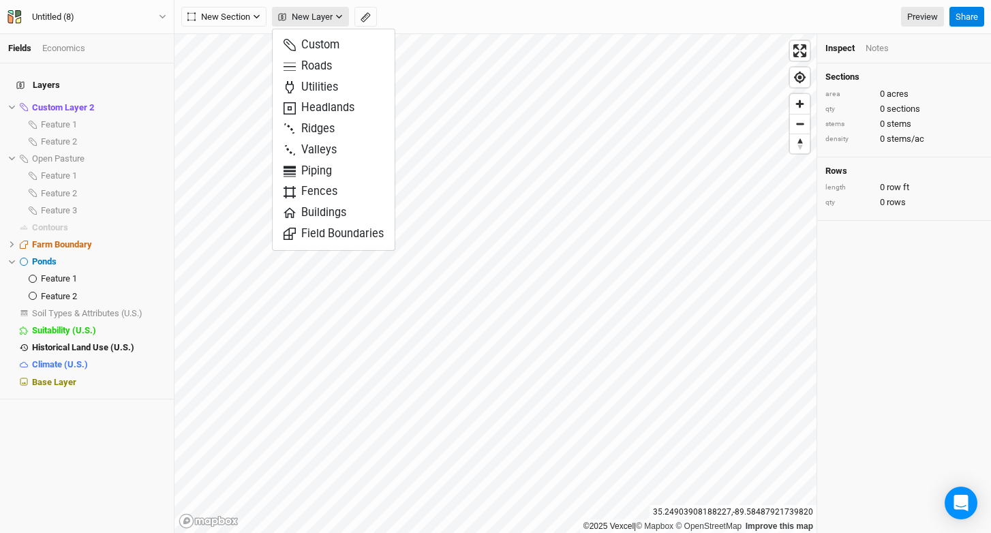
click at [325, 15] on span "New Layer" at bounding box center [305, 17] width 55 height 14
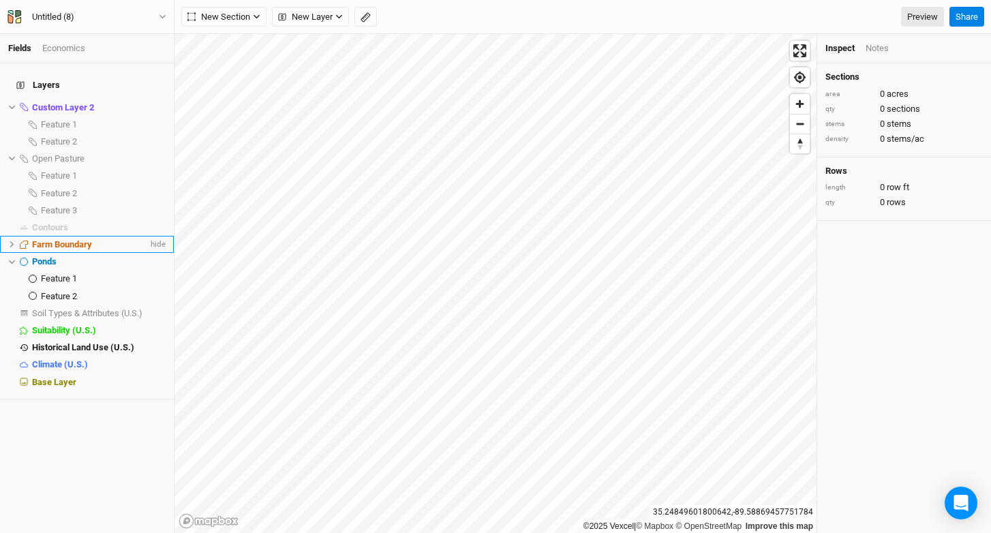
click at [91, 239] on span "Farm Boundary" at bounding box center [62, 244] width 60 height 10
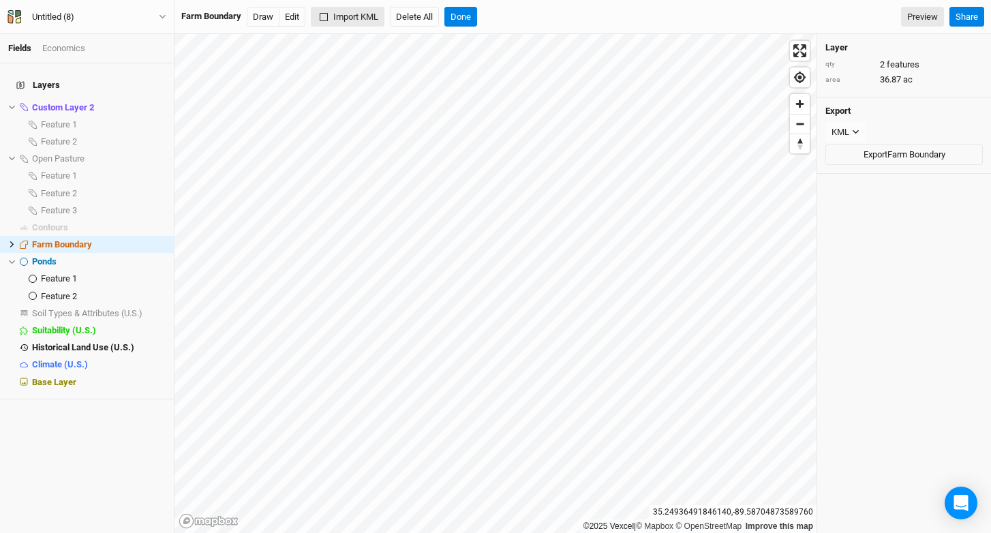
click at [368, 18] on button "Import KML" at bounding box center [348, 17] width 74 height 20
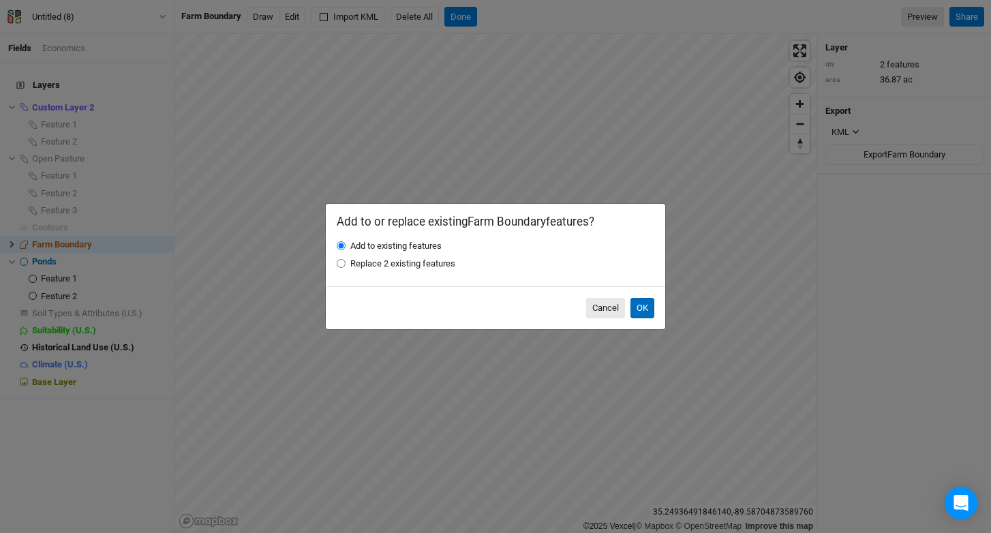
click at [641, 312] on button "OK" at bounding box center [643, 308] width 24 height 20
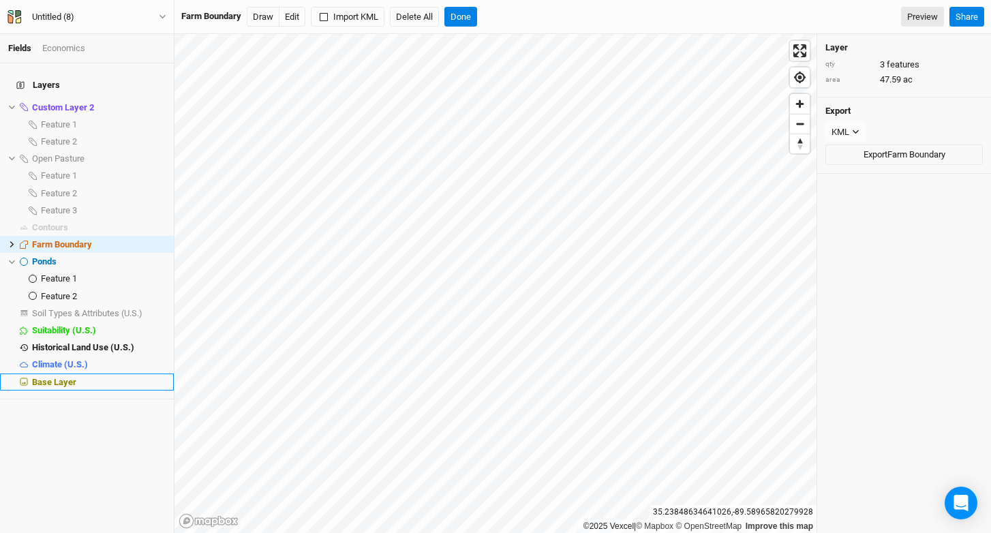
click at [88, 377] on div "Base Layer" at bounding box center [99, 382] width 134 height 11
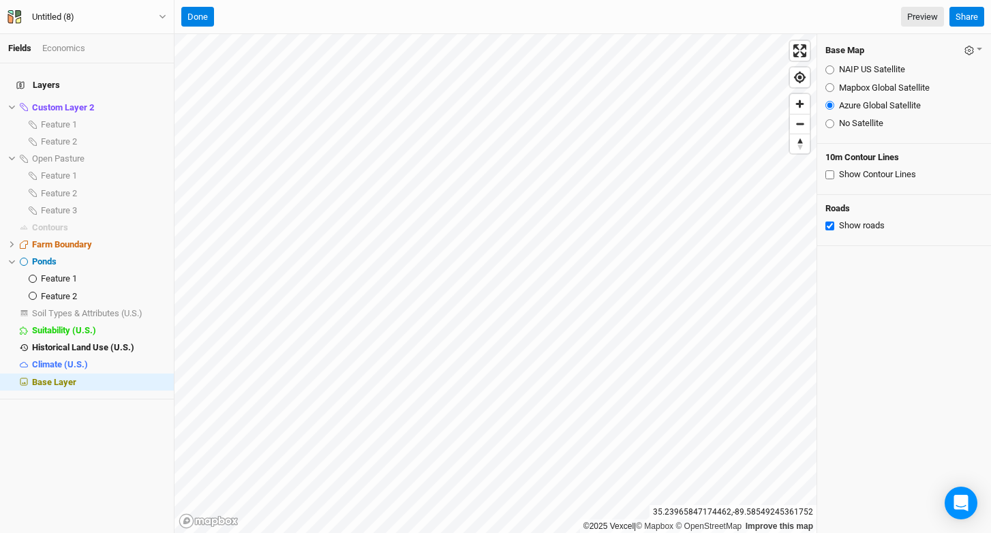
click at [856, 67] on label "NAIP US Satellite" at bounding box center [872, 69] width 66 height 12
click at [834, 67] on input "NAIP US Satellite" at bounding box center [830, 69] width 9 height 9
radio input "true"
click at [856, 83] on label "Mapbox Global Satellite" at bounding box center [884, 88] width 91 height 12
click at [834, 83] on input "Mapbox Global Satellite" at bounding box center [830, 87] width 9 height 9
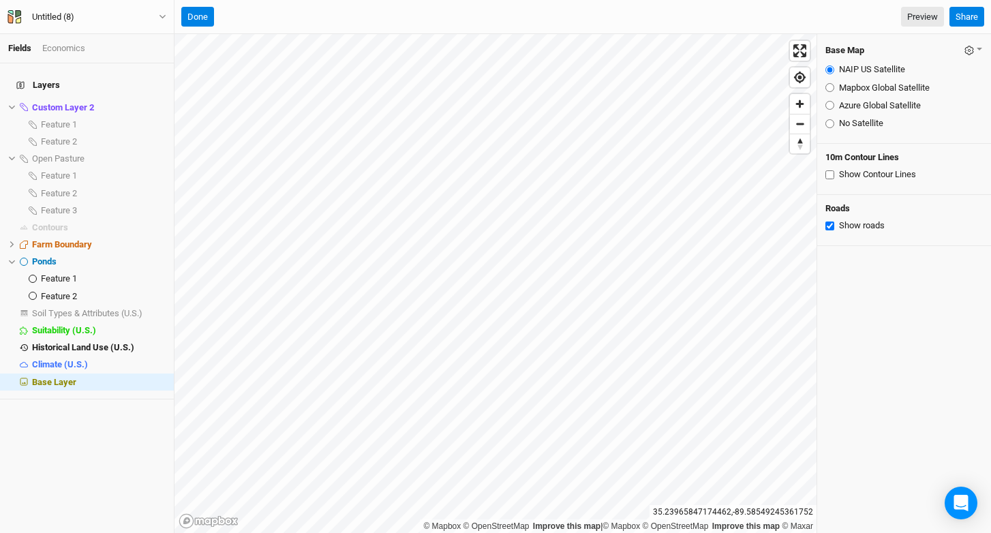
radio input "true"
click at [862, 106] on label "Azure Global Satellite" at bounding box center [880, 106] width 82 height 12
click at [834, 106] on input "Azure Global Satellite" at bounding box center [830, 105] width 9 height 9
radio input "true"
click at [205, 22] on button "Done" at bounding box center [197, 17] width 33 height 20
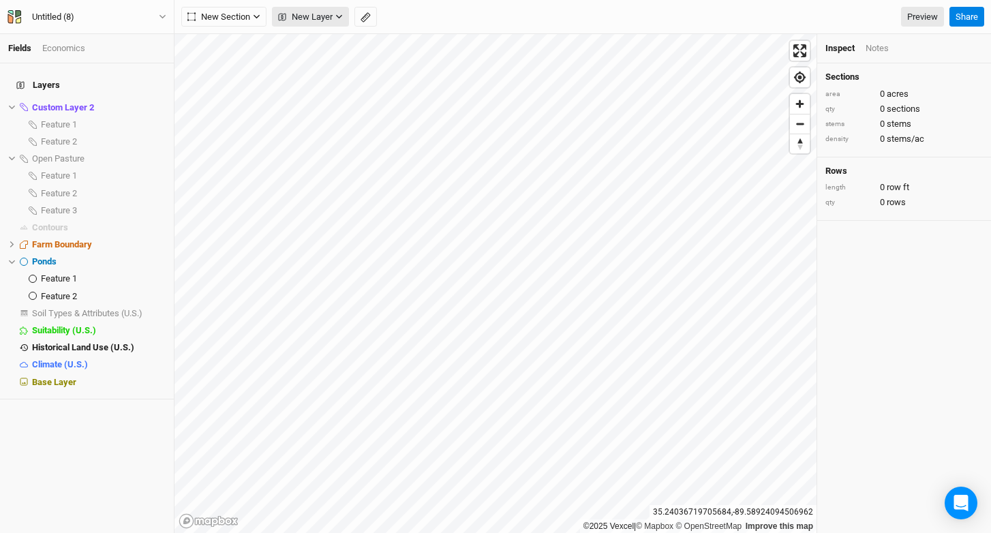
click at [313, 19] on span "New Layer" at bounding box center [305, 17] width 55 height 14
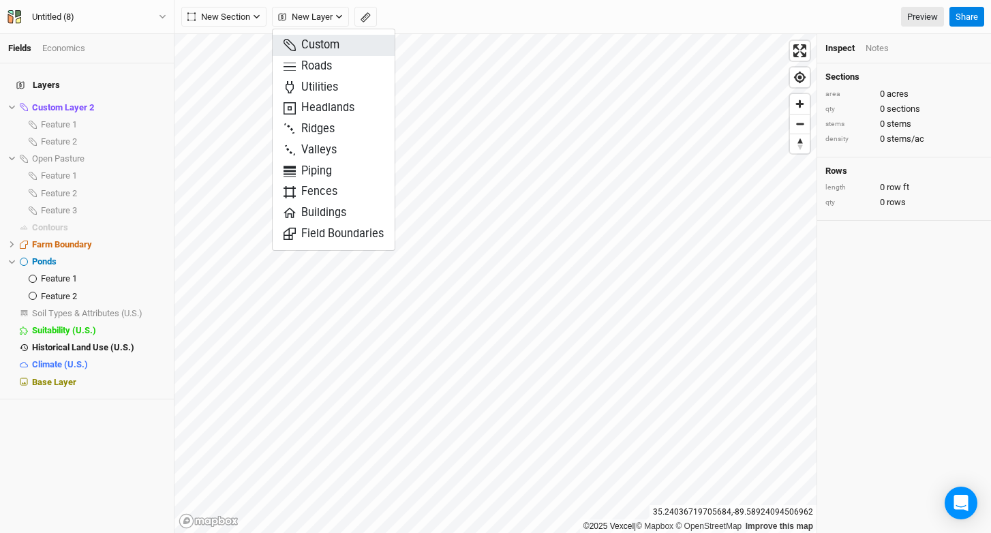
click at [313, 48] on span "Custom" at bounding box center [312, 45] width 56 height 16
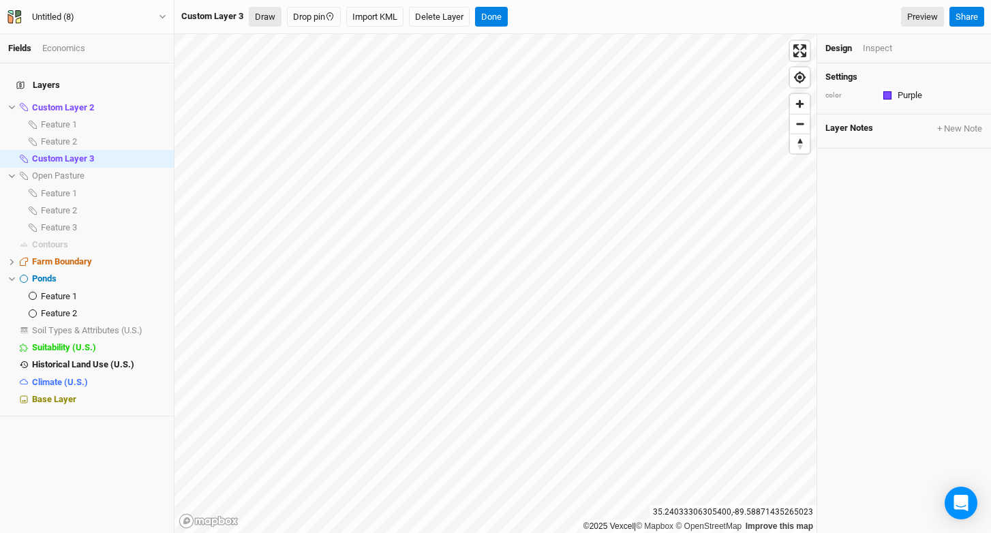
click at [267, 15] on button "Draw" at bounding box center [265, 17] width 33 height 20
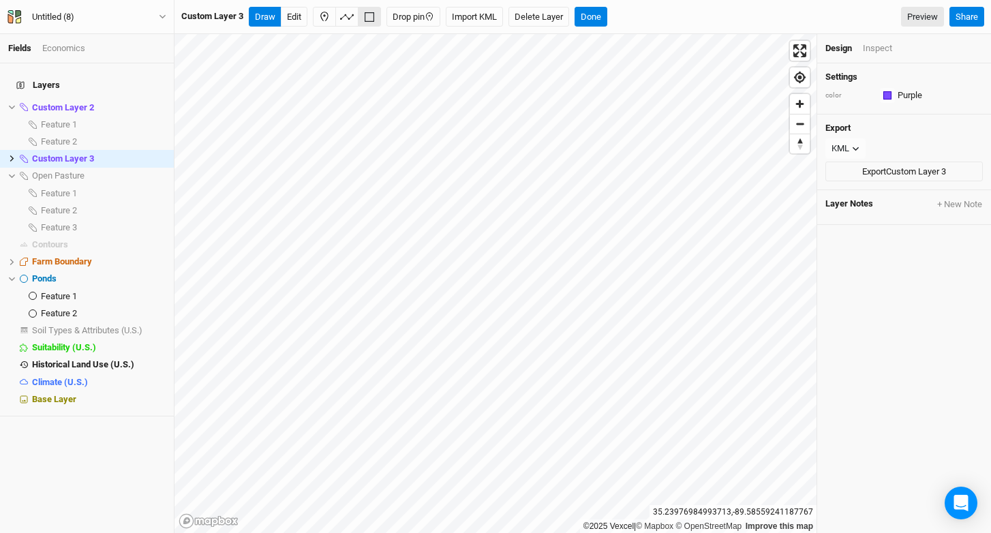
click at [879, 55] on div "Design Inspect" at bounding box center [904, 48] width 174 height 29
click at [879, 41] on div "Design Inspect" at bounding box center [904, 48] width 174 height 29
click at [877, 49] on div "Inspect" at bounding box center [877, 48] width 29 height 12
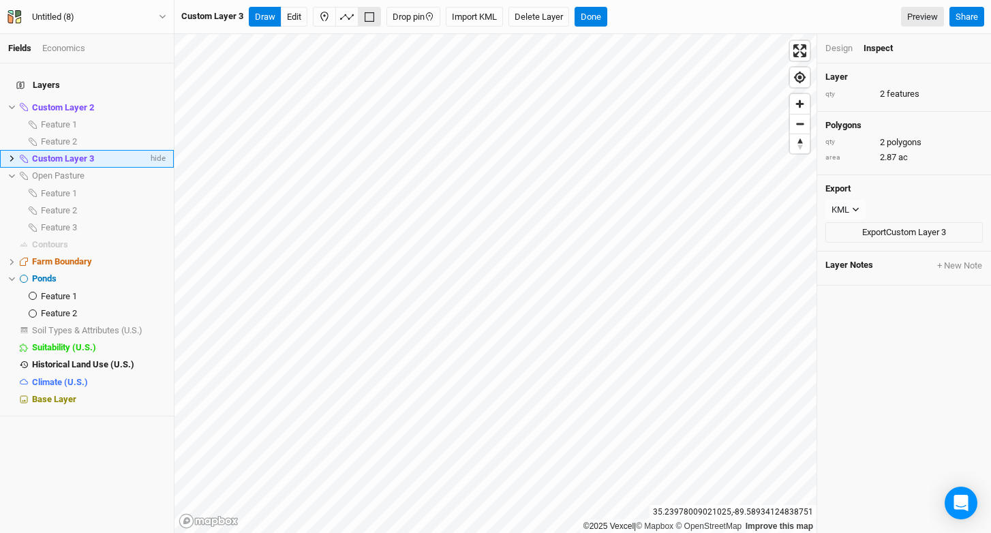
click at [13, 155] on icon at bounding box center [11, 158] width 7 height 7
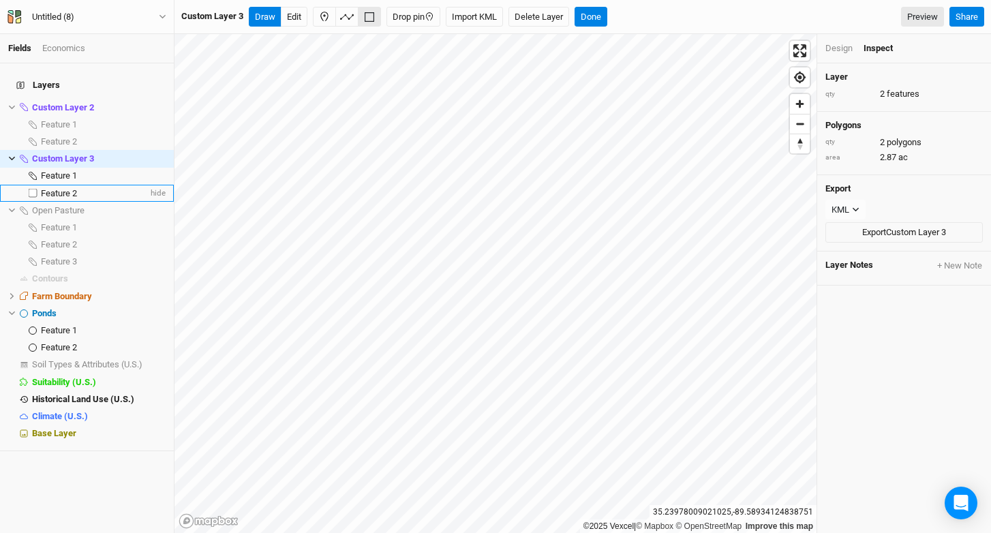
click at [59, 188] on span "Feature 2" at bounding box center [59, 193] width 36 height 10
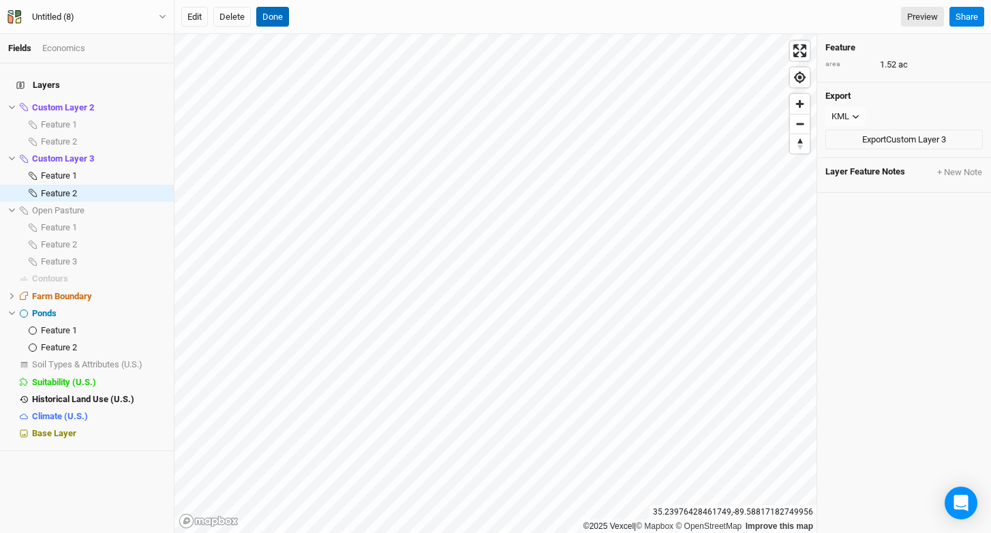
click at [267, 12] on button "Done" at bounding box center [272, 17] width 33 height 20
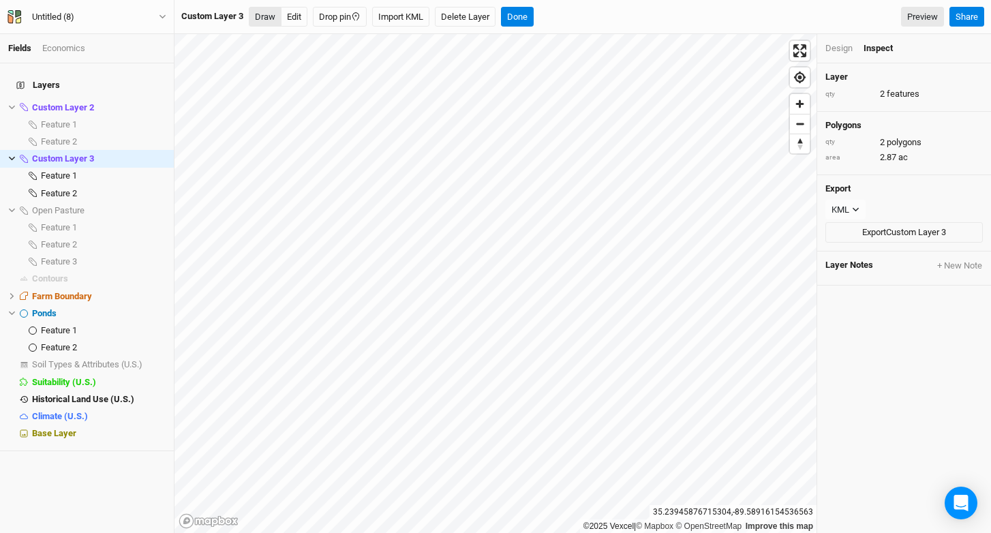
click at [254, 21] on button "Draw" at bounding box center [265, 17] width 33 height 20
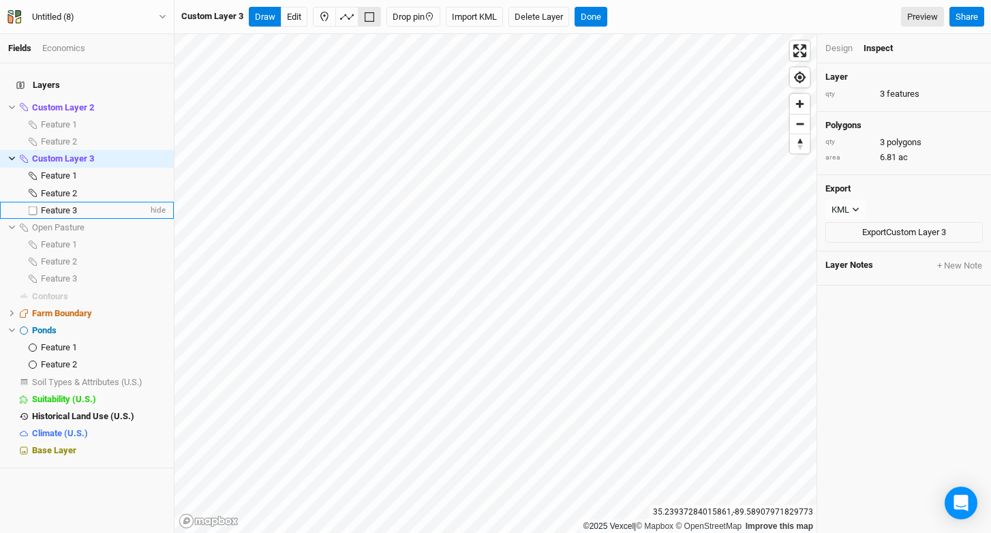
click at [72, 205] on span "Feature 3" at bounding box center [59, 210] width 36 height 10
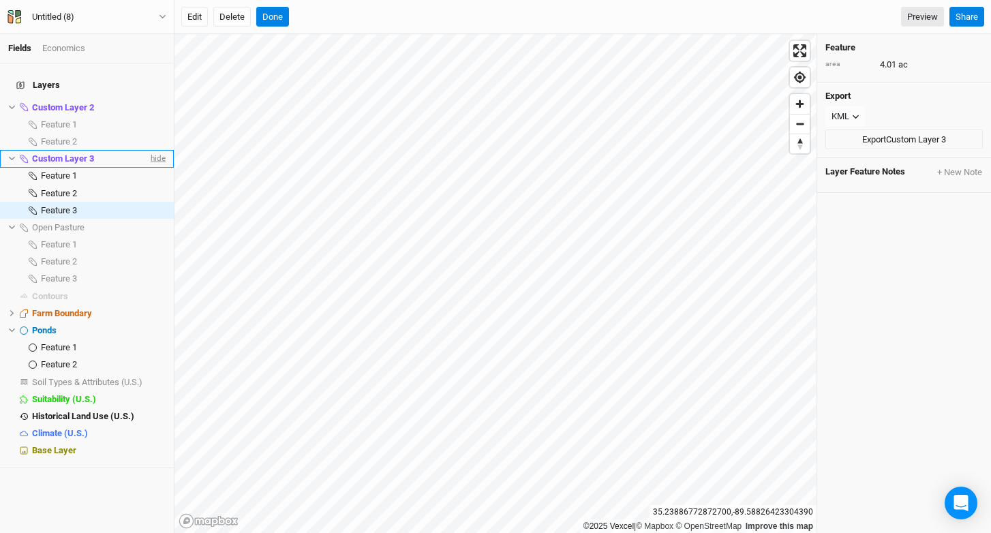
click at [153, 152] on span "hide" at bounding box center [157, 158] width 18 height 17
click at [89, 153] on span "Custom Layer 3" at bounding box center [62, 158] width 60 height 10
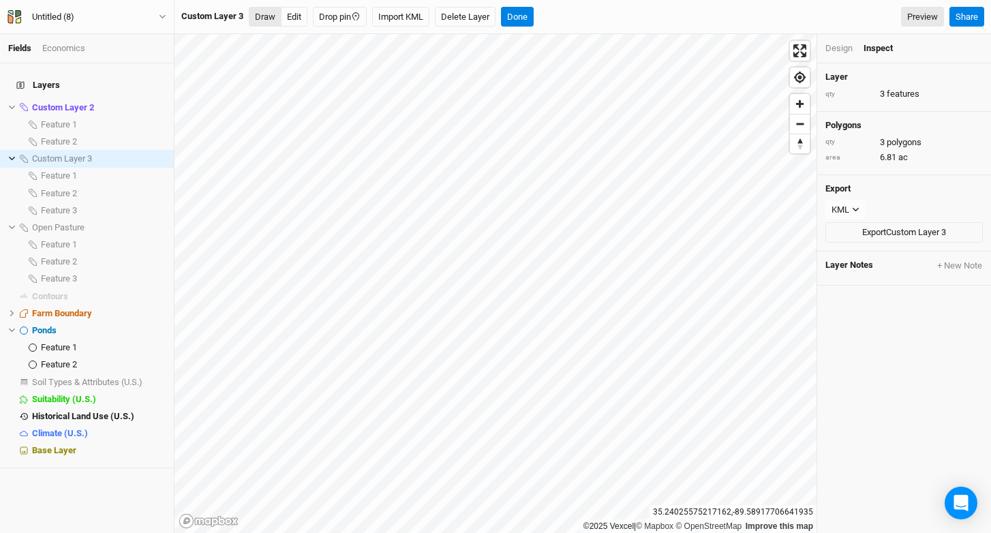
click at [265, 16] on button "Draw" at bounding box center [265, 17] width 33 height 20
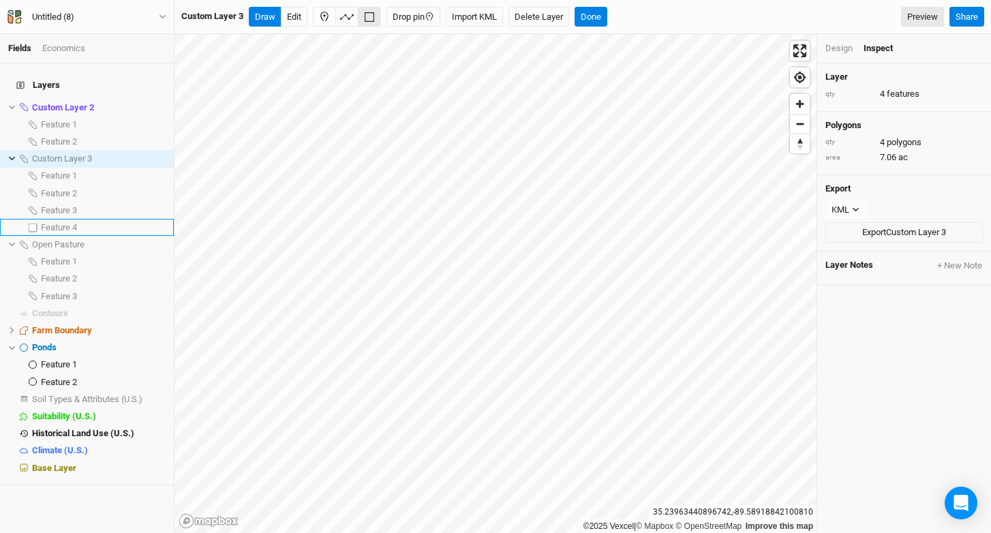
click at [102, 222] on div "Feature 4" at bounding box center [103, 227] width 125 height 11
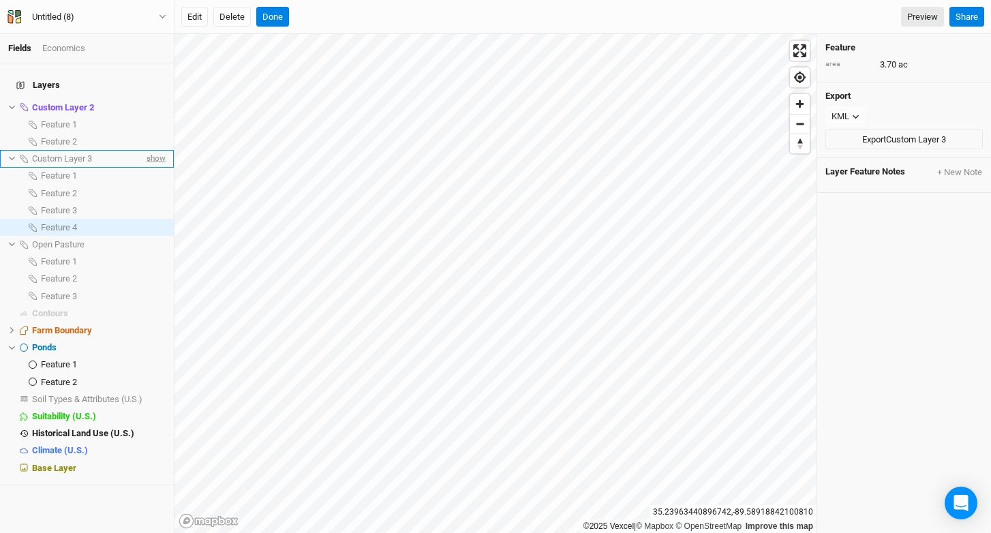
click at [151, 154] on span "show" at bounding box center [155, 158] width 22 height 17
click at [276, 7] on button "Done" at bounding box center [272, 17] width 33 height 20
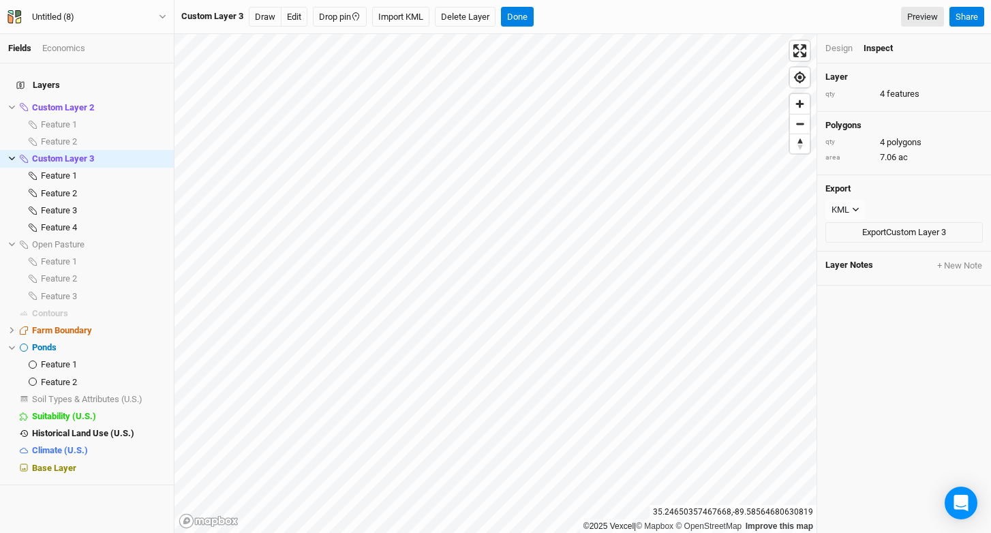
click at [578, 2] on div "Fields Economics Layers Custom Layer 2 hide Feature 1 show Feature 2 show Custo…" at bounding box center [495, 266] width 991 height 533
click at [565, 1] on div "Fields Economics Layers Custom Layer 2 hide Feature 1 show Feature 2 show Custo…" at bounding box center [495, 266] width 991 height 533
click at [525, 0] on html "Fields Economics Layers Custom Layer 2 hide Feature 1 show Feature 2 show Custo…" at bounding box center [495, 266] width 991 height 533
